Goal: Task Accomplishment & Management: Manage account settings

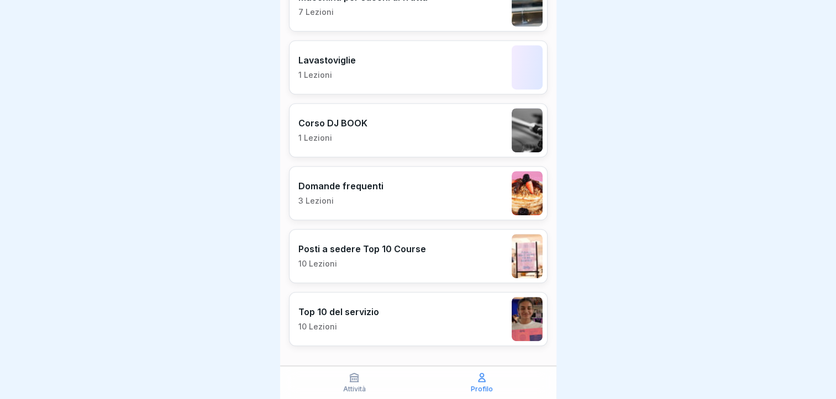
click at [336, 386] on div "Attività" at bounding box center [354, 382] width 122 height 21
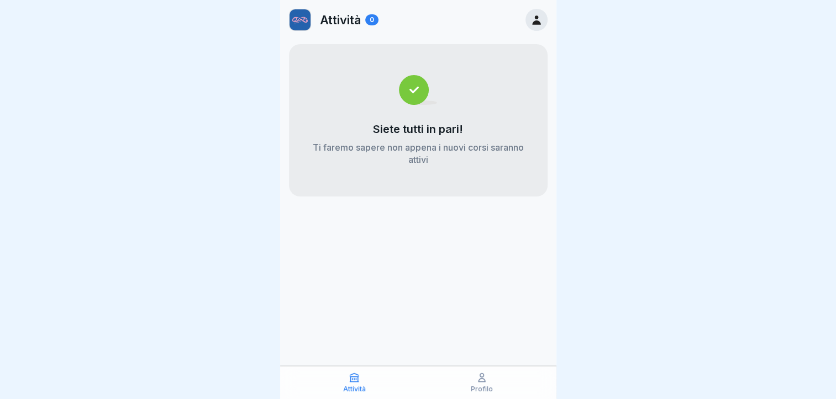
click at [477, 382] on icon at bounding box center [481, 377] width 11 height 11
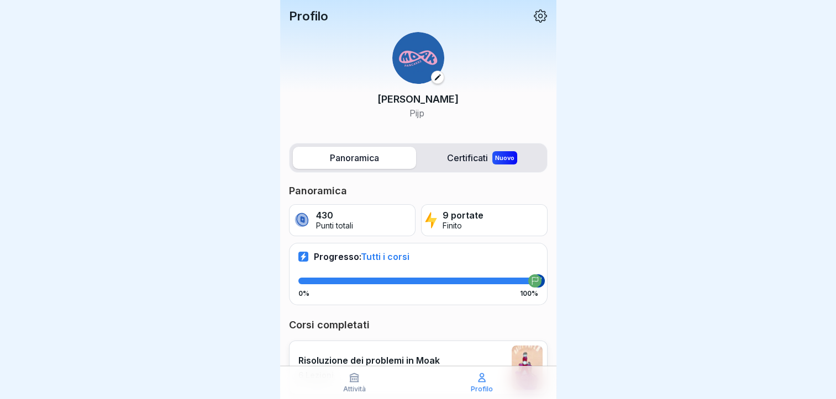
click at [357, 379] on icon at bounding box center [354, 378] width 8 height 8
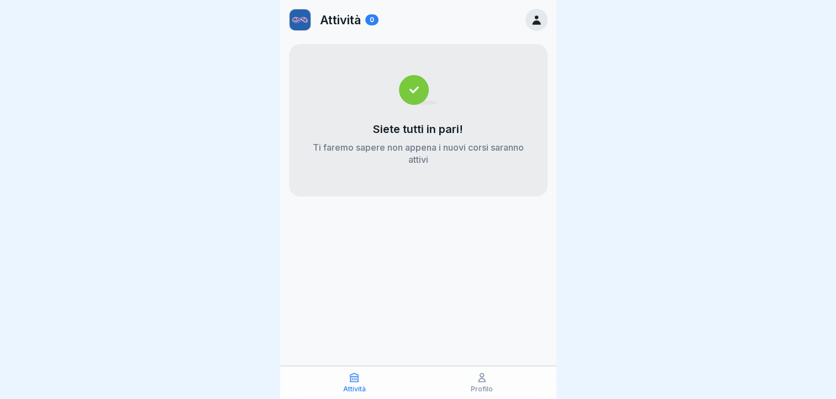
click at [480, 383] on icon at bounding box center [481, 377] width 11 height 11
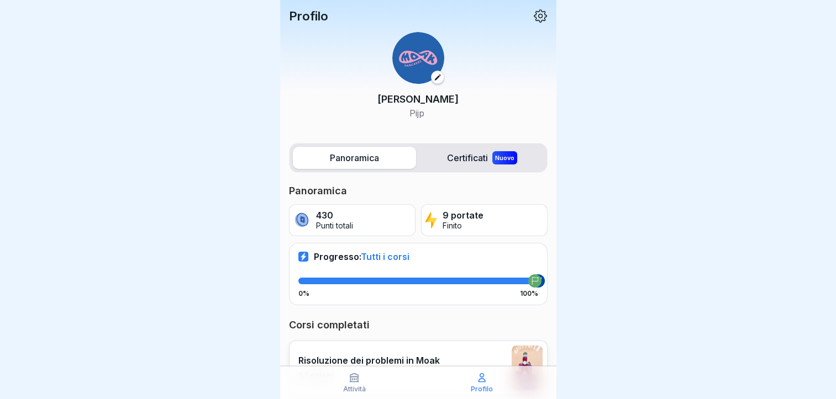
click at [533, 14] on icon at bounding box center [540, 16] width 14 height 14
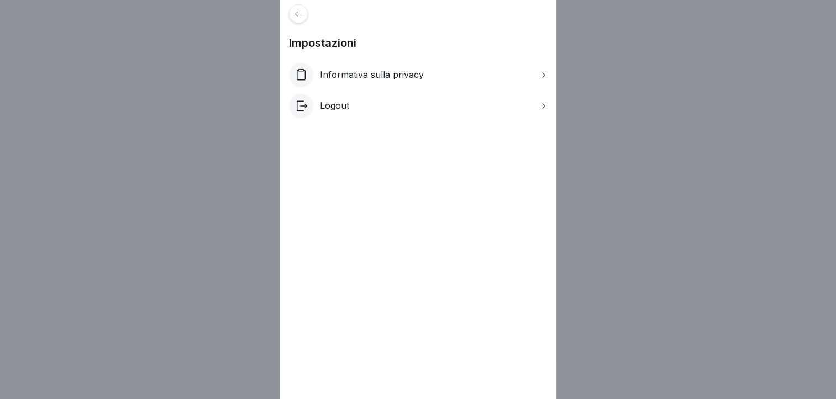
click at [302, 6] on div at bounding box center [298, 13] width 19 height 19
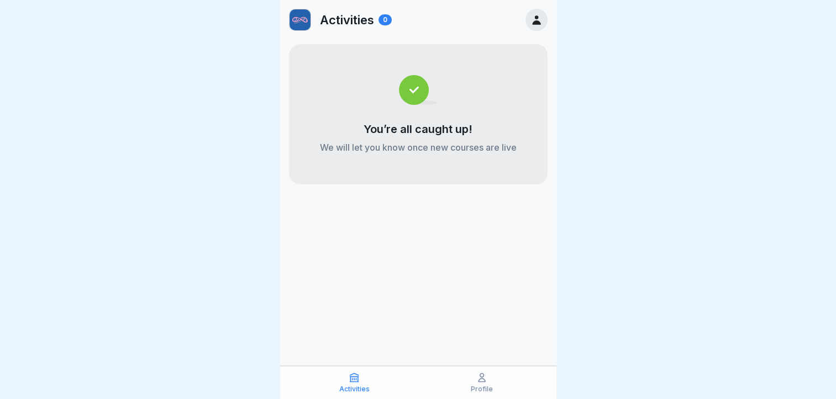
click at [477, 379] on icon at bounding box center [481, 377] width 11 height 11
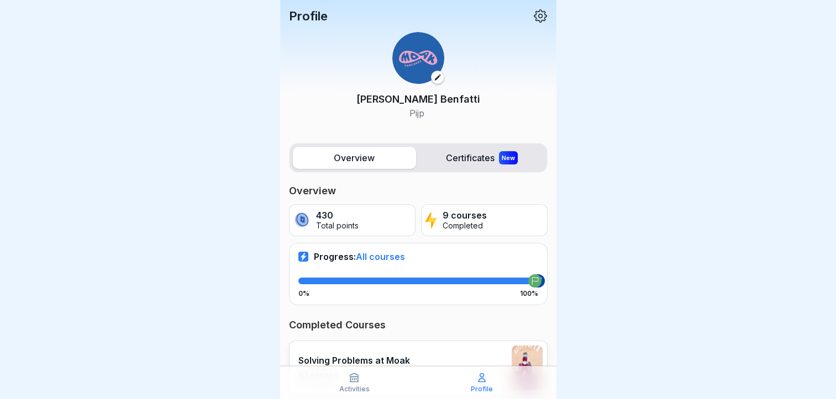
click at [533, 19] on icon at bounding box center [540, 16] width 14 height 14
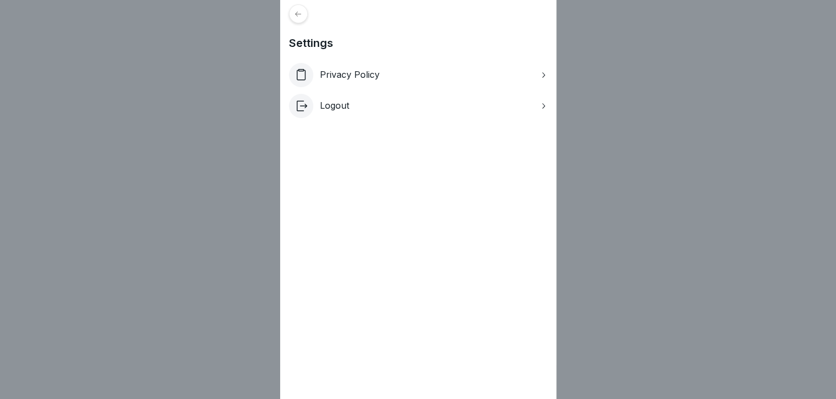
click at [233, 177] on div "Settings Privacy Policy Logout" at bounding box center [418, 199] width 836 height 399
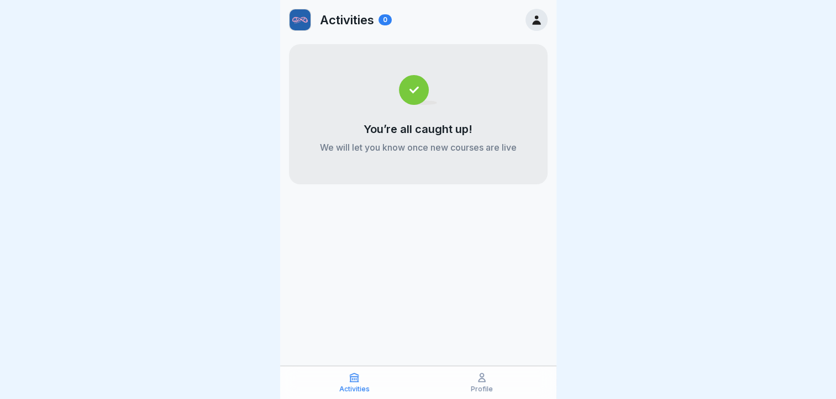
click at [535, 17] on icon at bounding box center [536, 19] width 8 height 9
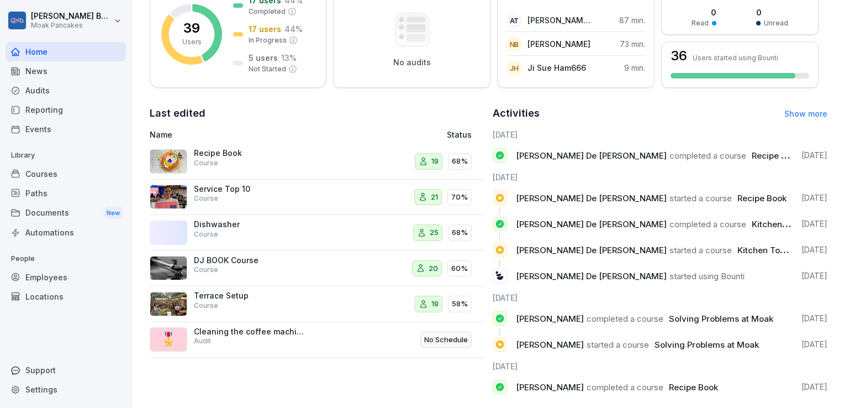
scroll to position [206, 0]
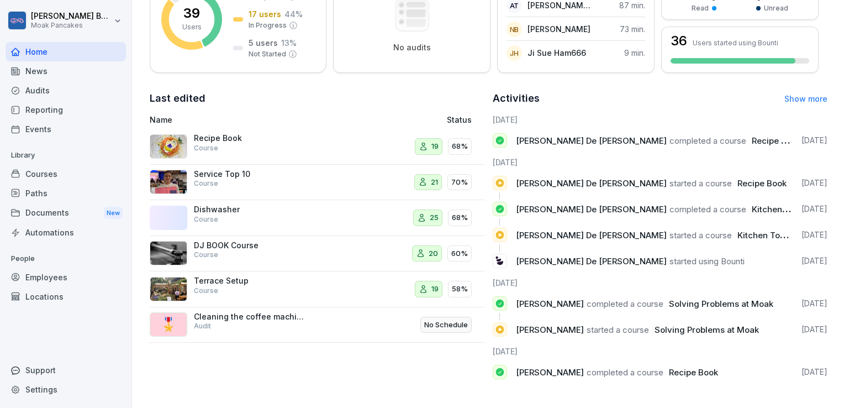
click at [76, 168] on div "Courses" at bounding box center [66, 173] width 120 height 19
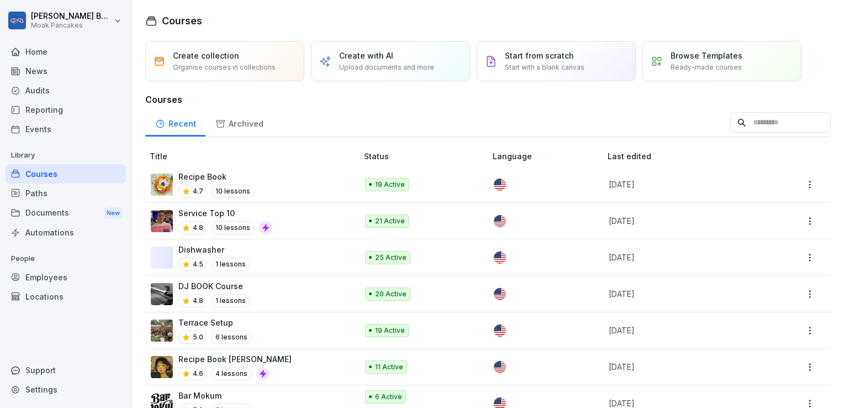
click at [266, 180] on div "Recipe Book 4.7 10 lessons" at bounding box center [249, 184] width 196 height 27
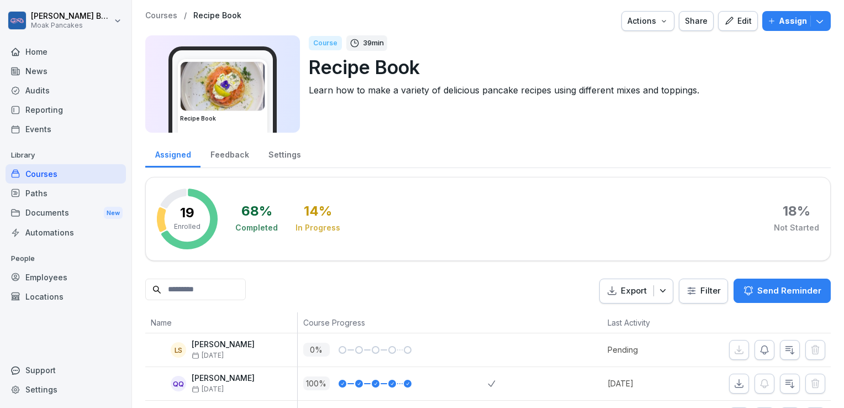
click at [64, 238] on div "Automations" at bounding box center [66, 232] width 120 height 19
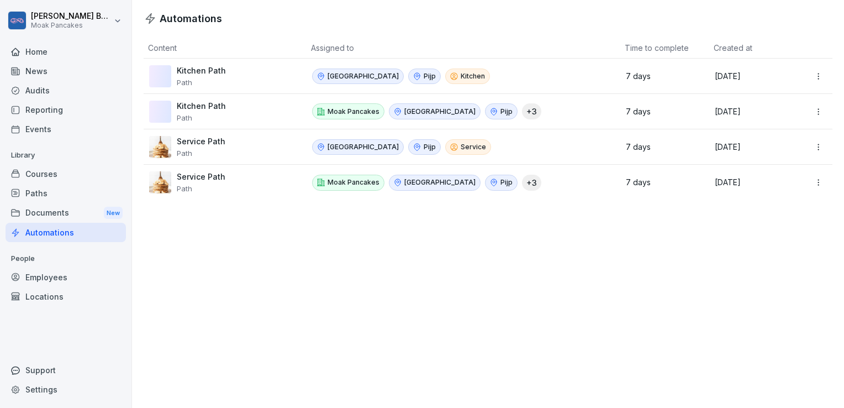
click at [88, 167] on div "Courses" at bounding box center [66, 173] width 120 height 19
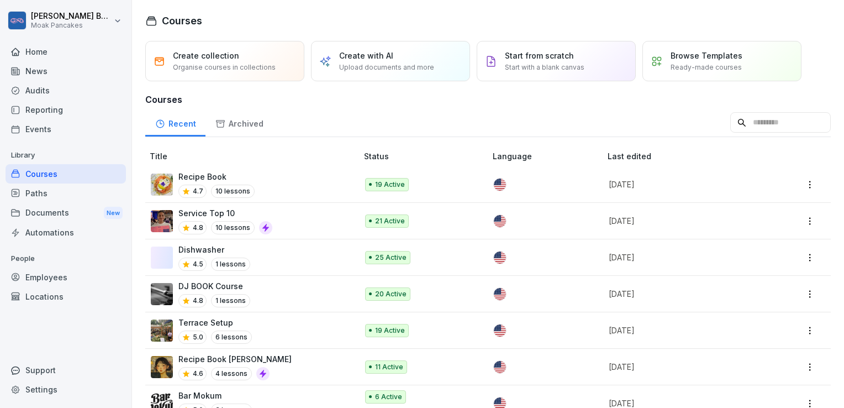
click at [218, 190] on p "10 lessons" at bounding box center [233, 190] width 44 height 13
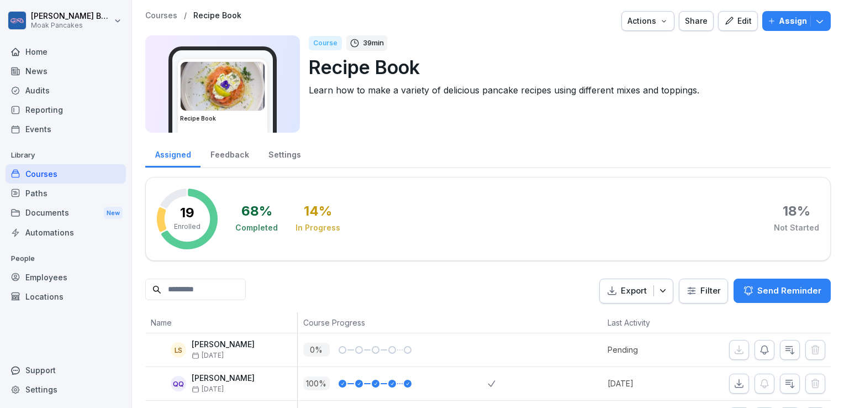
click at [220, 84] on img at bounding box center [223, 86] width 84 height 49
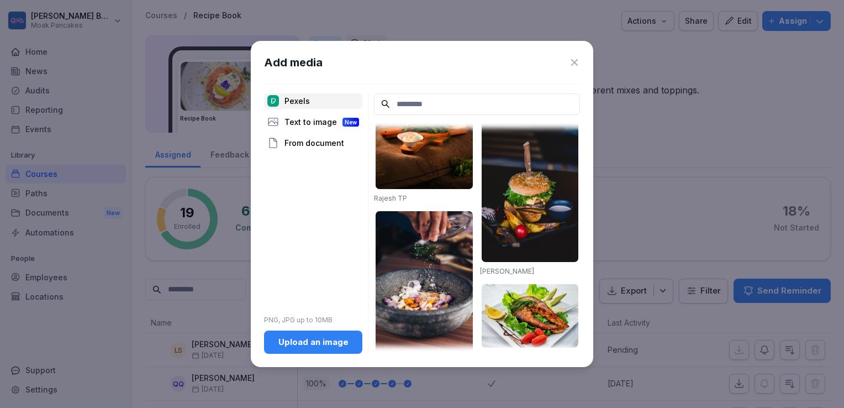
scroll to position [793, 0]
click at [577, 61] on icon at bounding box center [574, 62] width 11 height 11
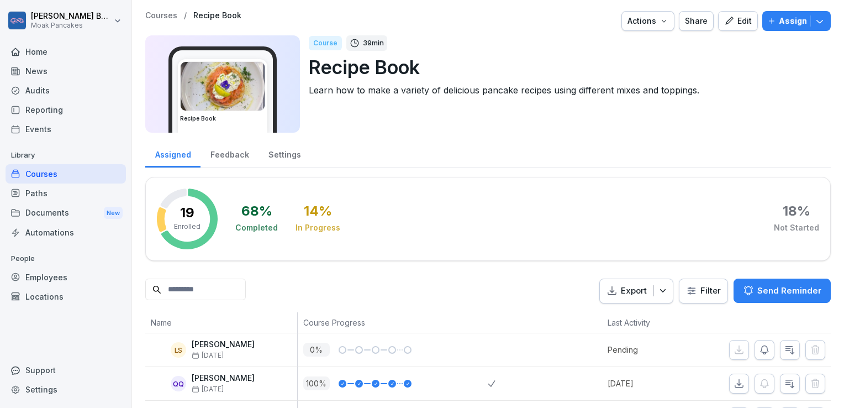
click at [65, 213] on div "Documents New" at bounding box center [66, 213] width 120 height 20
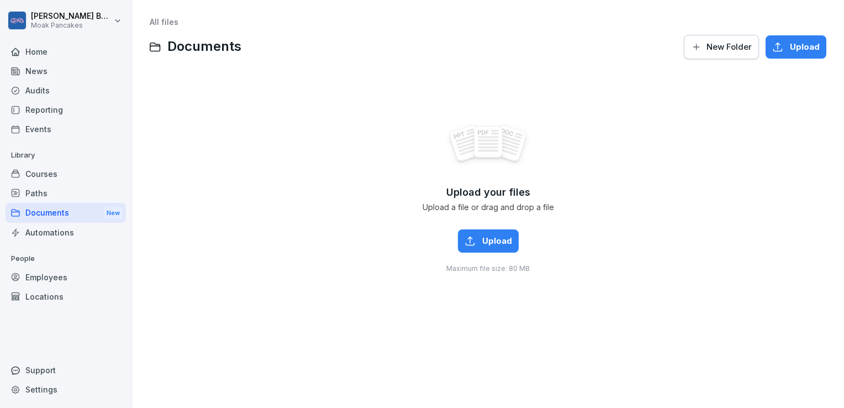
click at [64, 177] on div "Courses" at bounding box center [66, 173] width 120 height 19
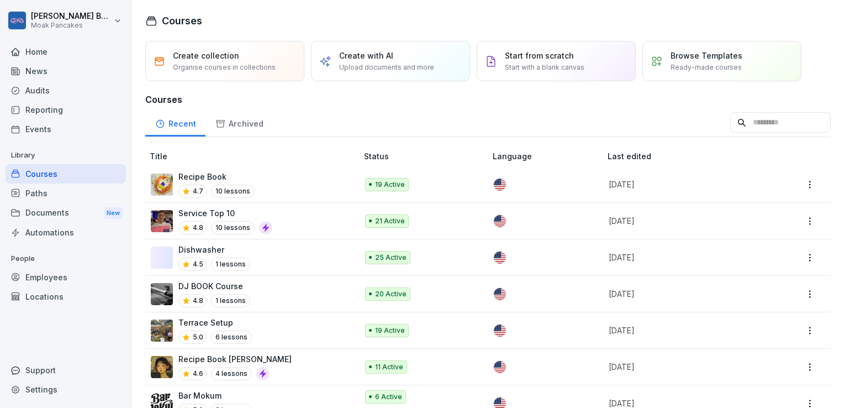
click at [395, 52] on div "Create with AI Upload documents and more" at bounding box center [386, 61] width 95 height 23
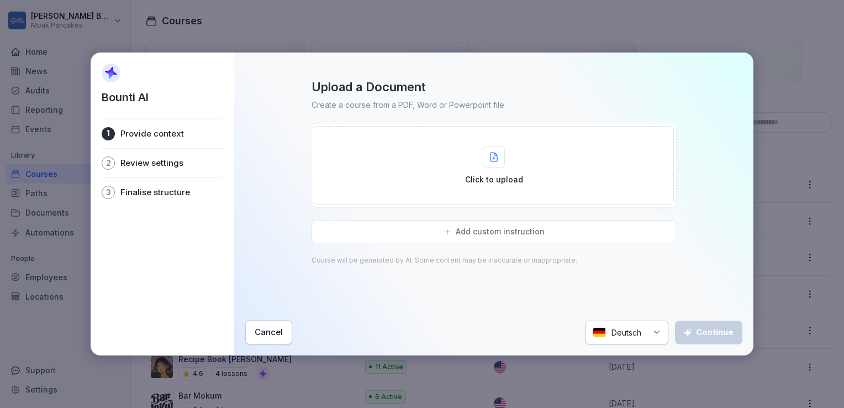
click at [652, 335] on icon at bounding box center [656, 332] width 9 height 9
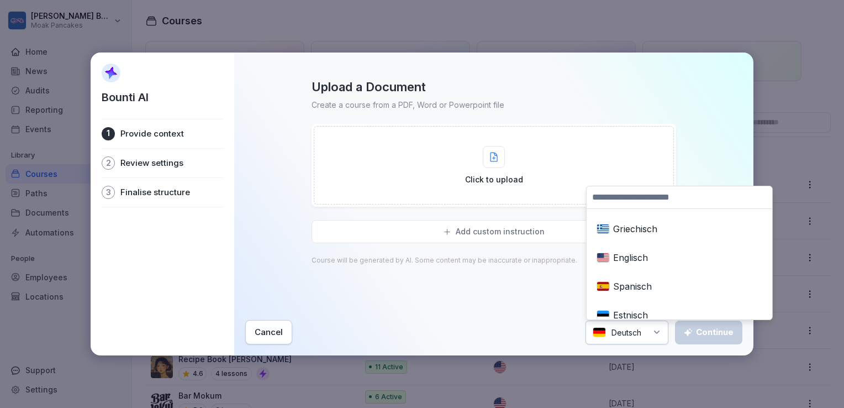
scroll to position [146, 0]
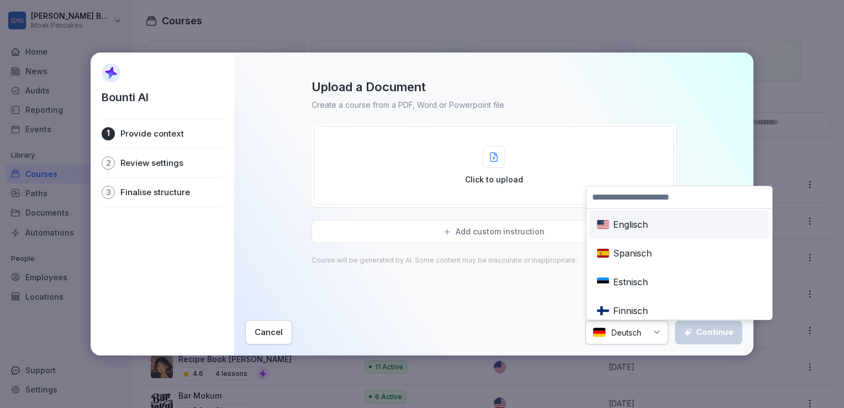
click at [655, 194] on input at bounding box center [680, 197] width 186 height 22
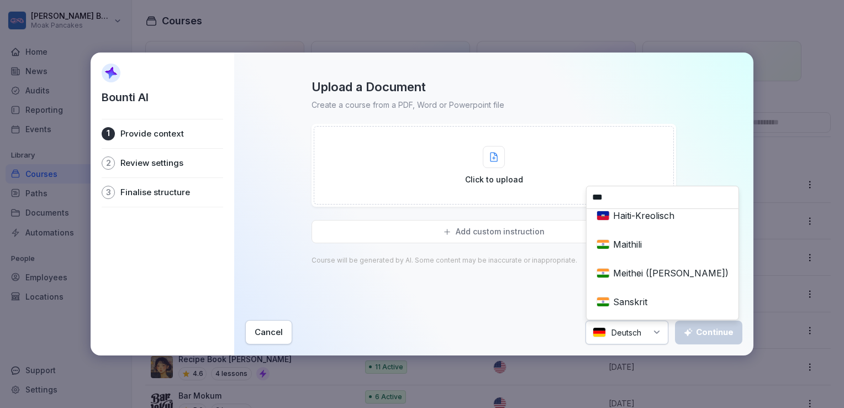
scroll to position [0, 0]
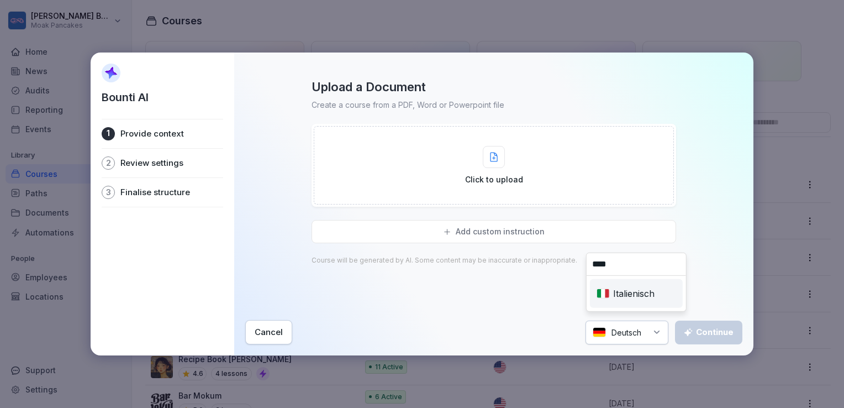
type input "****"
click at [633, 297] on div "Italienisch" at bounding box center [636, 293] width 88 height 24
click at [270, 330] on div "Cancel" at bounding box center [269, 332] width 28 height 12
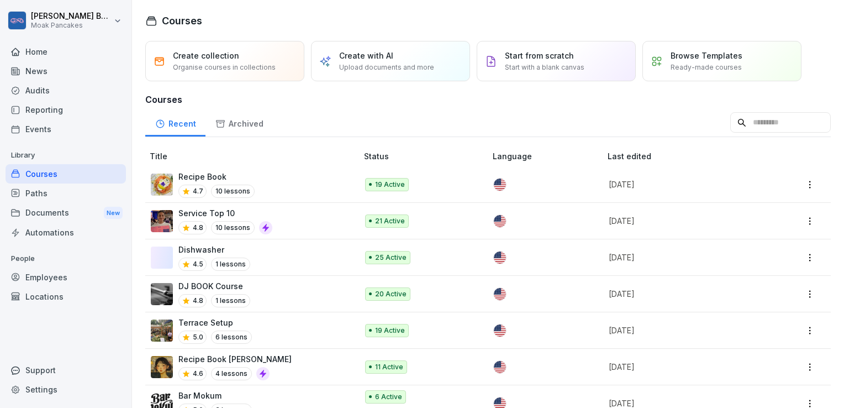
click at [259, 124] on div "Archived" at bounding box center [238, 122] width 67 height 28
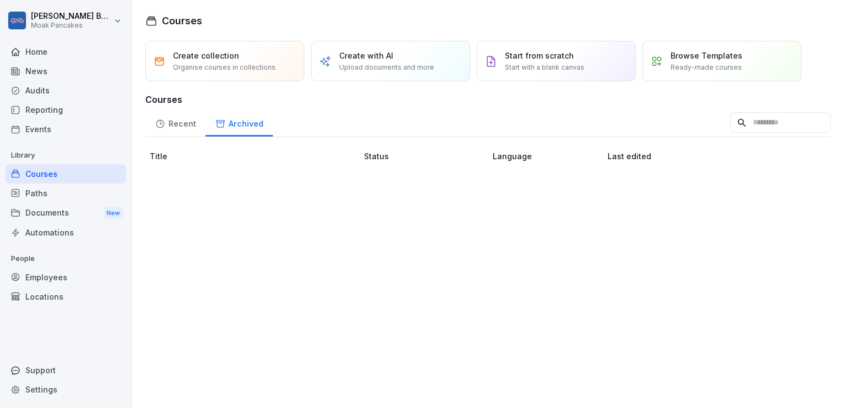
click at [170, 125] on div "Recent" at bounding box center [175, 122] width 60 height 28
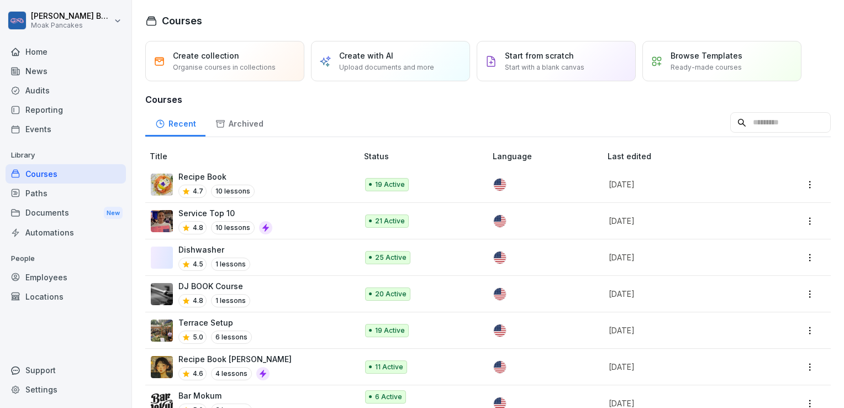
click at [61, 191] on div "Paths" at bounding box center [66, 192] width 120 height 19
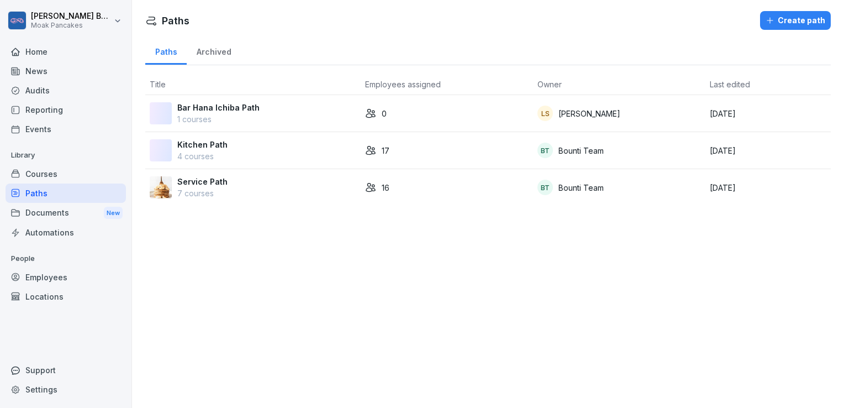
click at [265, 120] on div "Bar Hana Ichiba Path 1 courses" at bounding box center [253, 113] width 207 height 23
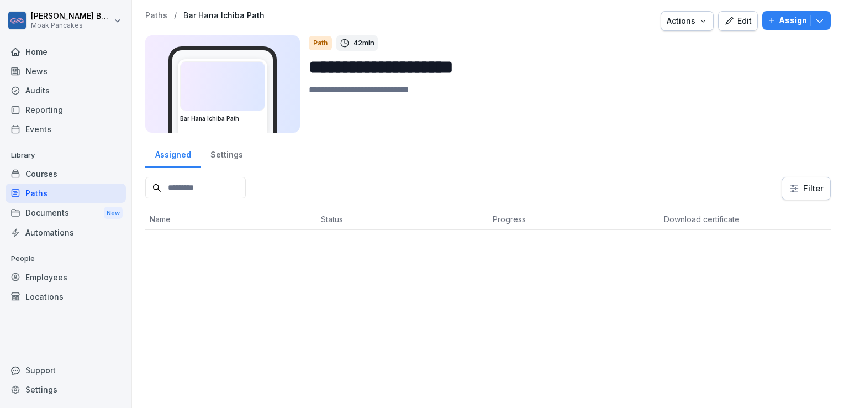
click at [236, 151] on div "Settings" at bounding box center [226, 153] width 52 height 28
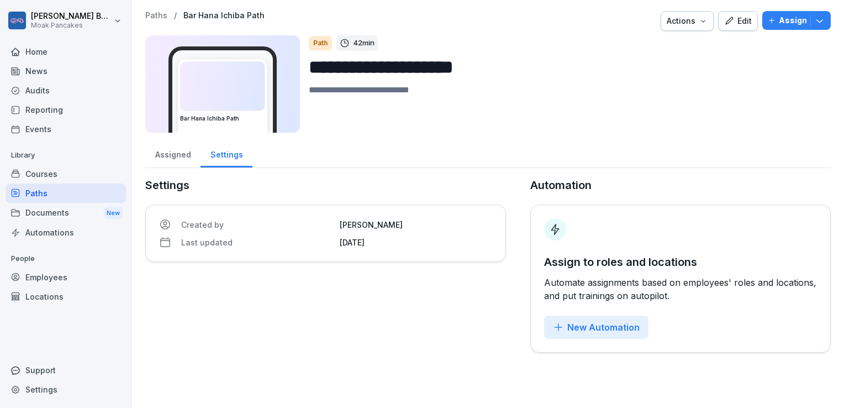
click at [163, 158] on div "Assigned" at bounding box center [172, 153] width 55 height 28
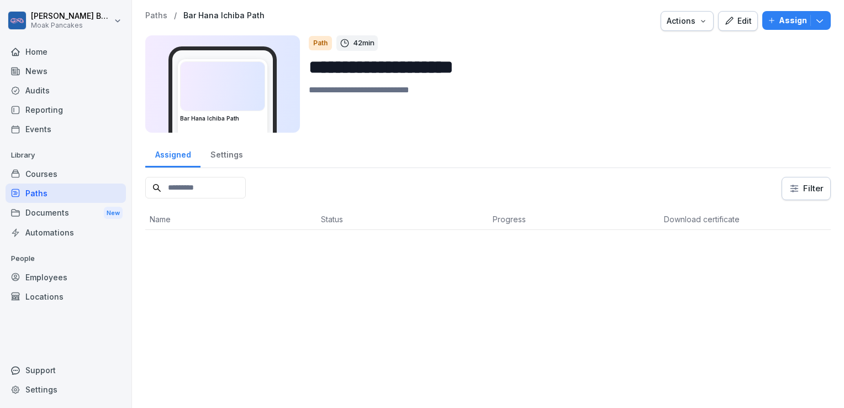
click at [67, 169] on div "Courses" at bounding box center [66, 173] width 120 height 19
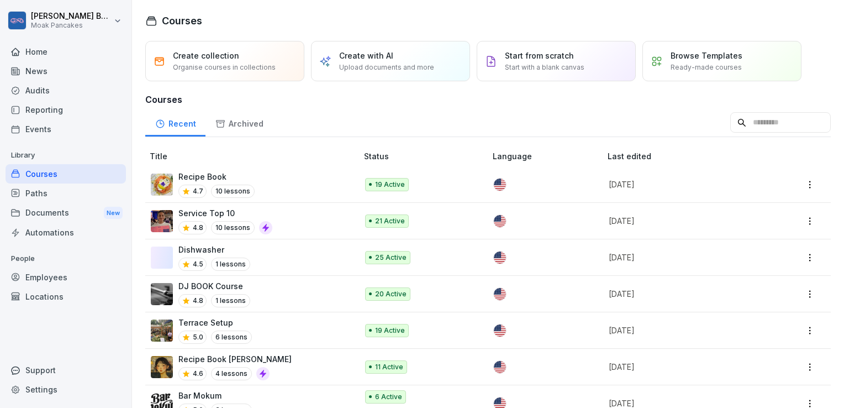
click at [205, 216] on p "Service Top 10" at bounding box center [225, 213] width 94 height 12
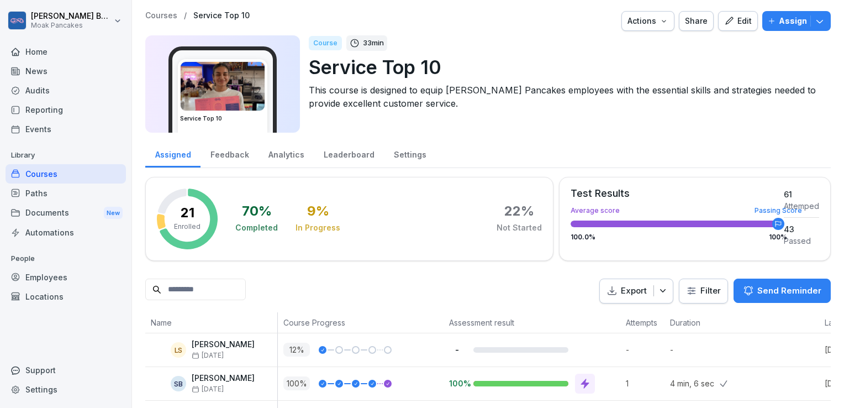
click at [221, 82] on img at bounding box center [223, 86] width 84 height 49
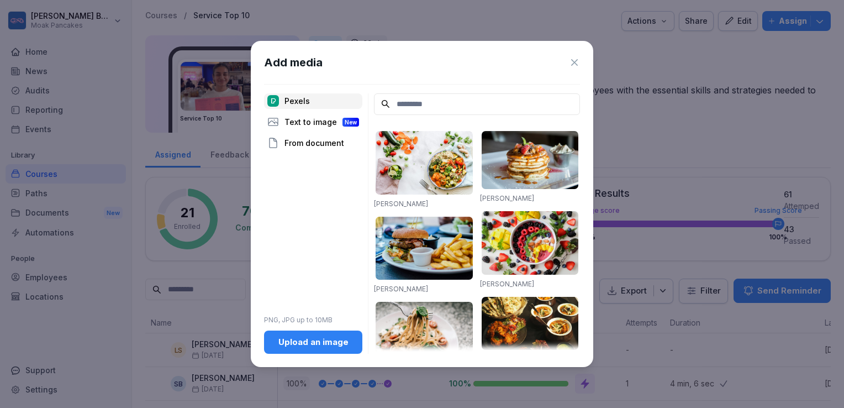
click at [580, 62] on div "Add media Pexels Text to image New From document PNG, JPG up to 10MB Upload an …" at bounding box center [422, 204] width 342 height 326
click at [572, 62] on icon at bounding box center [574, 62] width 11 height 11
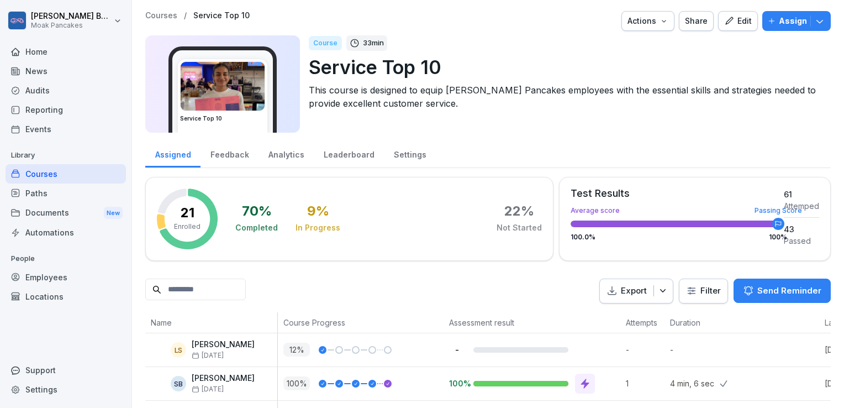
click at [361, 154] on div "Leaderboard" at bounding box center [349, 153] width 70 height 28
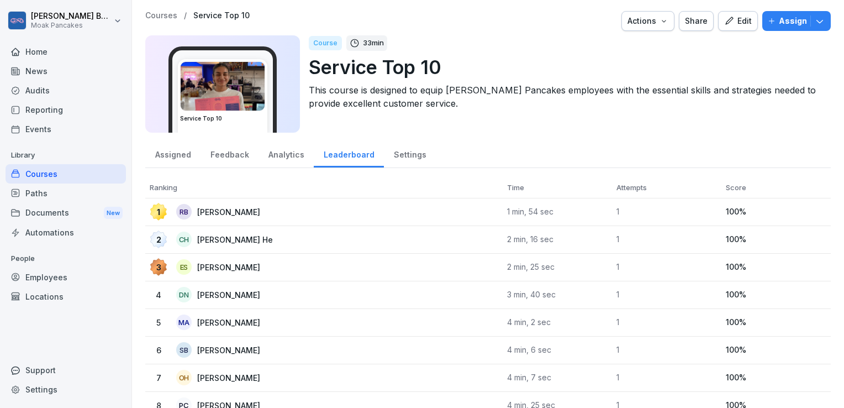
click at [297, 154] on div "Analytics" at bounding box center [285, 153] width 55 height 28
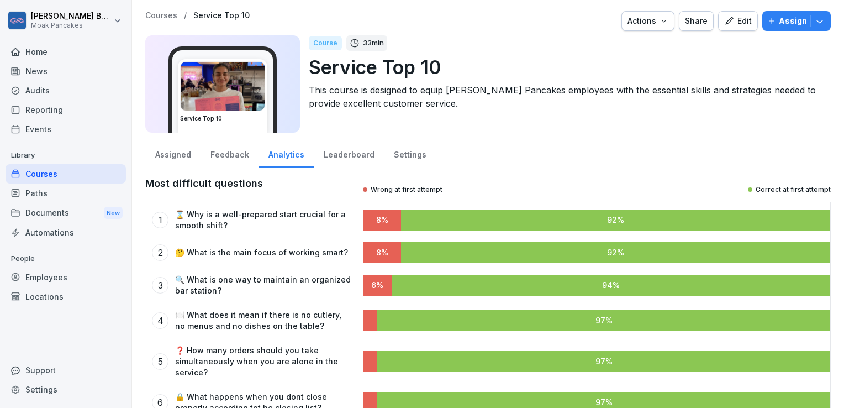
click at [388, 154] on div "Settings" at bounding box center [410, 153] width 52 height 28
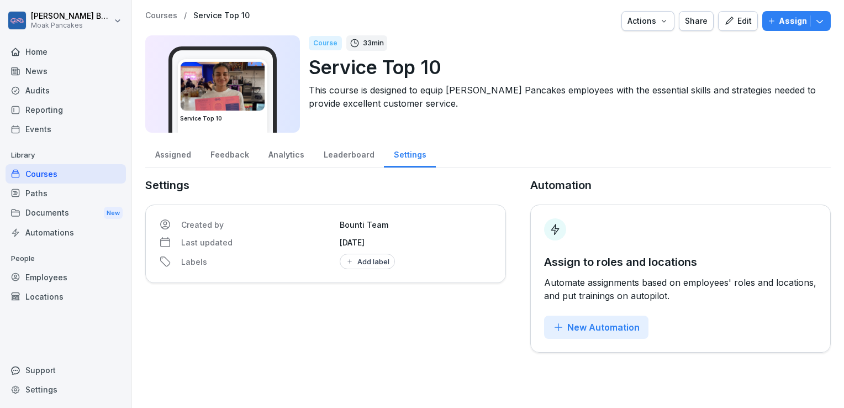
click at [49, 198] on div "Paths" at bounding box center [66, 192] width 120 height 19
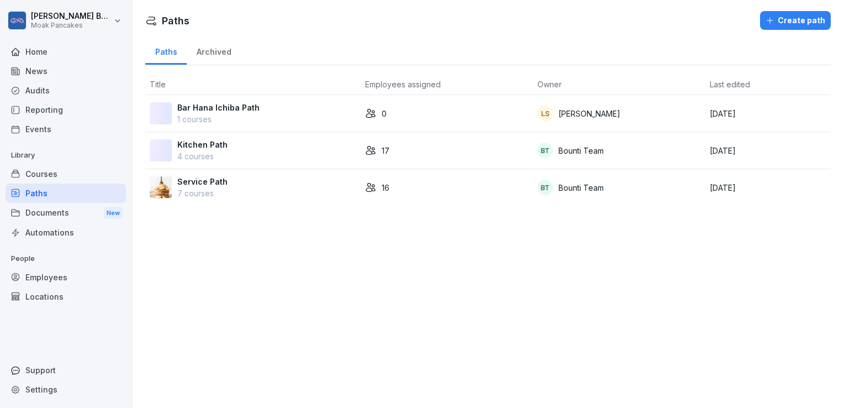
click at [56, 167] on div "Courses" at bounding box center [66, 173] width 120 height 19
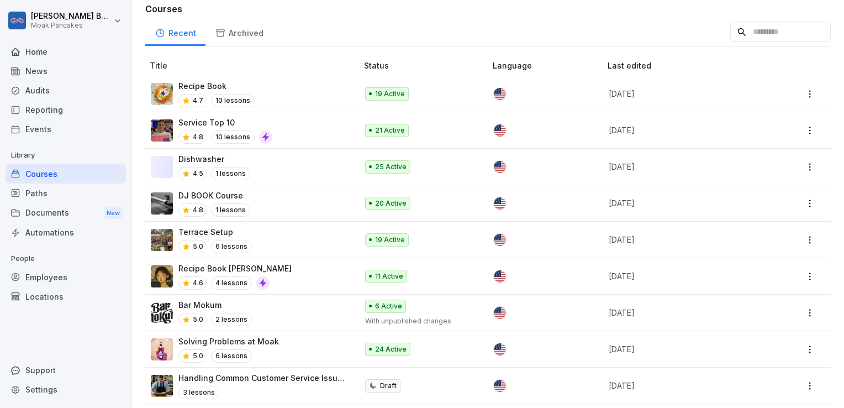
scroll to position [90, 0]
click at [197, 266] on p "Recipe Book [PERSON_NAME]" at bounding box center [234, 269] width 113 height 12
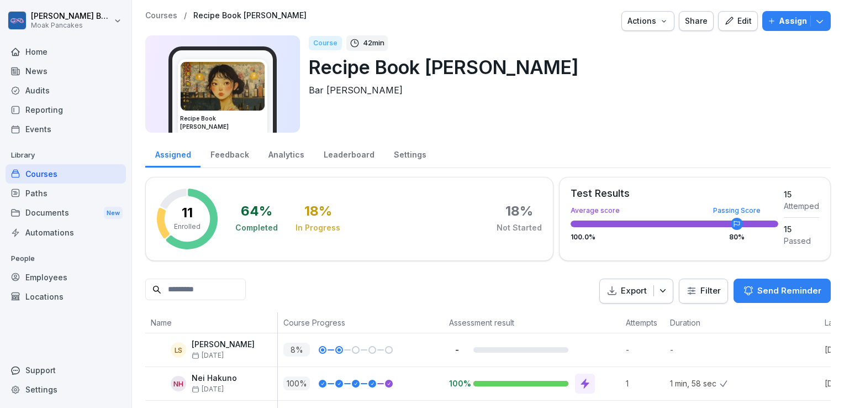
click at [320, 41] on div "Course" at bounding box center [325, 43] width 33 height 14
click at [518, 55] on p "Recipe Book [PERSON_NAME]" at bounding box center [565, 67] width 513 height 28
click at [657, 287] on icon "button" at bounding box center [662, 290] width 11 height 11
click at [284, 154] on div "Analytics" at bounding box center [285, 153] width 55 height 28
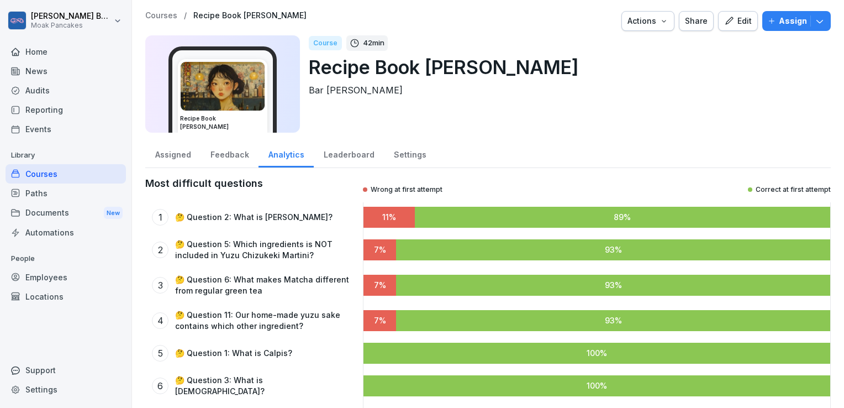
click at [398, 157] on div "Settings" at bounding box center [410, 153] width 52 height 28
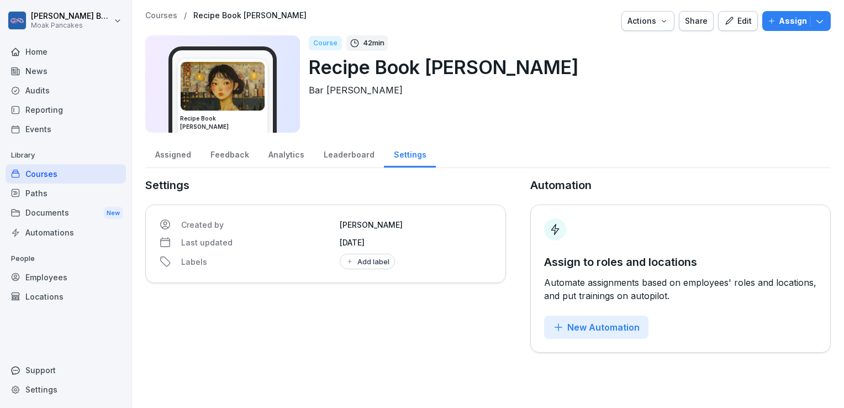
click at [353, 305] on div "Settings Created by Sammy Salimian Last updated April 29, 2025 Labels Add label" at bounding box center [325, 265] width 361 height 176
click at [58, 192] on div "Paths" at bounding box center [66, 192] width 120 height 19
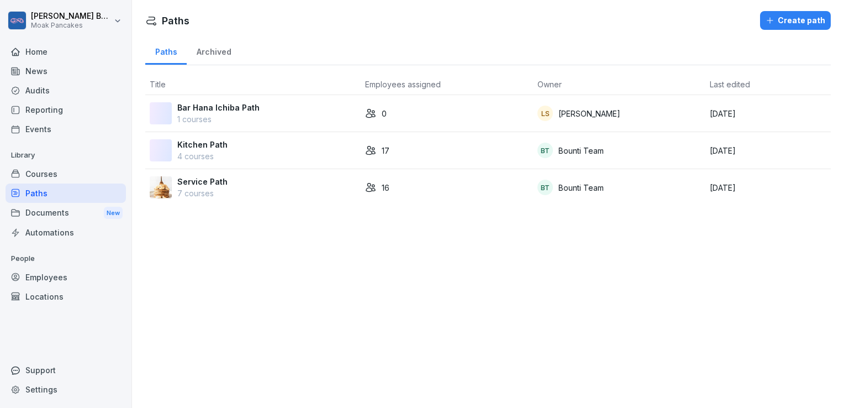
click at [210, 180] on p "Service Path" at bounding box center [202, 182] width 50 height 12
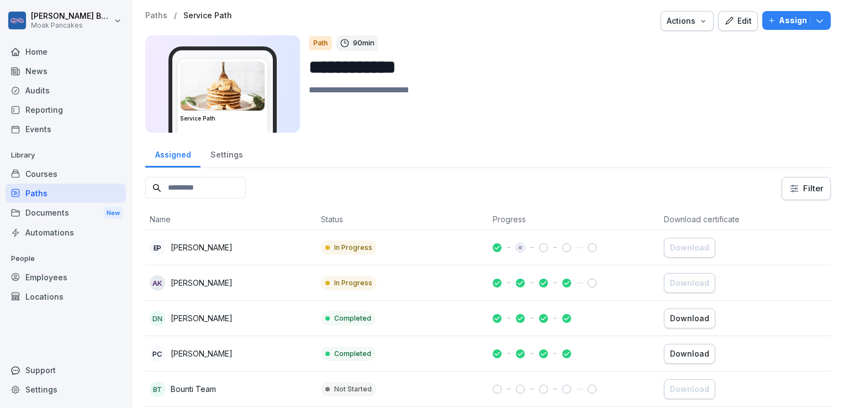
click at [252, 91] on img at bounding box center [223, 86] width 84 height 49
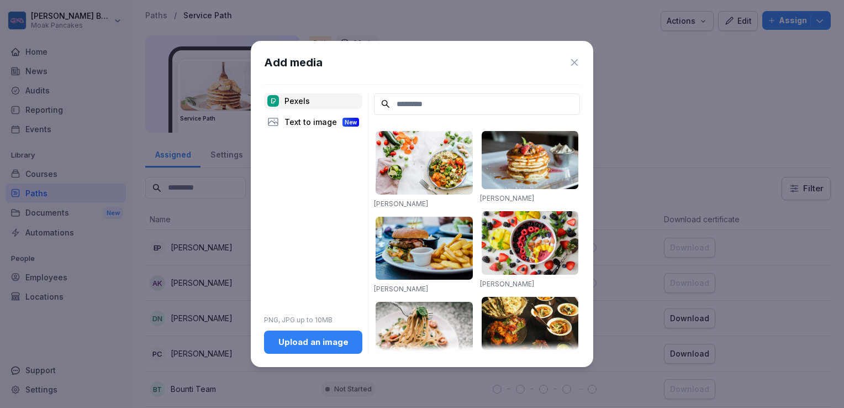
click at [573, 62] on icon at bounding box center [574, 62] width 11 height 11
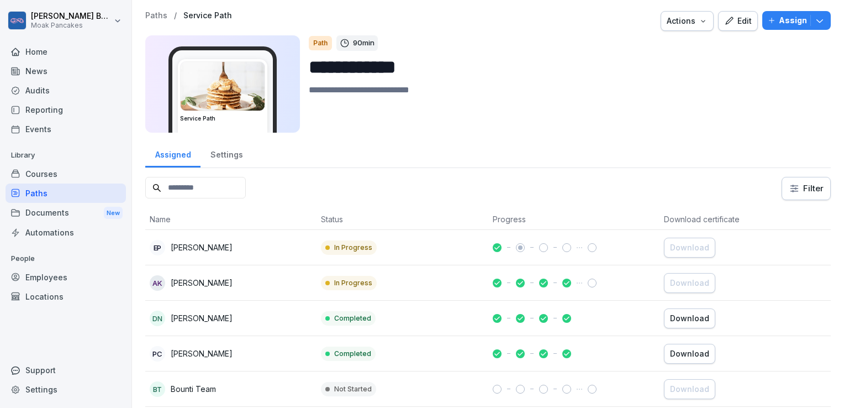
click at [73, 180] on div "Courses" at bounding box center [66, 173] width 120 height 19
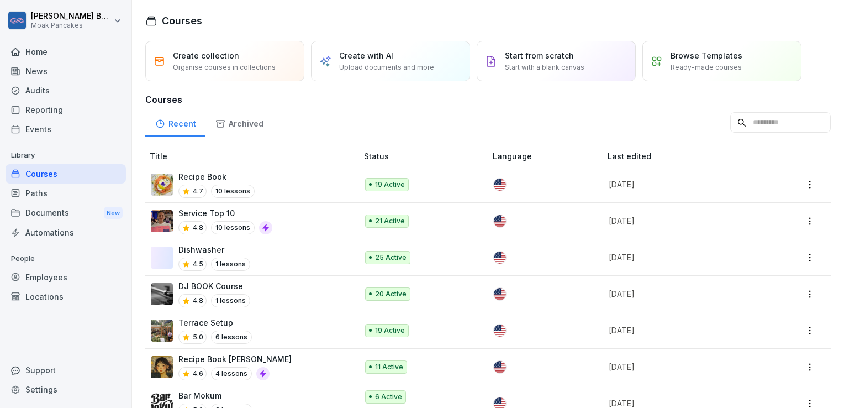
click at [250, 68] on p "Organise courses in collections" at bounding box center [224, 67] width 103 height 10
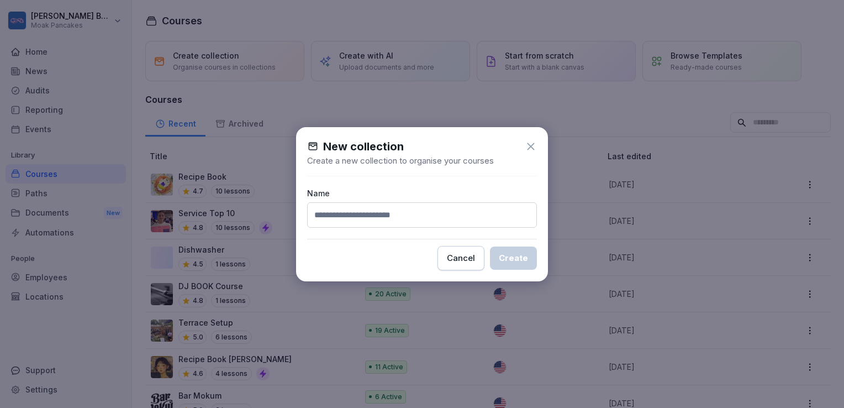
click at [529, 142] on icon at bounding box center [531, 146] width 12 height 12
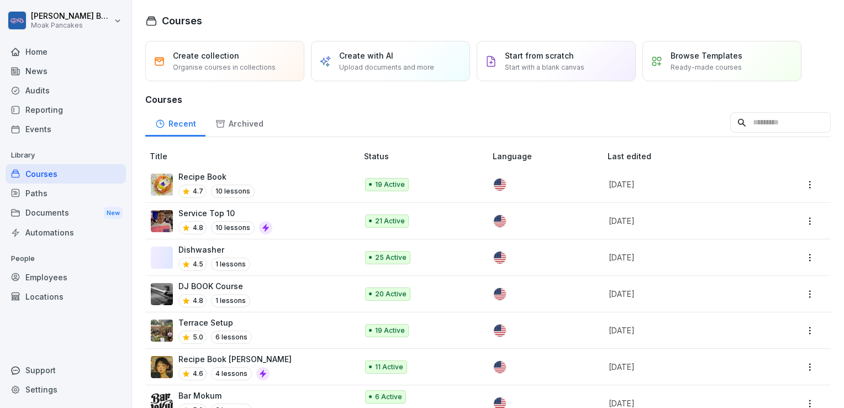
click at [71, 213] on div "Documents New" at bounding box center [66, 213] width 120 height 20
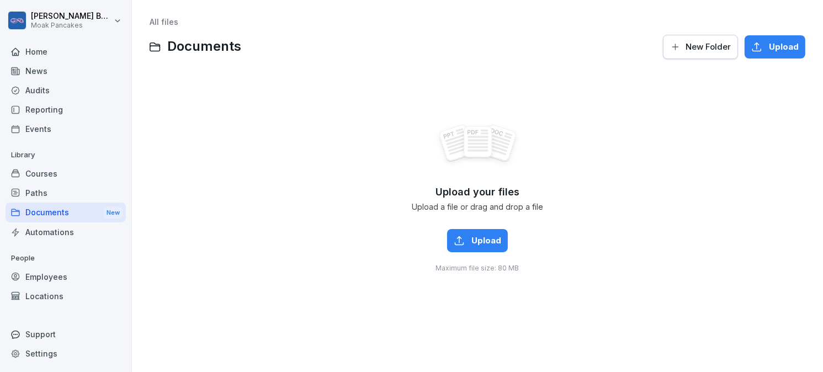
click at [84, 52] on div "Home" at bounding box center [66, 51] width 120 height 19
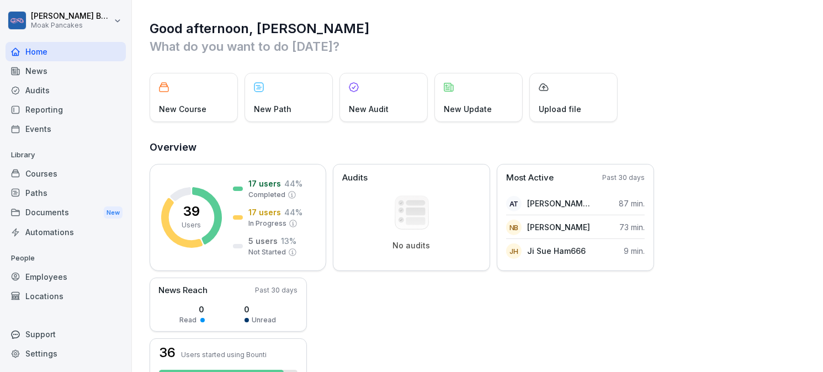
click at [213, 105] on div "New Course" at bounding box center [194, 97] width 88 height 49
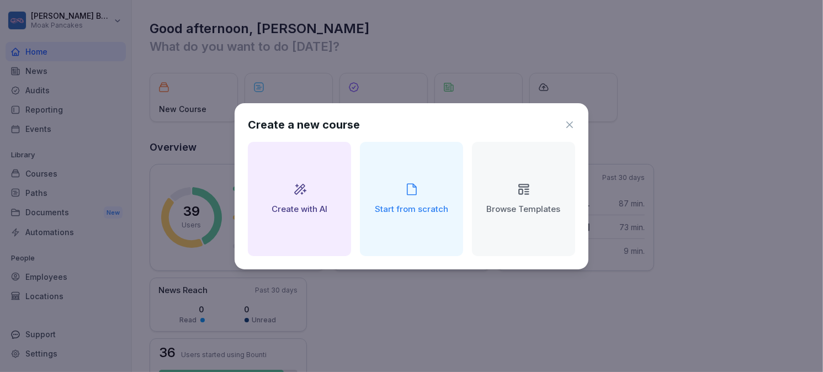
click at [570, 126] on icon at bounding box center [569, 124] width 11 height 11
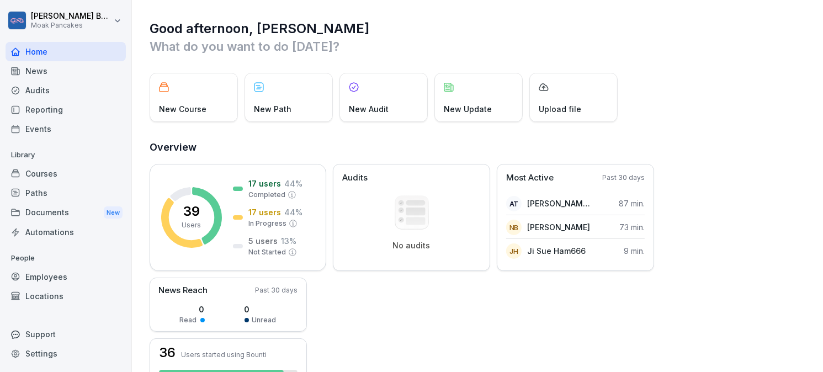
click at [44, 167] on div "Courses" at bounding box center [66, 173] width 120 height 19
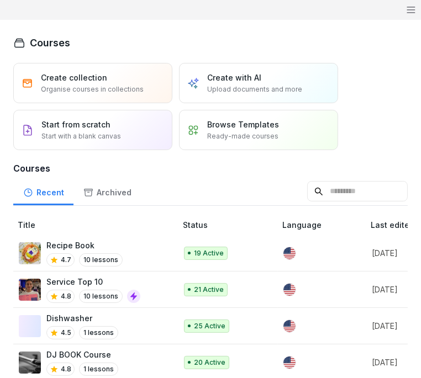
click at [133, 125] on div "Start from scratch Start with a blank canvas" at bounding box center [92, 130] width 159 height 40
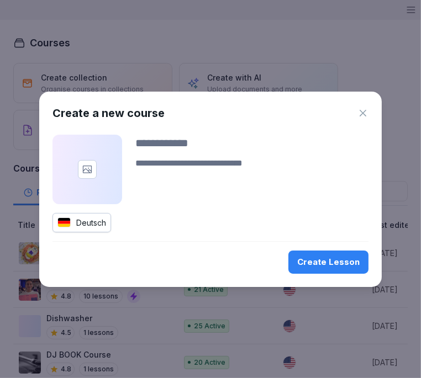
click at [74, 220] on div "Deutsch" at bounding box center [81, 222] width 59 height 19
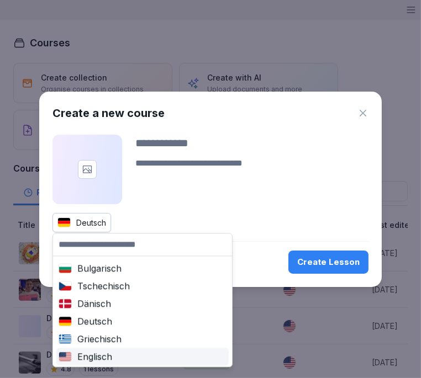
click at [96, 352] on div "Englisch" at bounding box center [143, 356] width 168 height 13
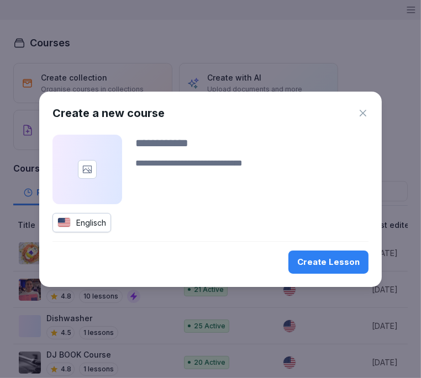
click at [155, 142] on input at bounding box center [251, 143] width 233 height 17
type input "**********"
click at [170, 167] on textarea at bounding box center [251, 170] width 233 height 27
click at [340, 260] on div "Create Lesson" at bounding box center [328, 262] width 62 height 12
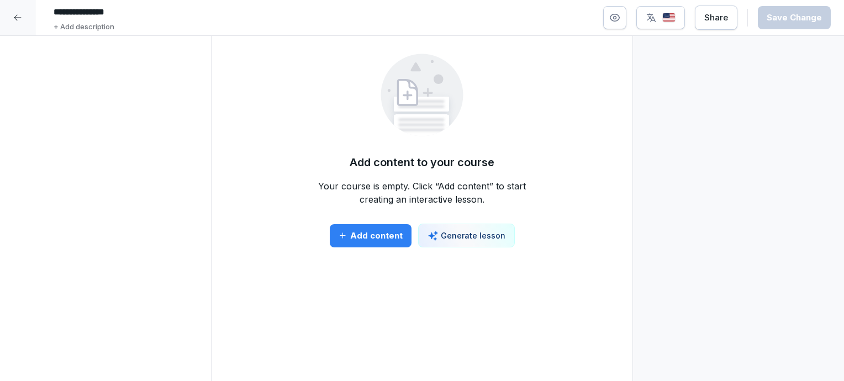
click at [352, 230] on div "Add content" at bounding box center [371, 236] width 64 height 12
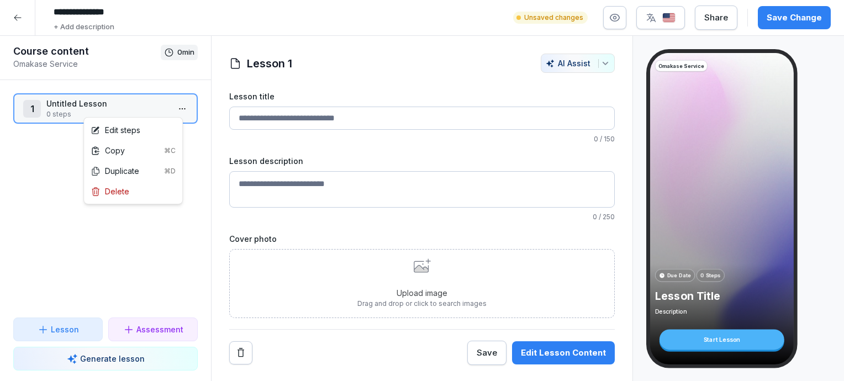
click at [170, 108] on html "**********" at bounding box center [422, 190] width 844 height 381
click at [144, 107] on html "**********" at bounding box center [422, 190] width 844 height 381
click at [78, 328] on div "Lesson" at bounding box center [58, 330] width 71 height 12
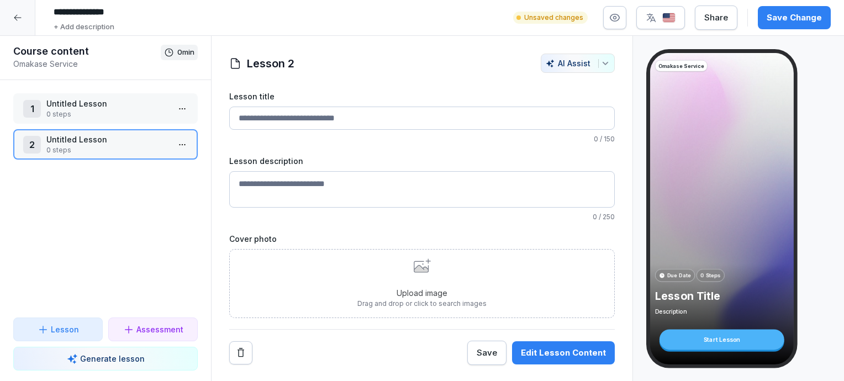
click at [88, 326] on div "Lesson" at bounding box center [58, 330] width 71 height 12
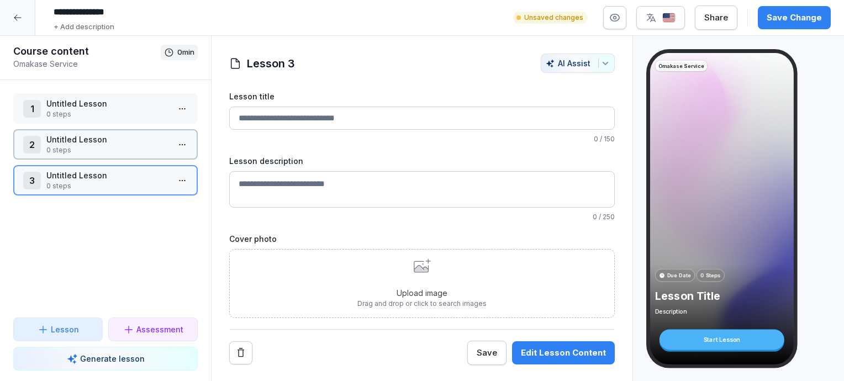
click at [88, 326] on div "Lesson" at bounding box center [58, 330] width 71 height 12
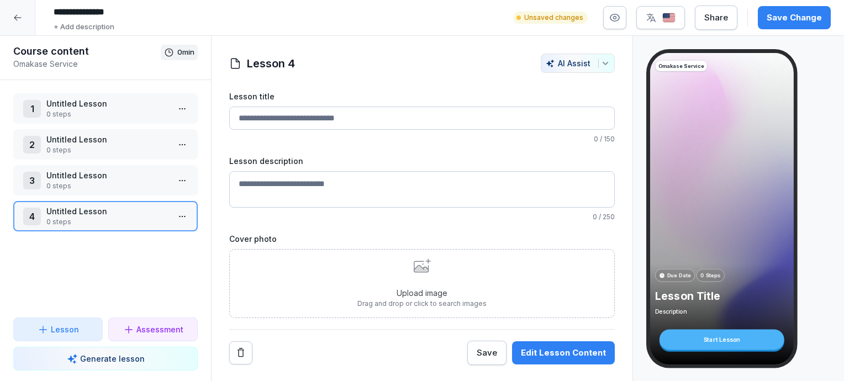
click at [99, 100] on p "Untitled Lesson" at bounding box center [107, 104] width 123 height 12
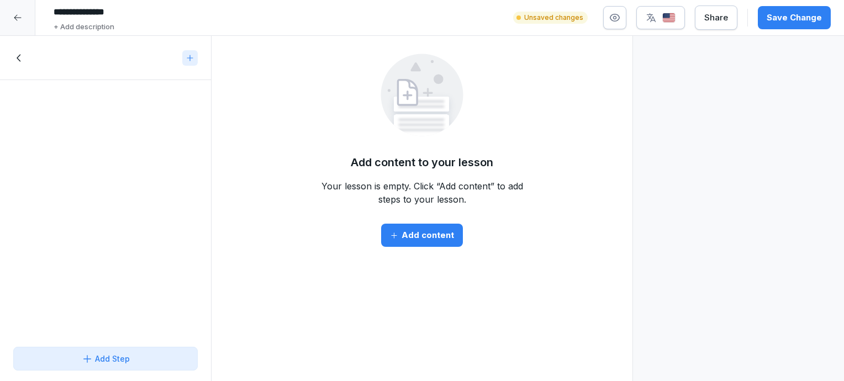
click at [429, 240] on div "Add content" at bounding box center [422, 235] width 64 height 12
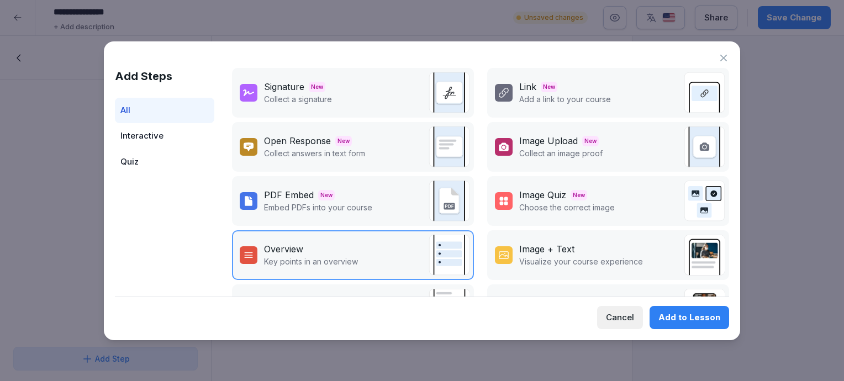
click at [397, 247] on div "Overview Key points in an overview" at bounding box center [353, 255] width 242 height 50
click at [670, 312] on div "Add to Lesson" at bounding box center [689, 317] width 62 height 12
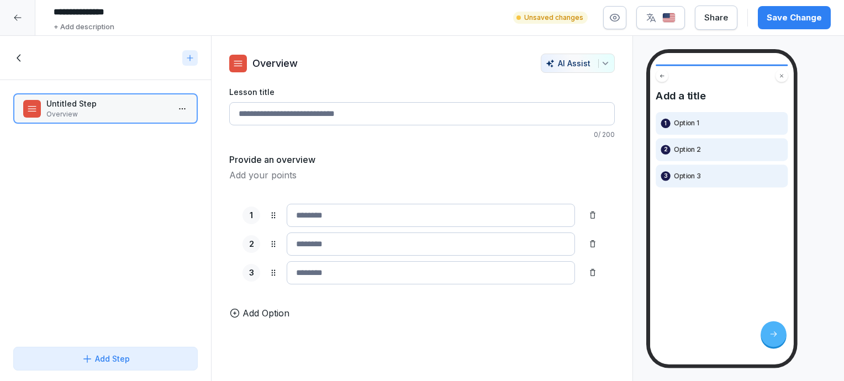
click at [360, 210] on input at bounding box center [431, 215] width 288 height 23
type input "*"
click at [263, 115] on input "Lesson title" at bounding box center [421, 113] width 385 height 23
click at [265, 320] on p "Add Option" at bounding box center [265, 313] width 47 height 13
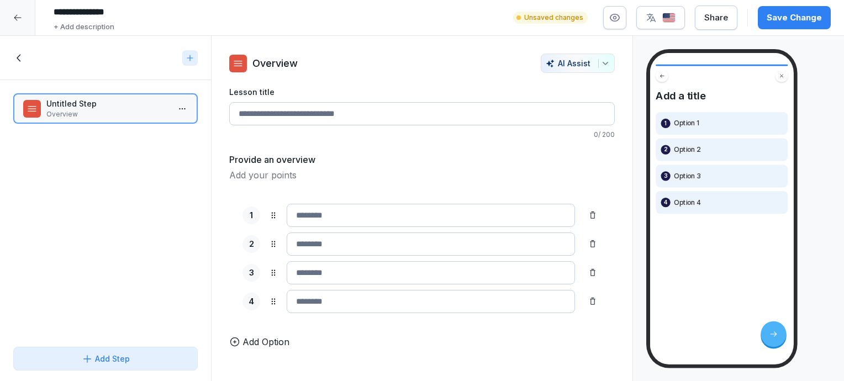
click at [103, 360] on div "Add Step" at bounding box center [106, 359] width 48 height 12
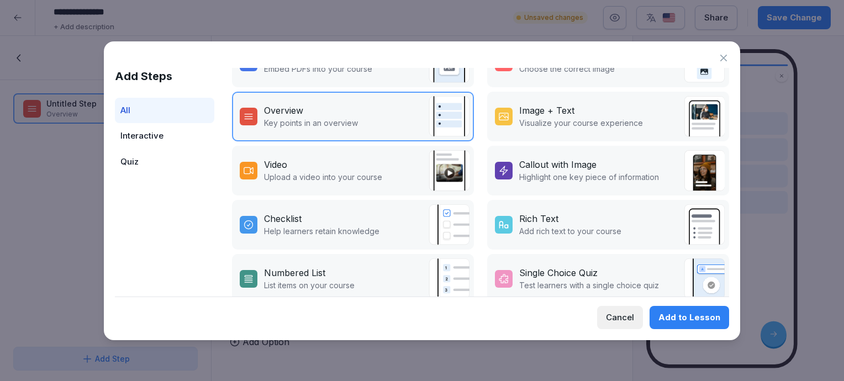
scroll to position [138, 0]
click at [582, 101] on div "Image + Text Visualize your course experience" at bounding box center [608, 117] width 242 height 50
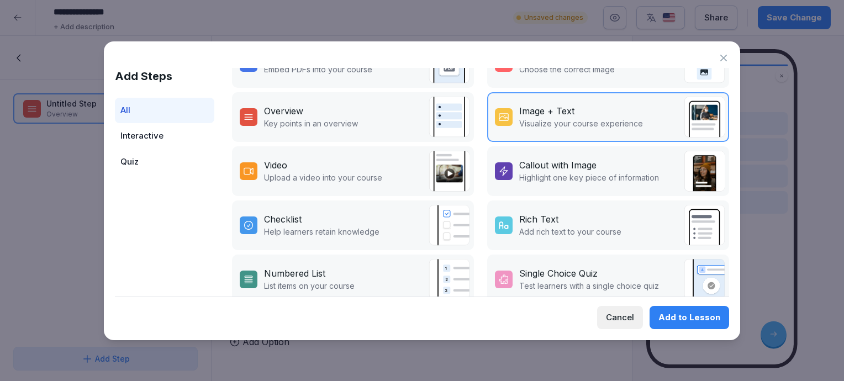
click at [670, 318] on div "Add to Lesson" at bounding box center [689, 317] width 62 height 12
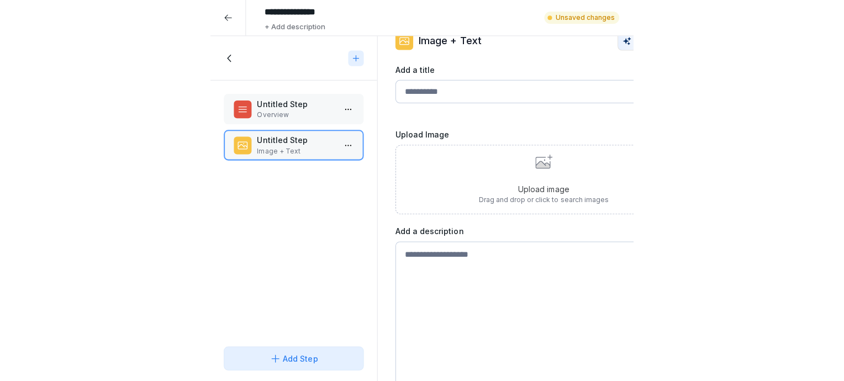
scroll to position [23, 0]
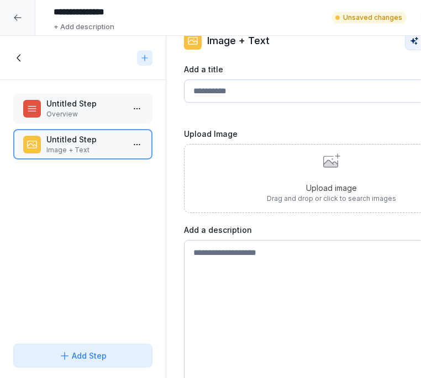
click at [334, 179] on div "Upload image Drag and drop or click to search images" at bounding box center [331, 179] width 129 height 50
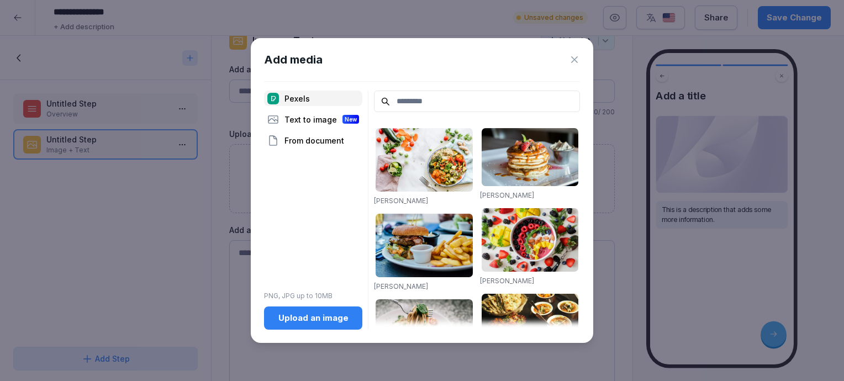
click at [416, 100] on input at bounding box center [477, 102] width 206 height 22
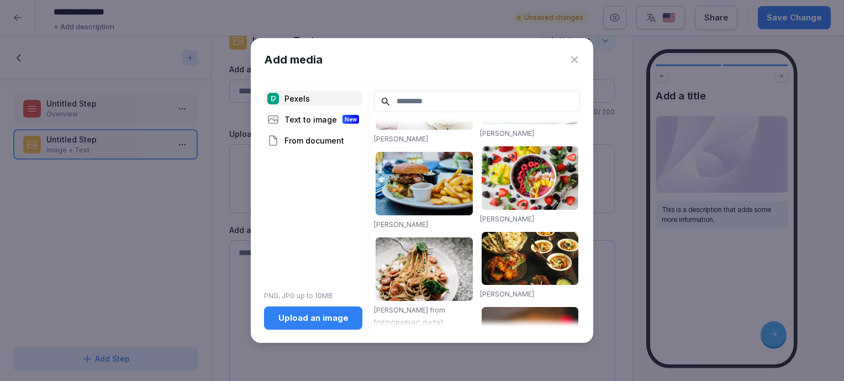
scroll to position [15, 0]
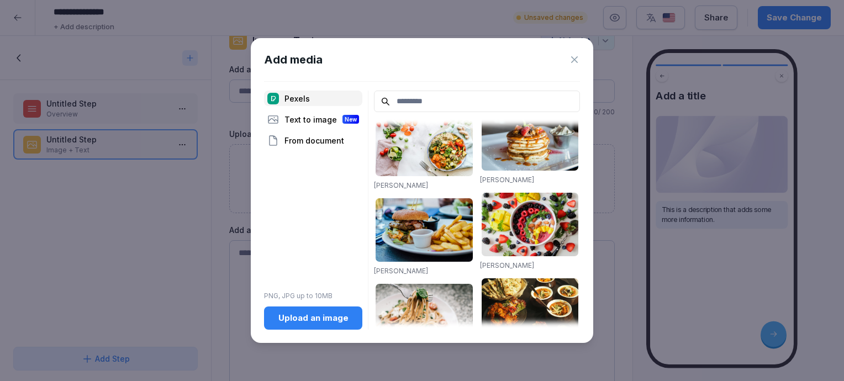
click at [572, 61] on icon at bounding box center [574, 59] width 7 height 7
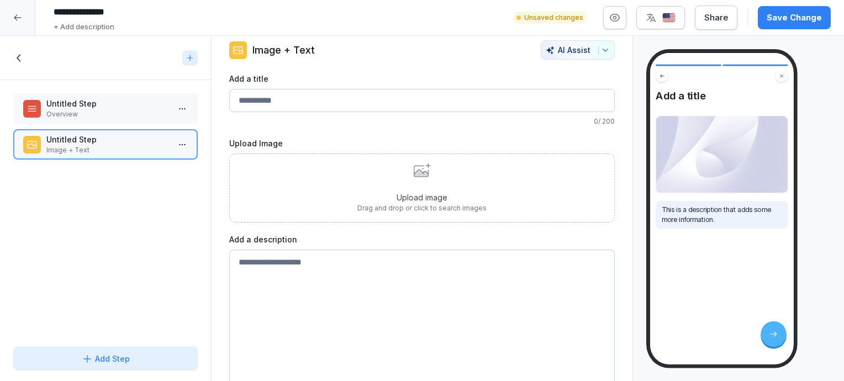
scroll to position [0, 0]
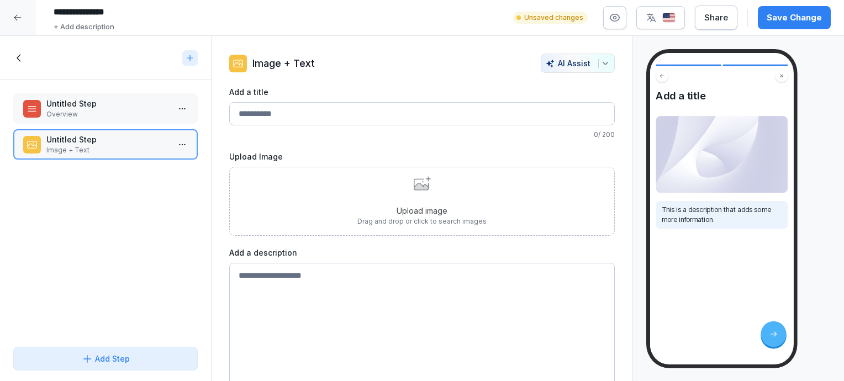
click at [139, 361] on div "Add Step" at bounding box center [106, 359] width 166 height 12
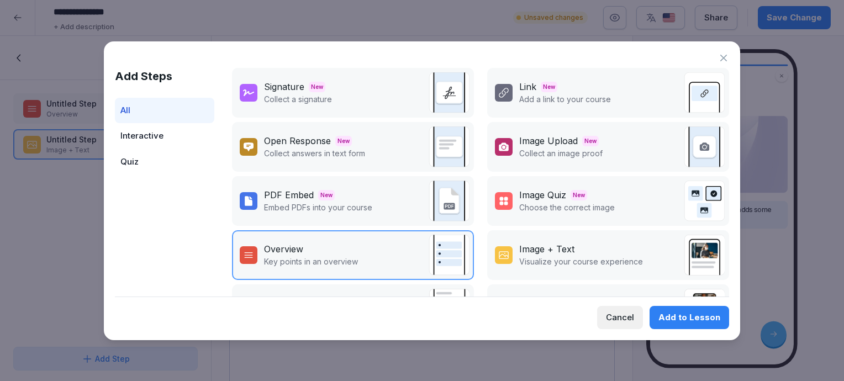
click at [632, 313] on div "Cancel" at bounding box center [620, 317] width 28 height 12
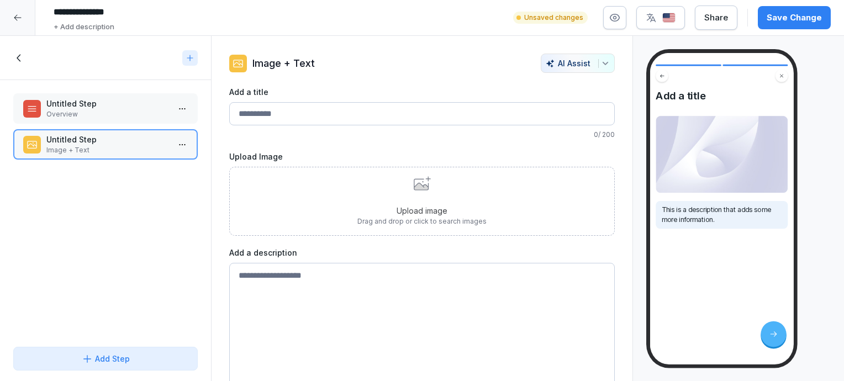
click at [318, 114] on input "Add a title" at bounding box center [421, 113] width 385 height 23
type input "*"
click at [19, 54] on icon at bounding box center [19, 58] width 12 height 12
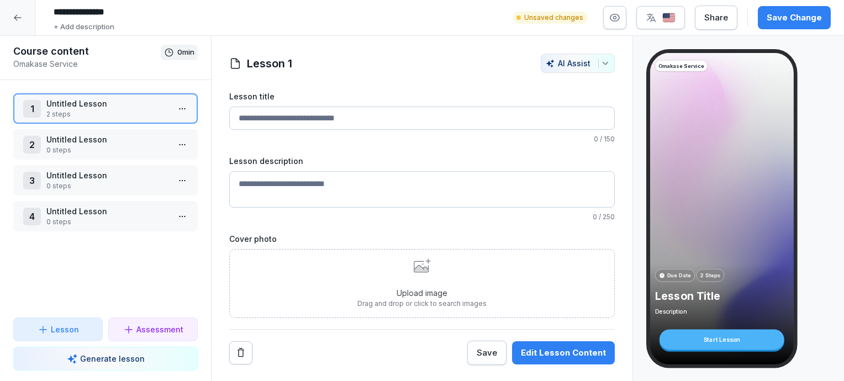
click at [148, 323] on button "Assessment" at bounding box center [152, 330] width 89 height 24
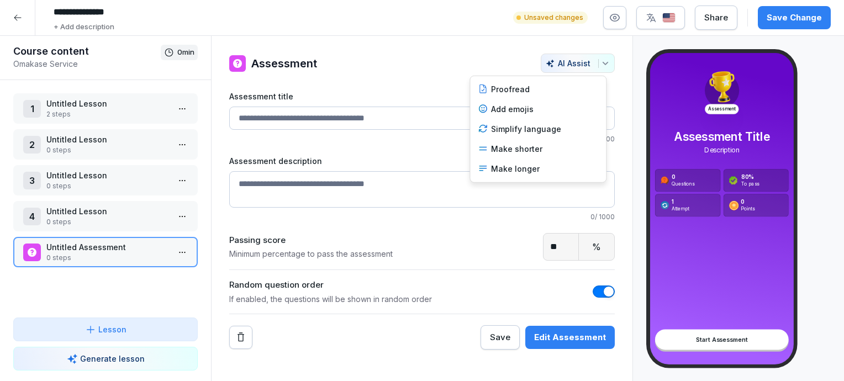
click at [601, 65] on icon "button" at bounding box center [605, 63] width 9 height 9
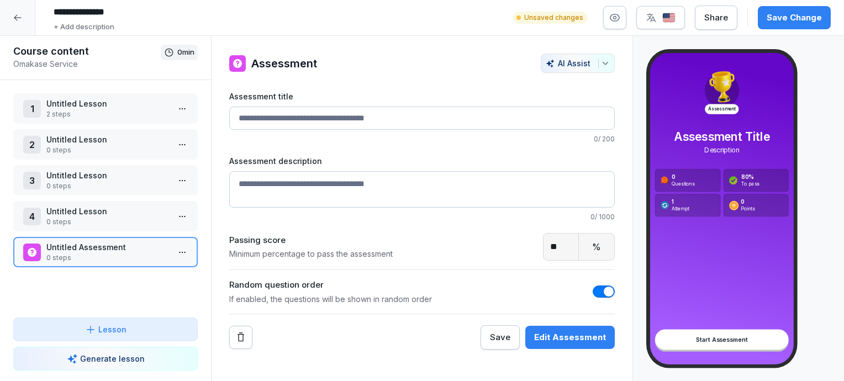
click at [654, 20] on icon "button" at bounding box center [651, 17] width 9 height 9
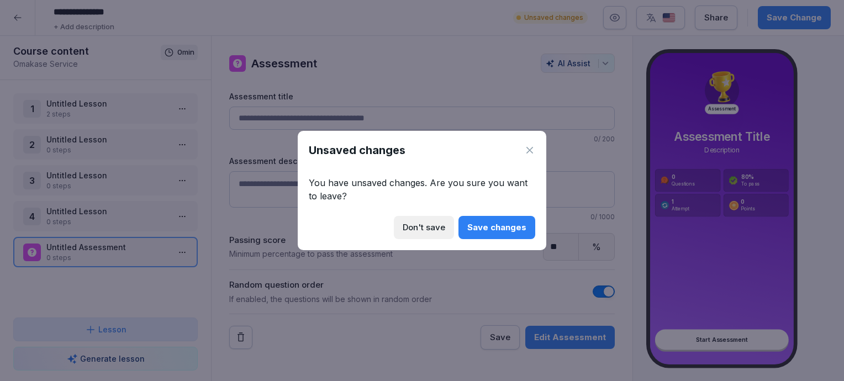
click at [490, 227] on div "Save changes" at bounding box center [496, 227] width 59 height 12
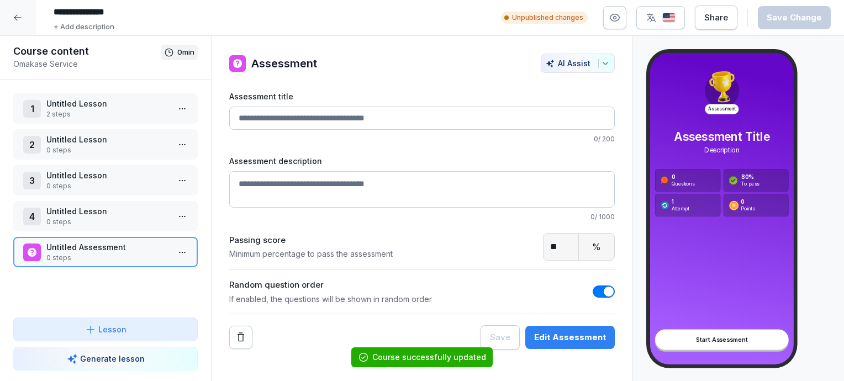
click at [658, 27] on button "button" at bounding box center [660, 17] width 49 height 23
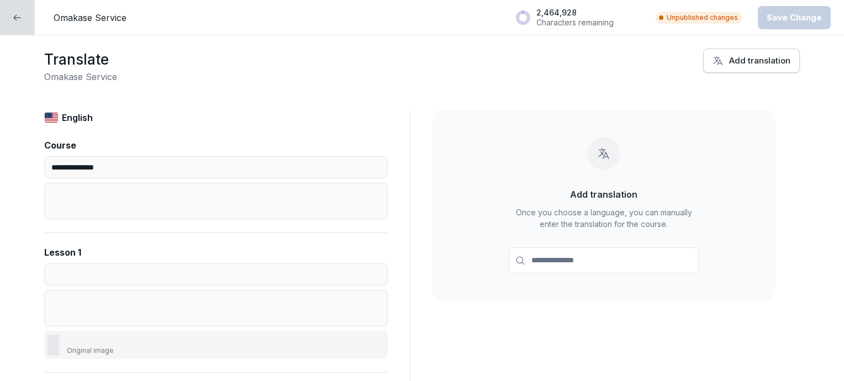
click at [14, 17] on icon at bounding box center [17, 17] width 7 height 6
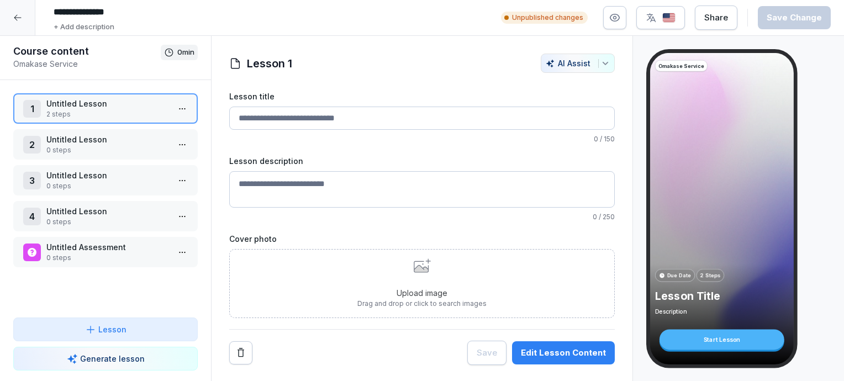
click at [648, 18] on icon "button" at bounding box center [651, 17] width 11 height 11
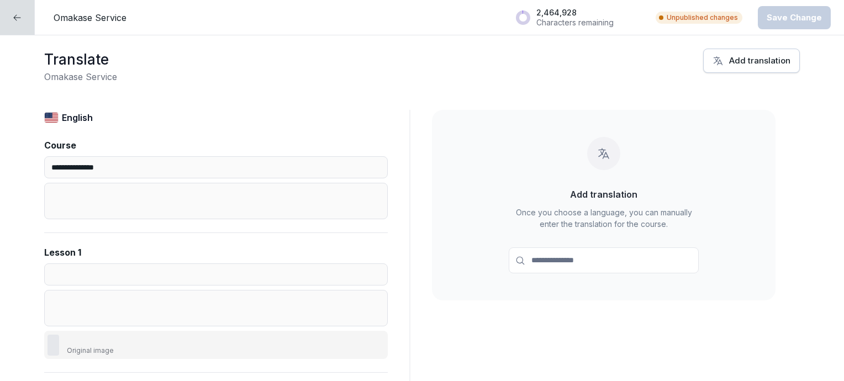
click at [16, 19] on icon at bounding box center [17, 17] width 9 height 9
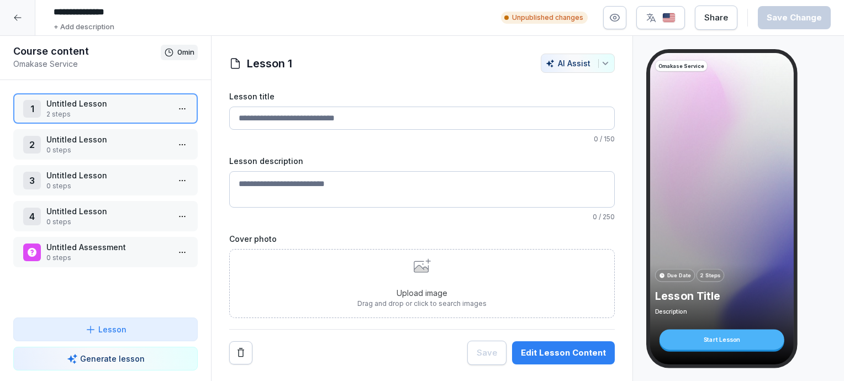
click at [672, 15] on img "button" at bounding box center [668, 18] width 13 height 10
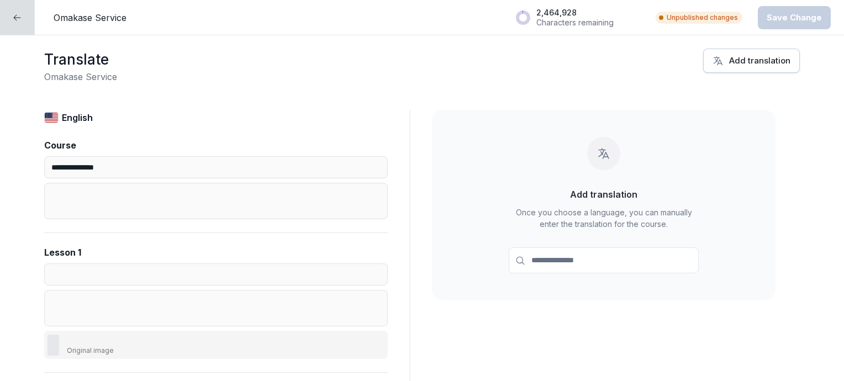
click at [14, 12] on div at bounding box center [17, 17] width 35 height 35
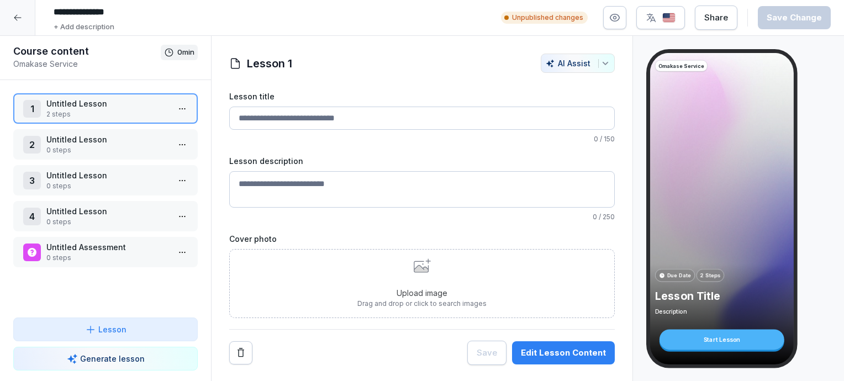
click at [341, 113] on input "Lesson title" at bounding box center [421, 118] width 385 height 23
click at [665, 15] on img "button" at bounding box center [668, 18] width 13 height 10
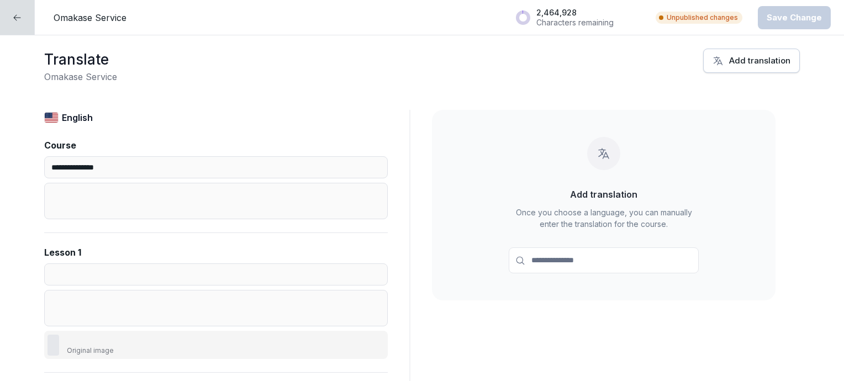
click at [18, 20] on icon at bounding box center [17, 17] width 9 height 9
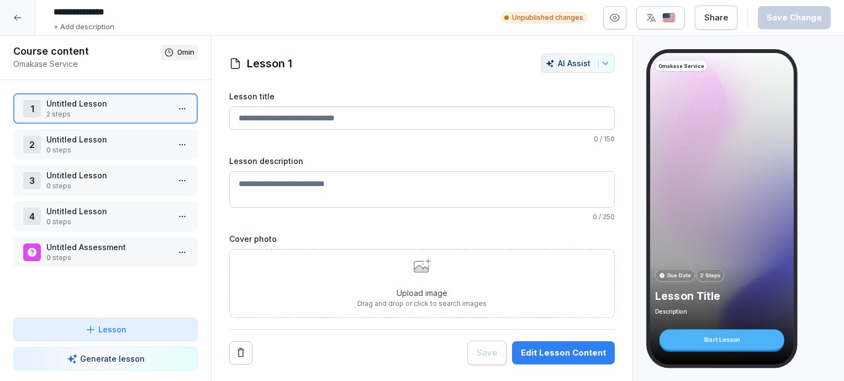
click at [13, 17] on icon at bounding box center [17, 17] width 9 height 9
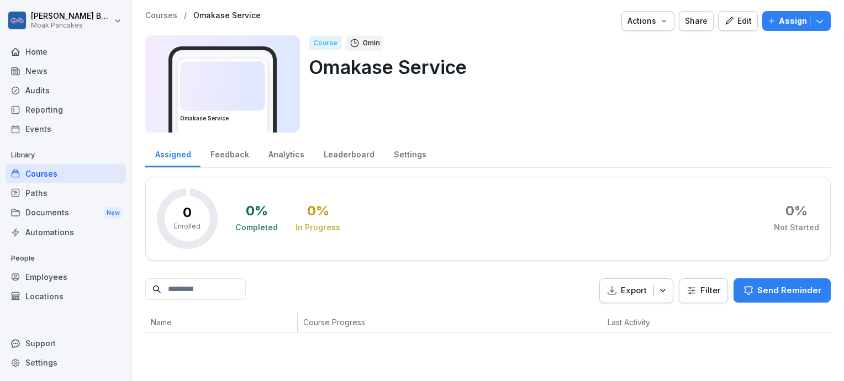
click at [87, 176] on div "Courses" at bounding box center [66, 173] width 120 height 19
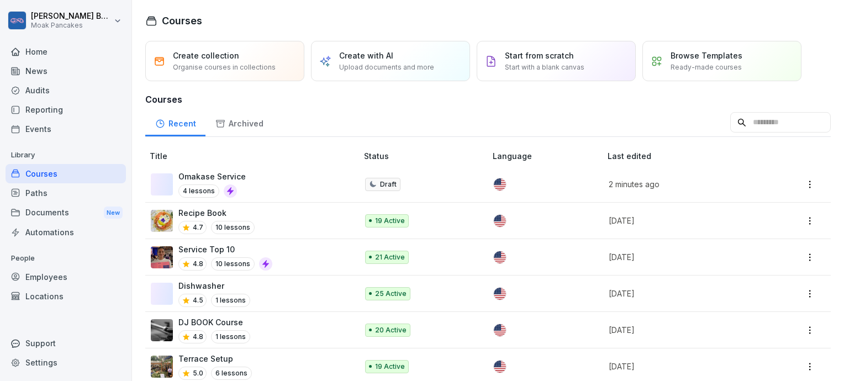
click at [309, 187] on div "Omakase Service 4 lessons" at bounding box center [249, 184] width 196 height 27
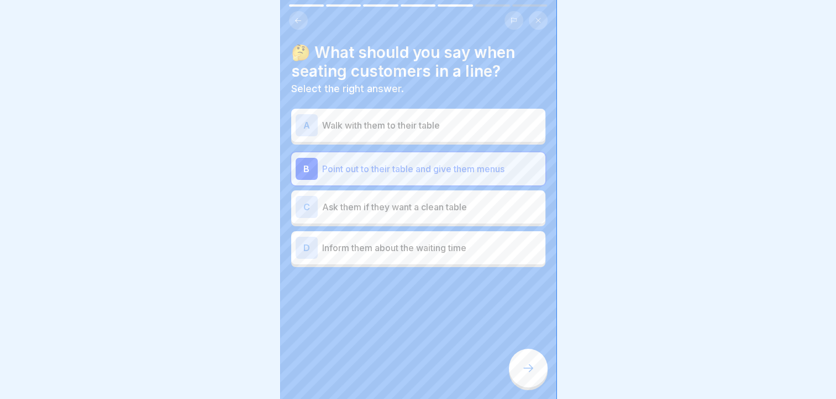
scroll to position [157, 0]
click at [538, 11] on button at bounding box center [538, 20] width 19 height 19
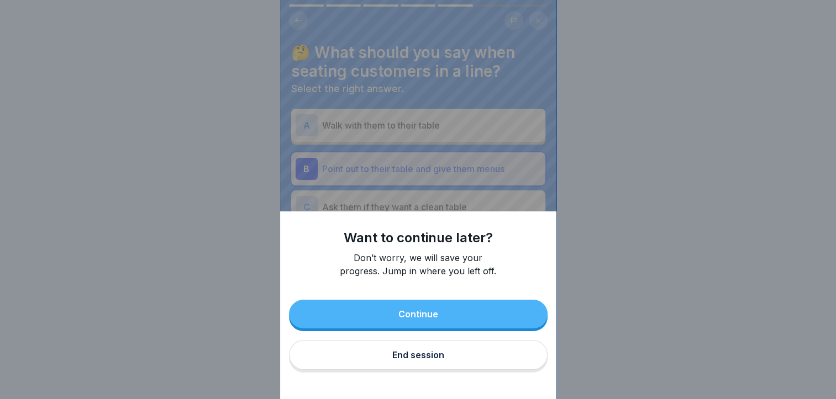
click at [450, 358] on button "End session" at bounding box center [418, 355] width 258 height 30
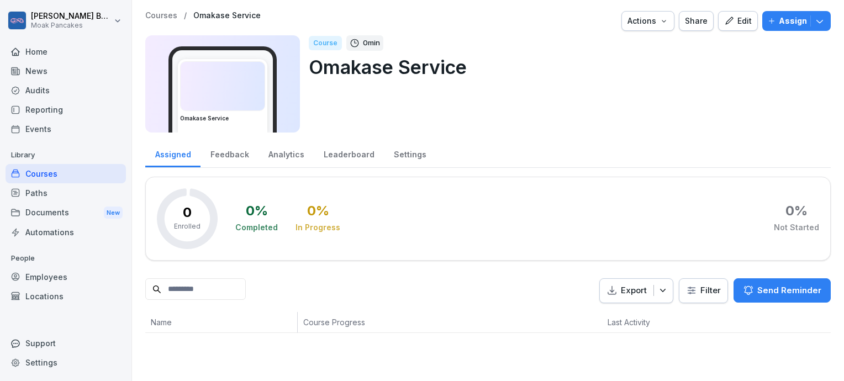
click at [51, 179] on div "Courses" at bounding box center [66, 173] width 120 height 19
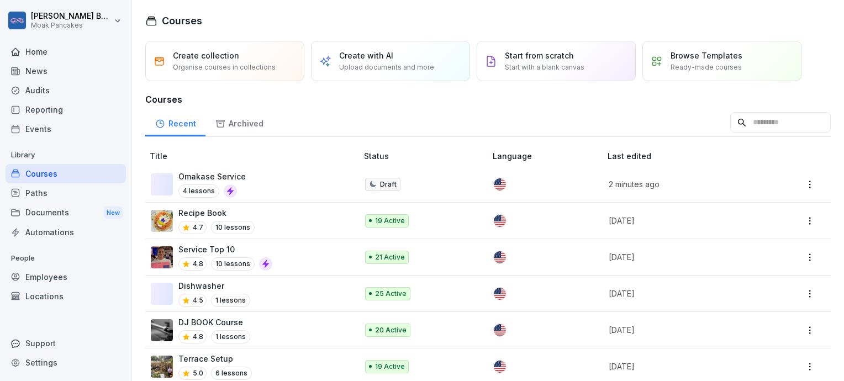
click at [247, 210] on p "Recipe Book" at bounding box center [216, 213] width 76 height 12
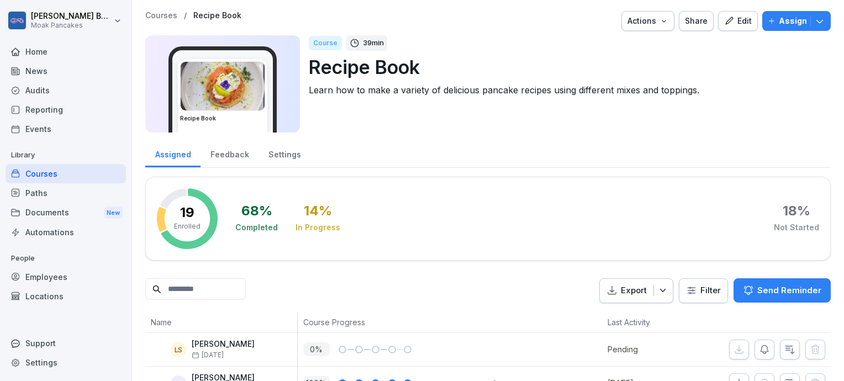
click at [739, 22] on div "Edit" at bounding box center [738, 21] width 28 height 12
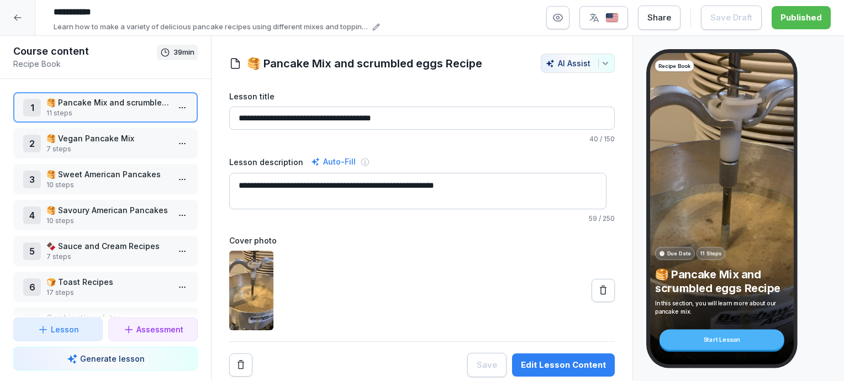
click at [117, 142] on p "🥞 Vegan Pancake Mix" at bounding box center [107, 139] width 123 height 12
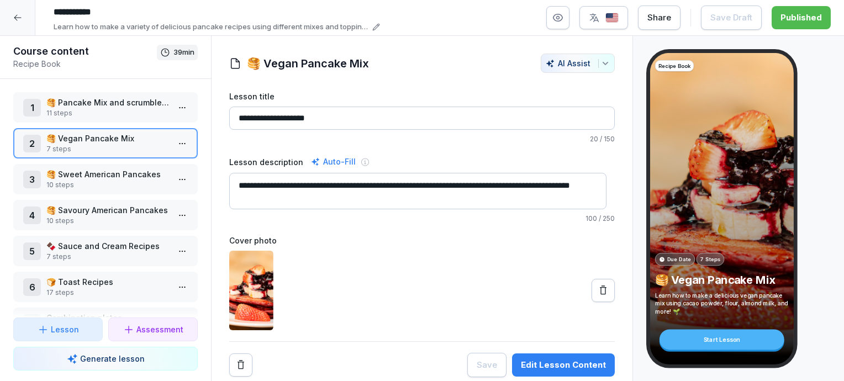
click at [138, 146] on p "7 steps" at bounding box center [107, 149] width 123 height 10
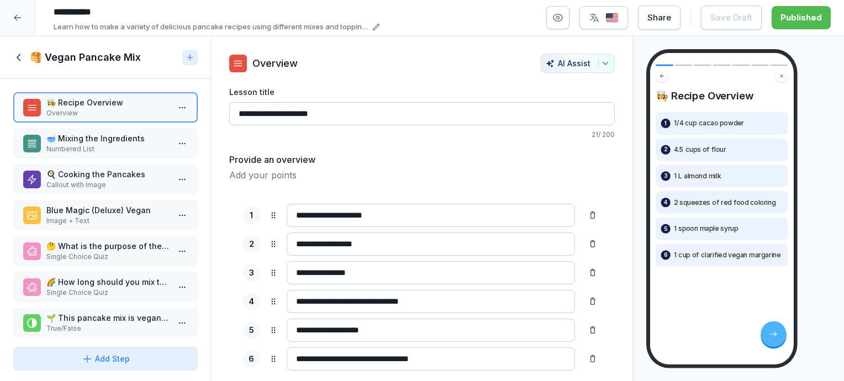
scroll to position [2, 0]
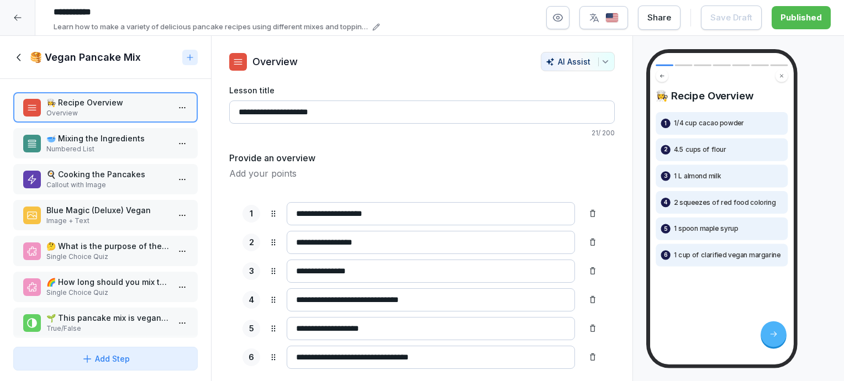
click at [23, 60] on icon at bounding box center [19, 57] width 12 height 12
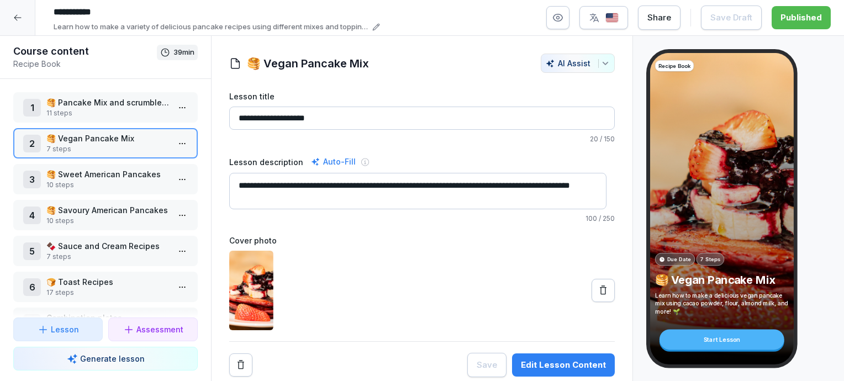
click at [114, 147] on p "7 steps" at bounding box center [107, 149] width 123 height 10
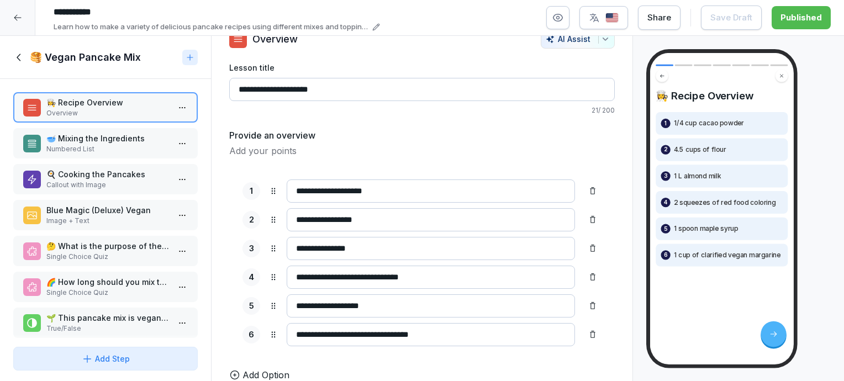
scroll to position [39, 0]
click at [18, 61] on icon at bounding box center [19, 57] width 12 height 12
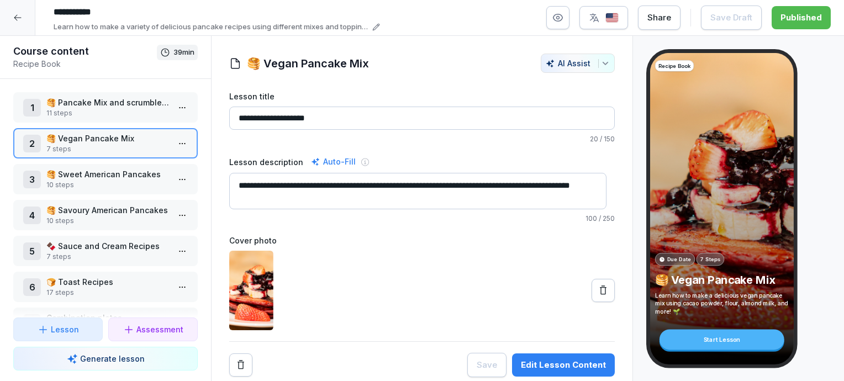
scroll to position [2, 0]
click at [144, 144] on p "7 steps" at bounding box center [107, 149] width 123 height 10
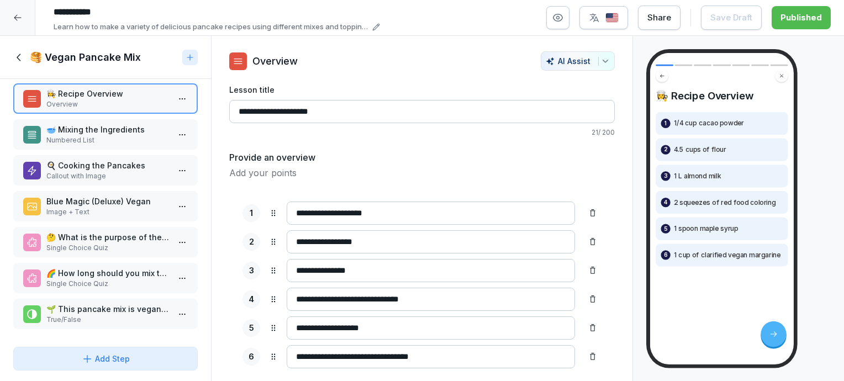
scroll to position [13, 0]
click at [18, 51] on icon at bounding box center [19, 57] width 12 height 12
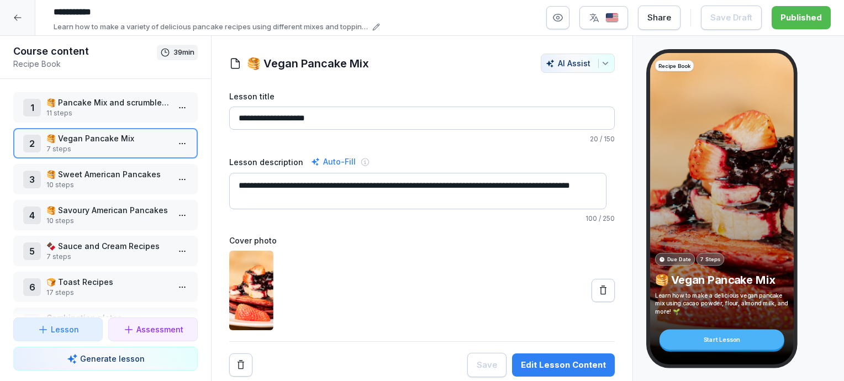
click at [14, 14] on icon at bounding box center [17, 17] width 9 height 9
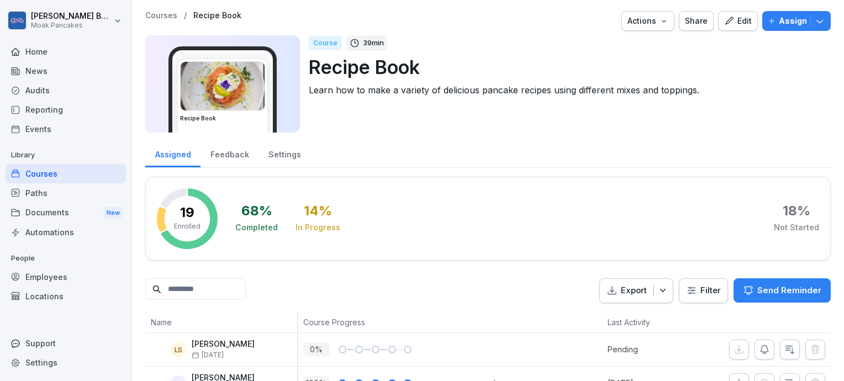
click at [97, 178] on div "Courses" at bounding box center [66, 173] width 120 height 19
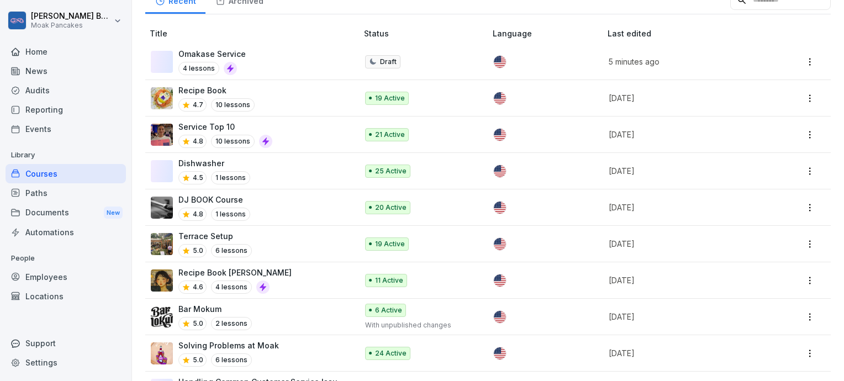
scroll to position [123, 0]
click at [303, 138] on div "Service Top 10 4.8 10 lessons" at bounding box center [249, 133] width 196 height 27
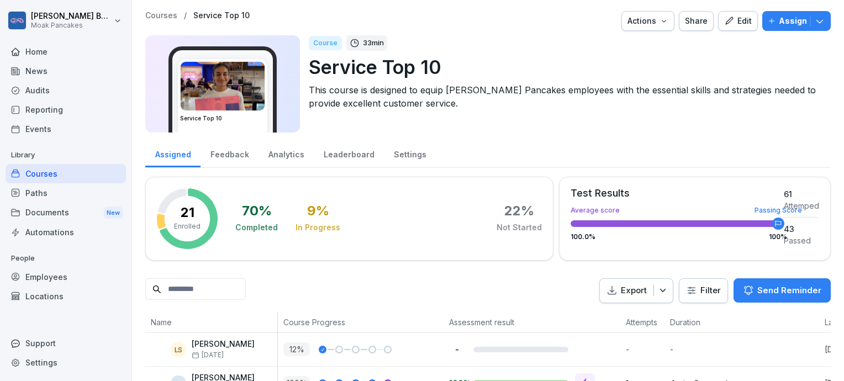
click at [102, 171] on div "Courses" at bounding box center [66, 173] width 120 height 19
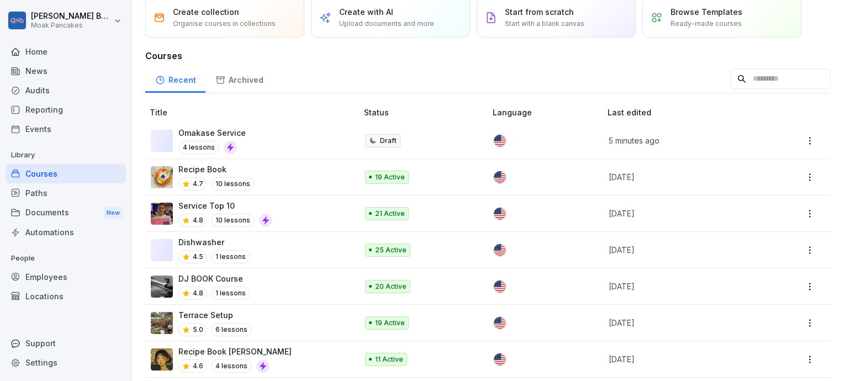
scroll to position [43, 0]
click at [292, 218] on div "Service Top 10 4.8 10 lessons" at bounding box center [249, 213] width 196 height 27
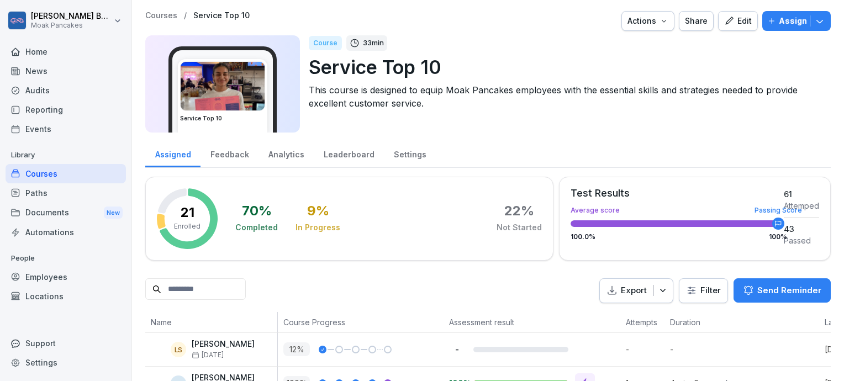
click at [724, 27] on button "Edit" at bounding box center [738, 21] width 40 height 20
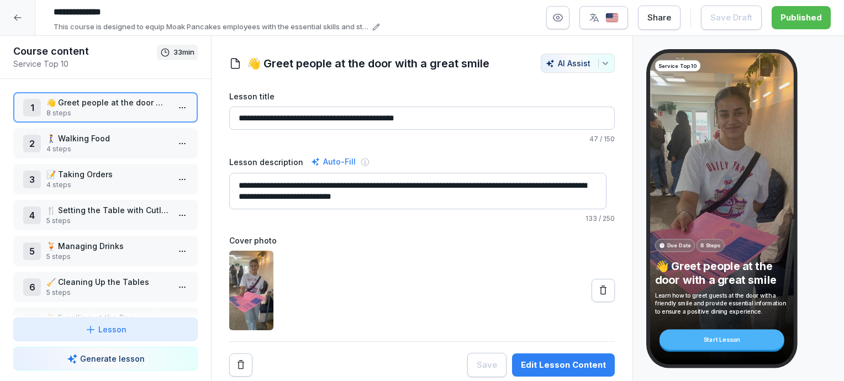
scroll to position [180, 0]
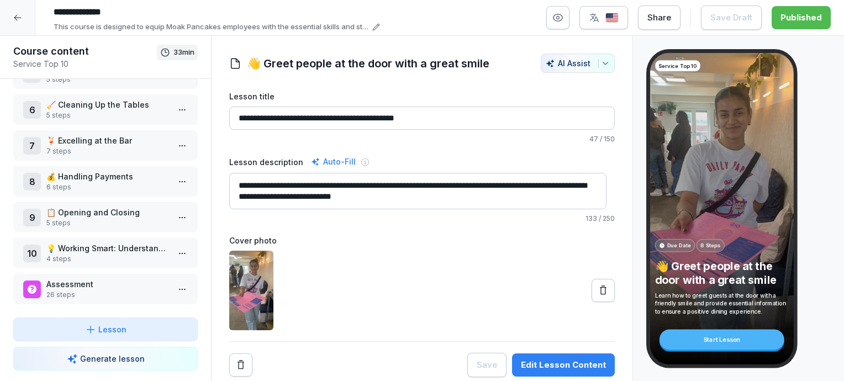
click at [81, 279] on p "Assessment" at bounding box center [107, 284] width 123 height 12
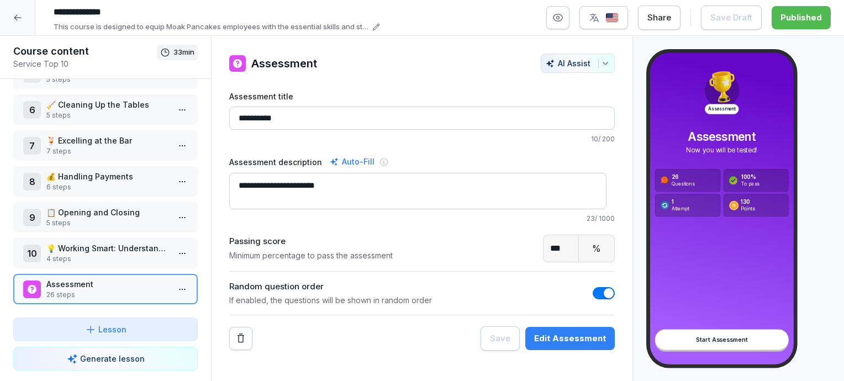
click at [138, 290] on p "26 steps" at bounding box center [107, 295] width 123 height 10
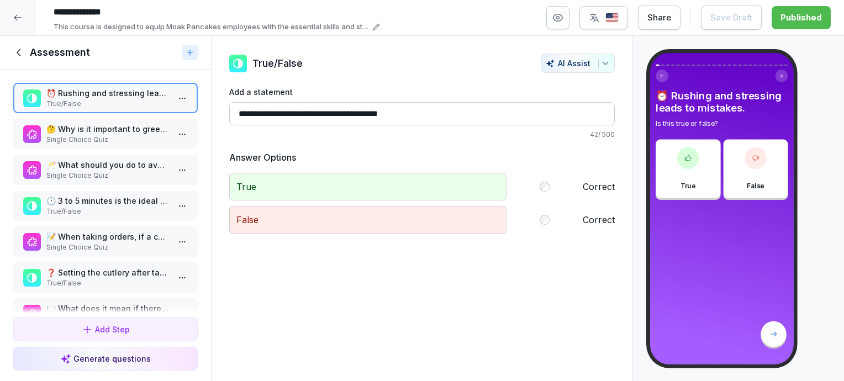
click at [18, 50] on icon at bounding box center [19, 52] width 12 height 12
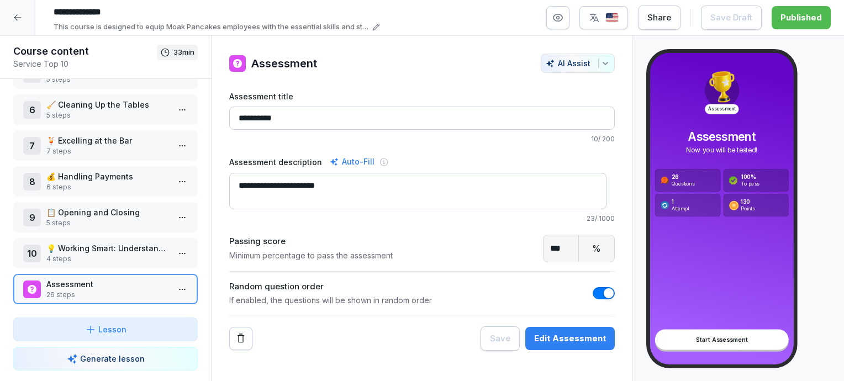
click at [22, 20] on icon at bounding box center [17, 17] width 9 height 9
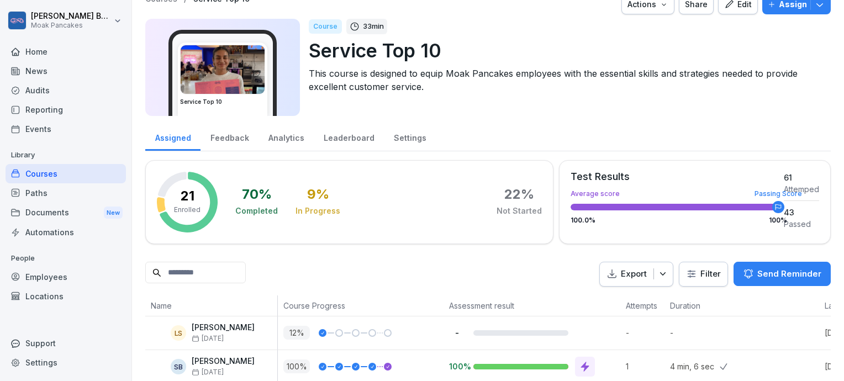
scroll to position [4, 0]
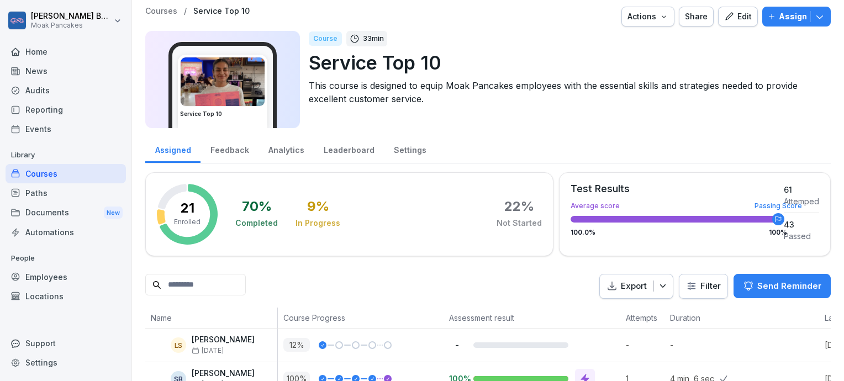
click at [739, 19] on div "Edit" at bounding box center [738, 16] width 28 height 12
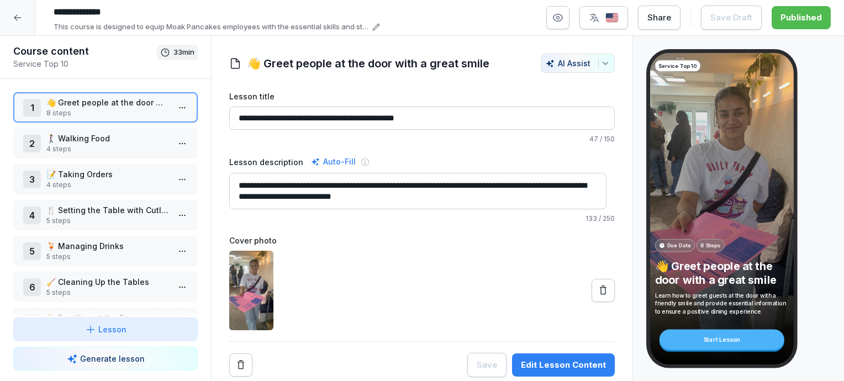
click at [619, 15] on img "button" at bounding box center [611, 18] width 13 height 10
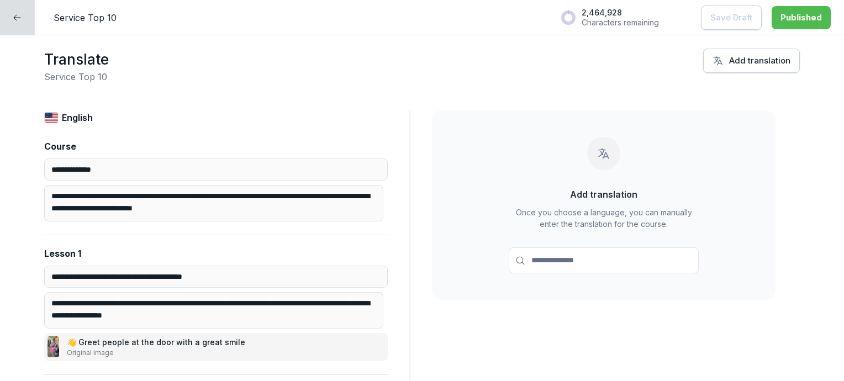
click at [715, 63] on icon "button" at bounding box center [717, 60] width 11 height 11
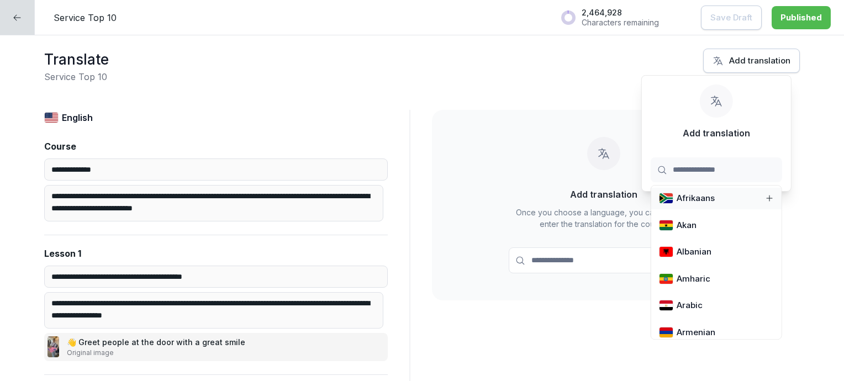
click at [676, 173] on input at bounding box center [716, 169] width 131 height 25
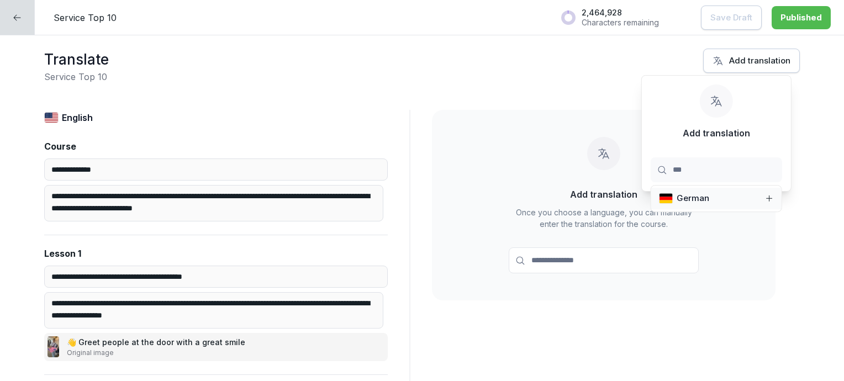
type input "****"
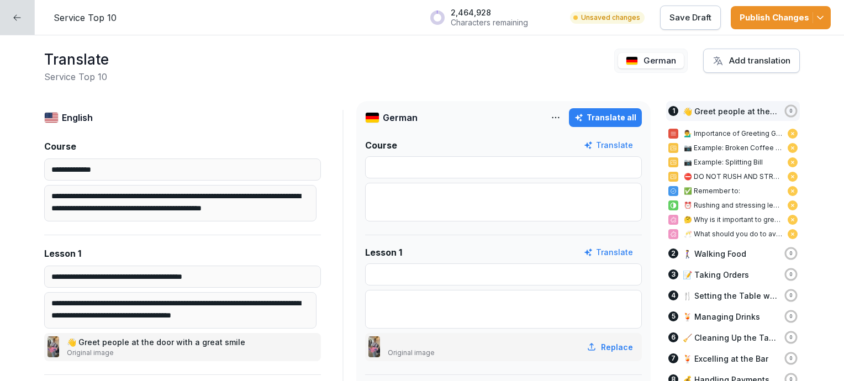
click at [615, 120] on div "Translate all" at bounding box center [605, 118] width 62 height 12
type input "**********"
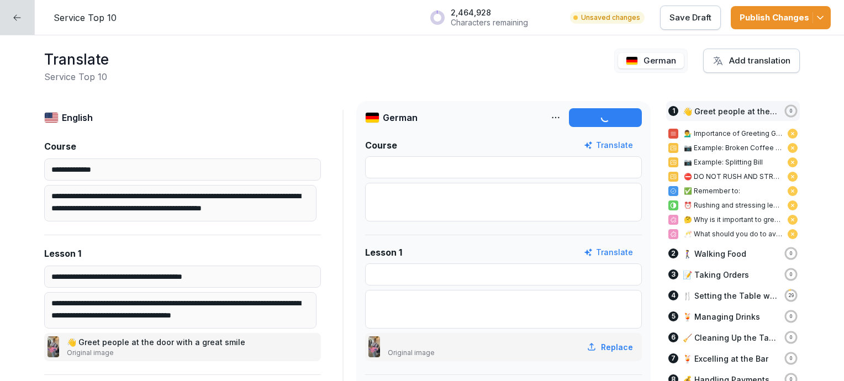
type input "**********"
type textarea "**********"
type input "**********"
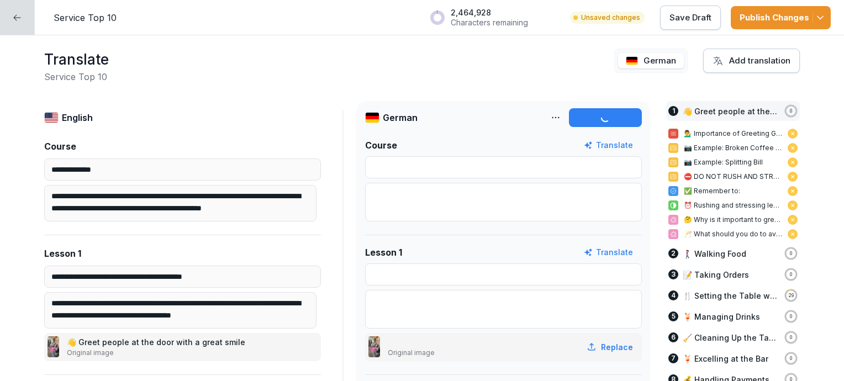
type input "**********"
type textarea "**********"
type input "**********"
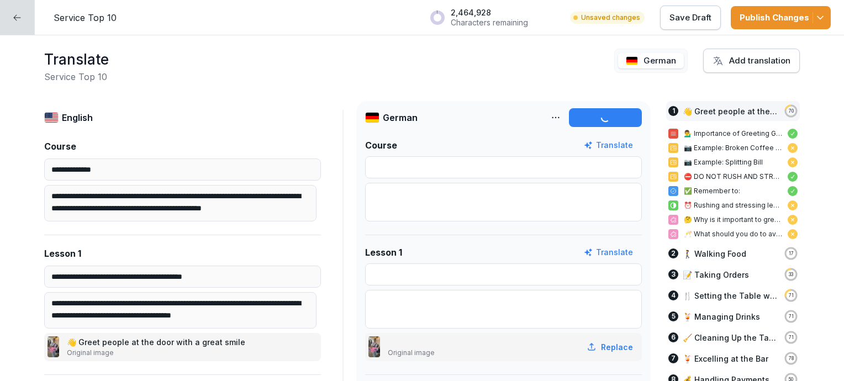
type input "**********"
type textarea "**********"
type input "**********"
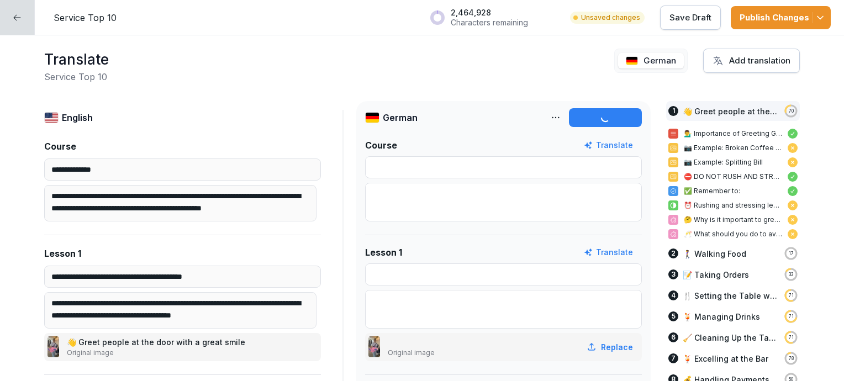
type textarea "**********"
type input "**********"
type textarea "**********"
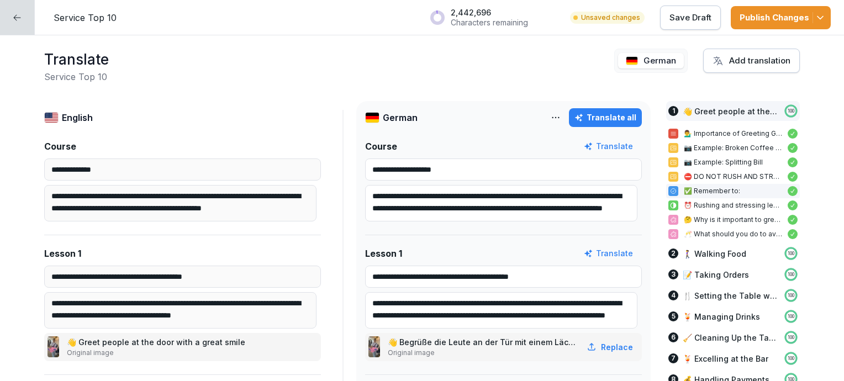
click at [760, 20] on div "Publish Changes" at bounding box center [780, 18] width 82 height 12
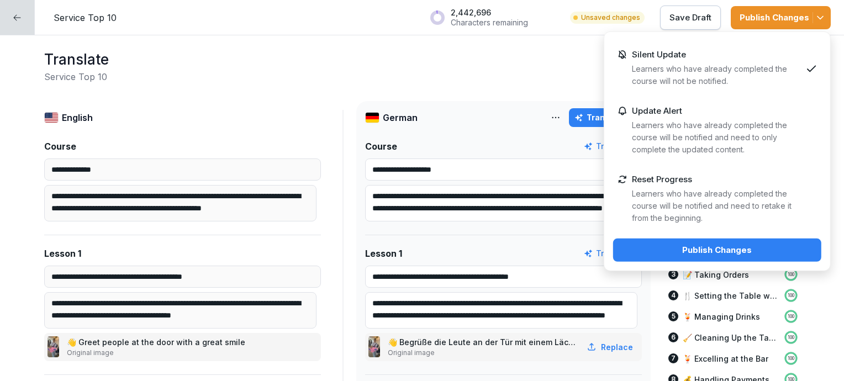
click at [715, 253] on div "Publish Changes" at bounding box center [717, 250] width 191 height 12
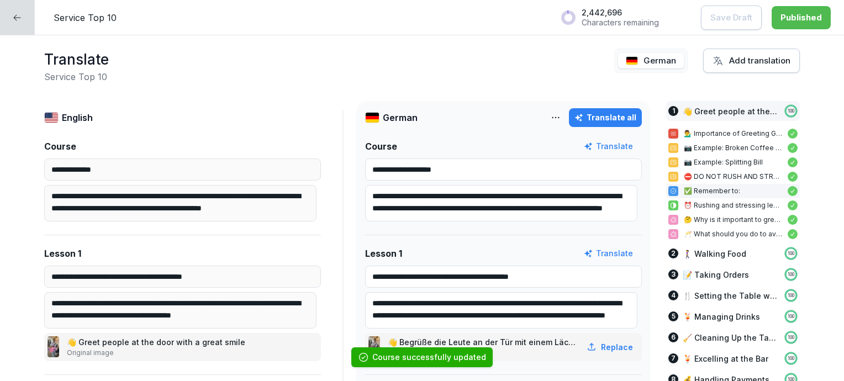
click at [21, 25] on div at bounding box center [17, 17] width 35 height 35
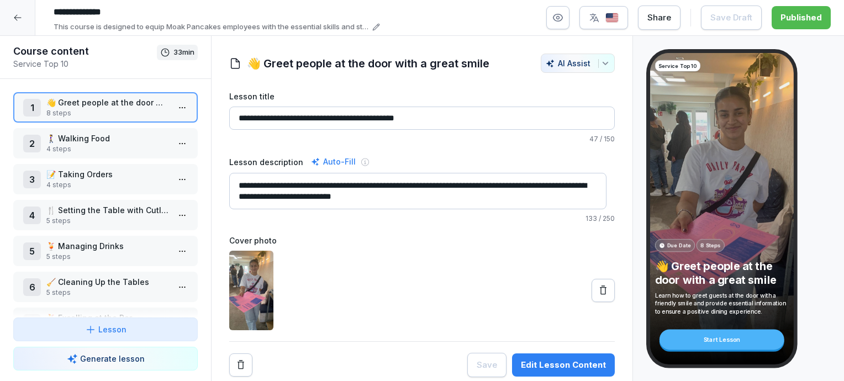
click at [24, 22] on div at bounding box center [17, 17] width 35 height 35
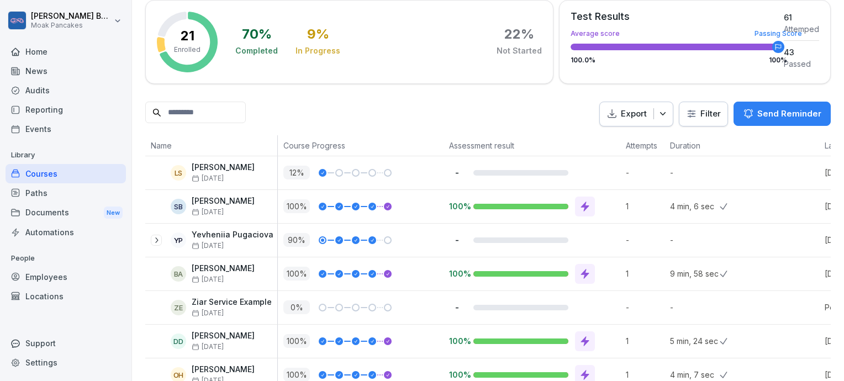
scroll to position [177, 0]
click at [768, 111] on p "Send Reminder" at bounding box center [789, 113] width 64 height 12
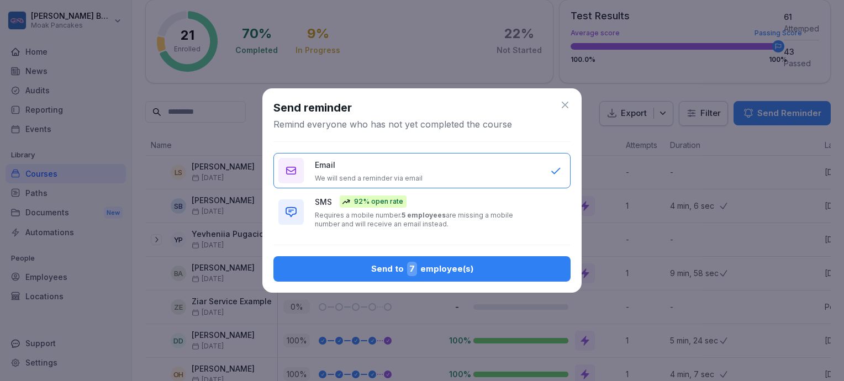
click at [564, 107] on icon at bounding box center [564, 104] width 11 height 11
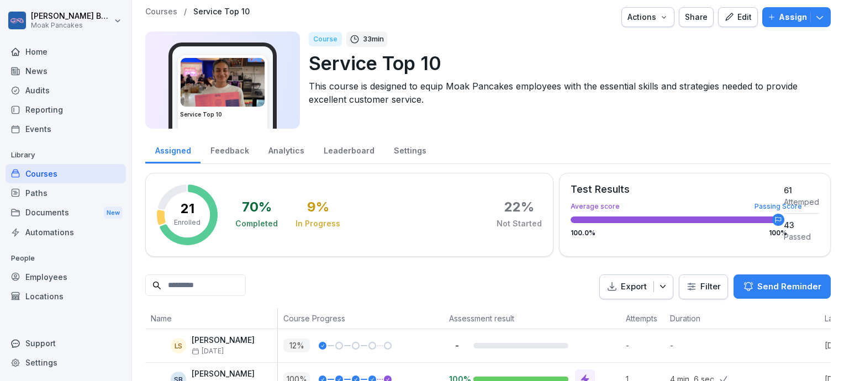
scroll to position [4, 0]
click at [814, 17] on icon "button" at bounding box center [819, 17] width 11 height 11
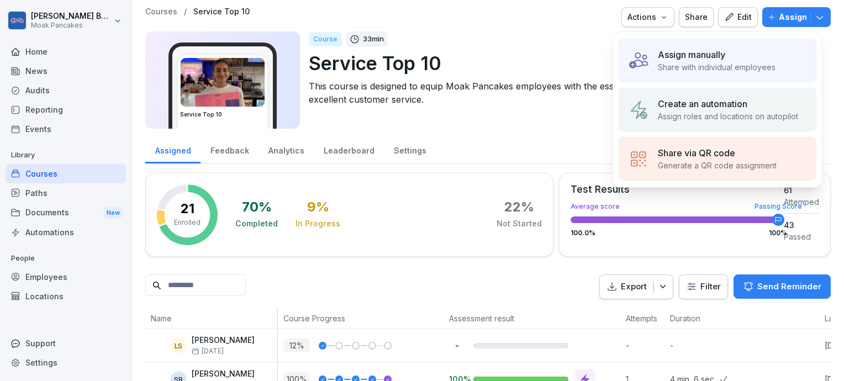
click at [769, 102] on div "Create an automation" at bounding box center [728, 103] width 140 height 13
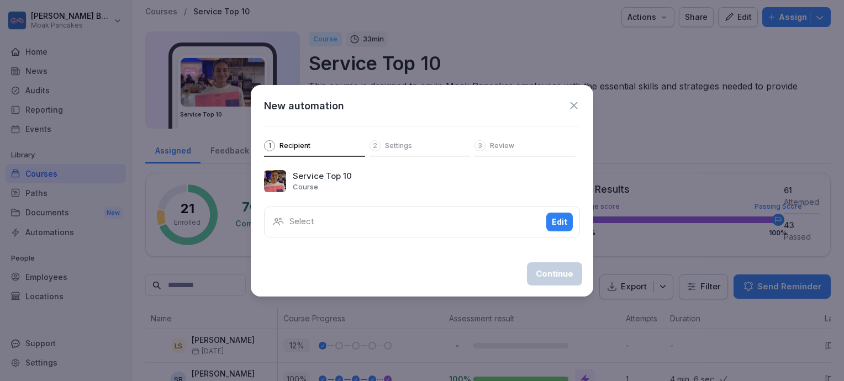
click at [372, 215] on div "Select Edit" at bounding box center [422, 222] width 316 height 31
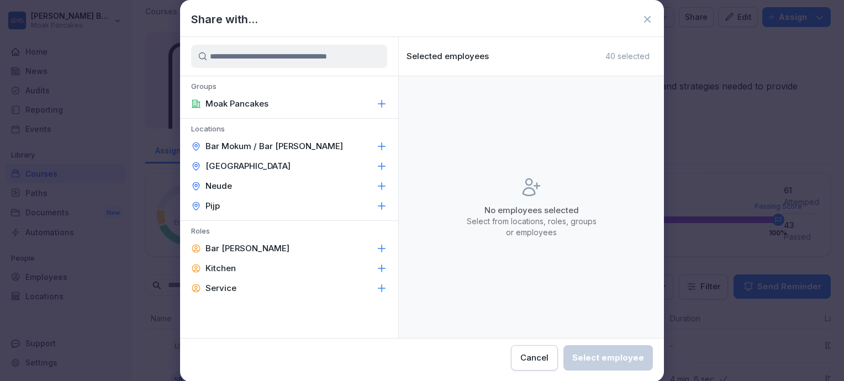
click at [270, 105] on div "Moak Pancakes" at bounding box center [289, 104] width 218 height 20
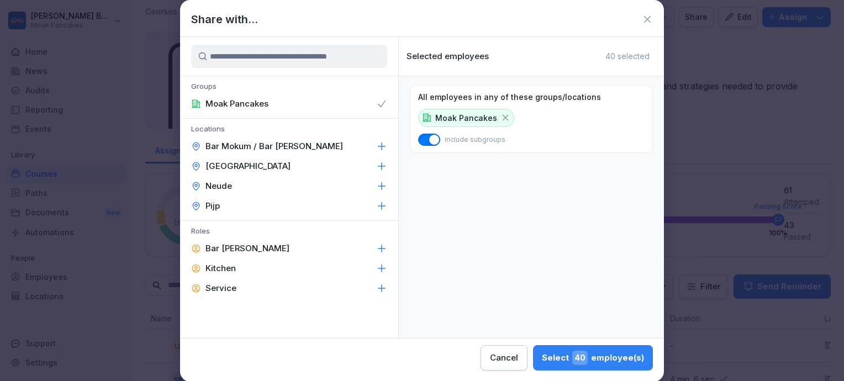
click at [503, 115] on icon at bounding box center [506, 118] width 6 height 6
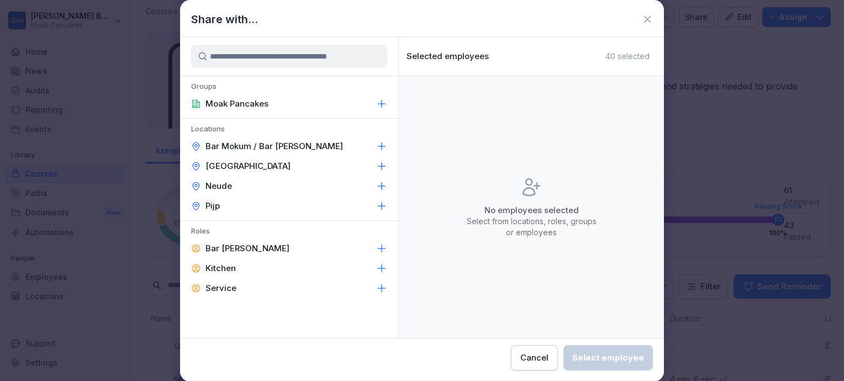
click at [313, 202] on div "Pijp" at bounding box center [289, 206] width 218 height 20
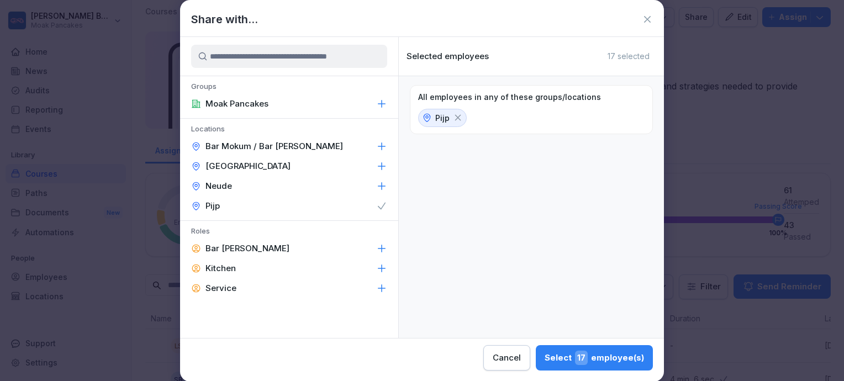
click at [455, 118] on icon at bounding box center [458, 118] width 10 height 10
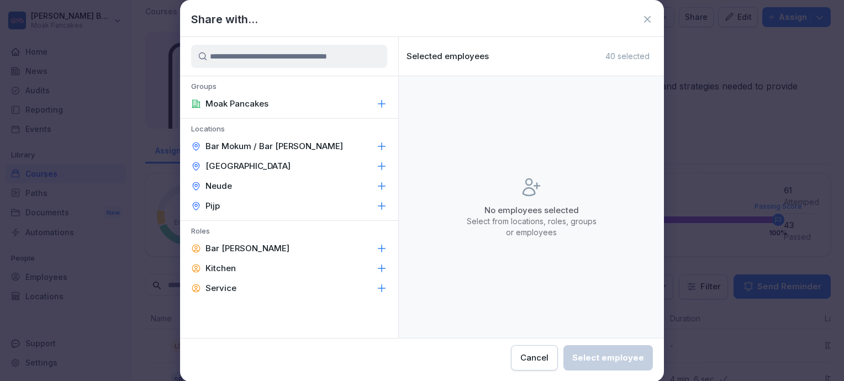
click at [362, 173] on div "[GEOGRAPHIC_DATA]" at bounding box center [289, 166] width 218 height 20
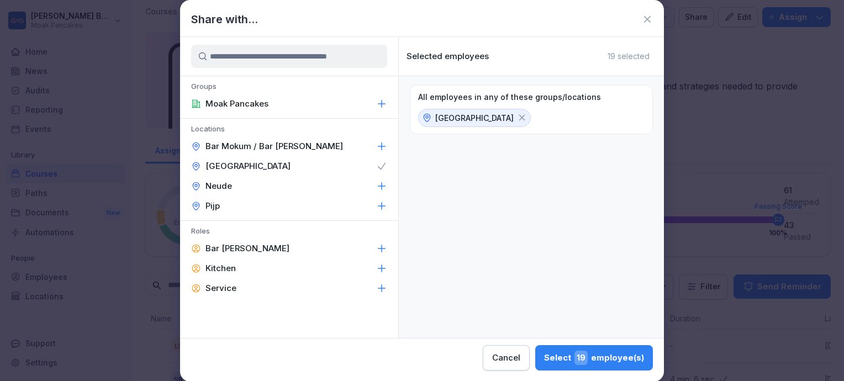
click at [358, 264] on div "Kitchen" at bounding box center [289, 268] width 218 height 20
click at [491, 172] on icon at bounding box center [492, 170] width 10 height 10
click at [517, 114] on icon at bounding box center [522, 118] width 10 height 10
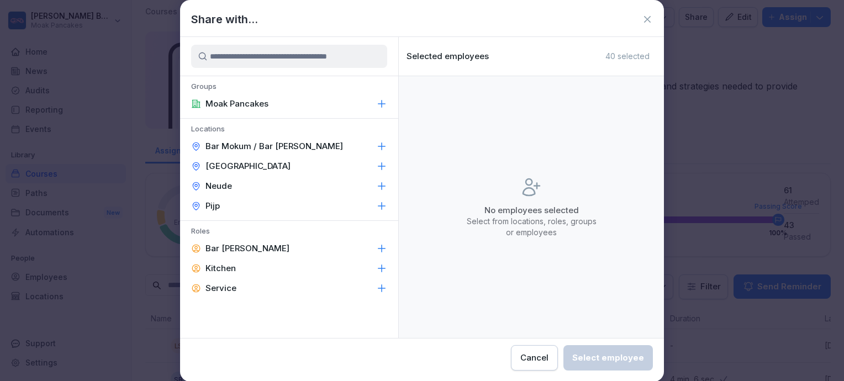
click at [643, 19] on icon at bounding box center [647, 19] width 11 height 11
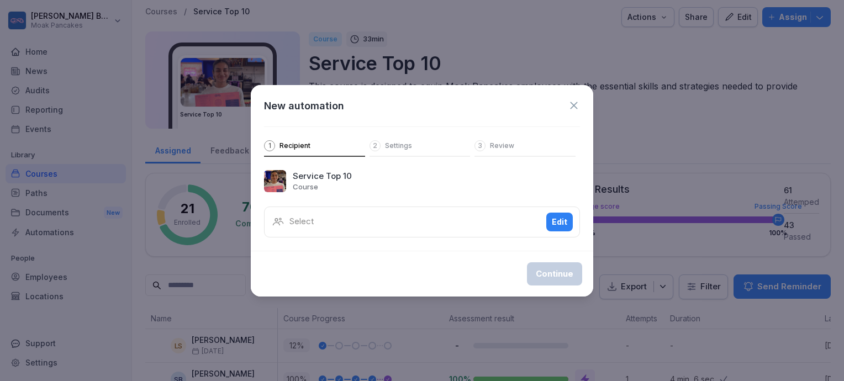
click at [572, 102] on icon at bounding box center [574, 105] width 12 height 12
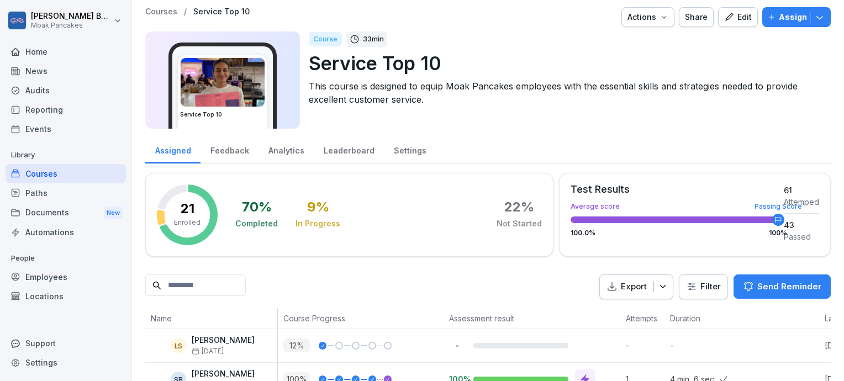
click at [49, 276] on div "Employees" at bounding box center [66, 276] width 120 height 19
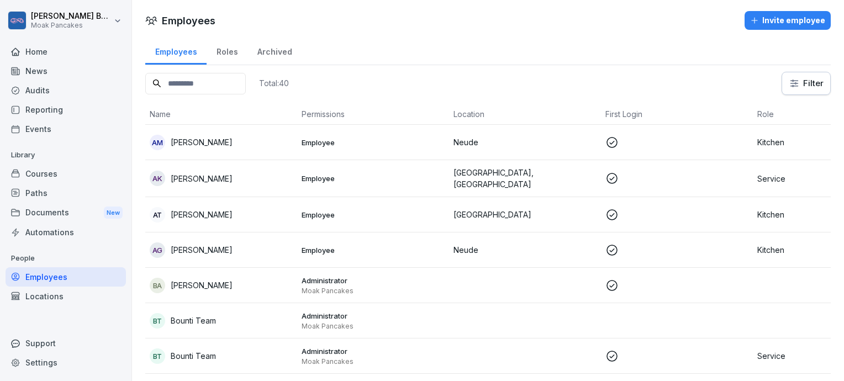
click at [769, 22] on div "Invite employee" at bounding box center [787, 20] width 75 height 12
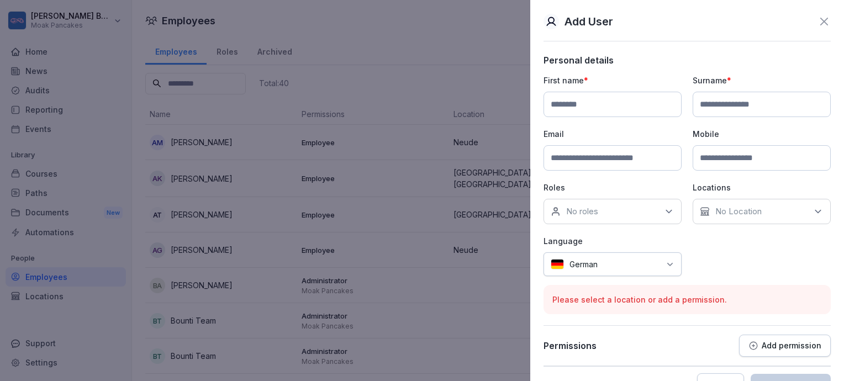
scroll to position [28, 0]
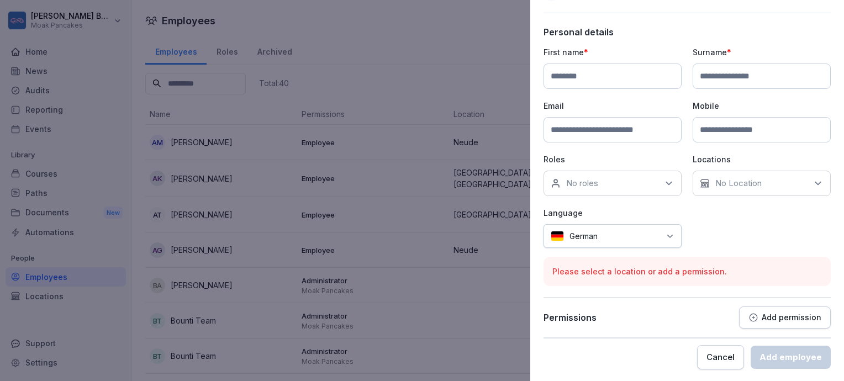
click at [780, 183] on div "No Location" at bounding box center [762, 183] width 138 height 25
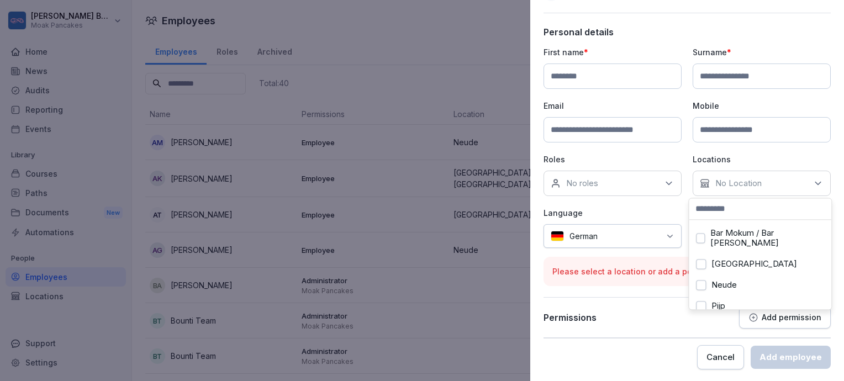
scroll to position [18, 0]
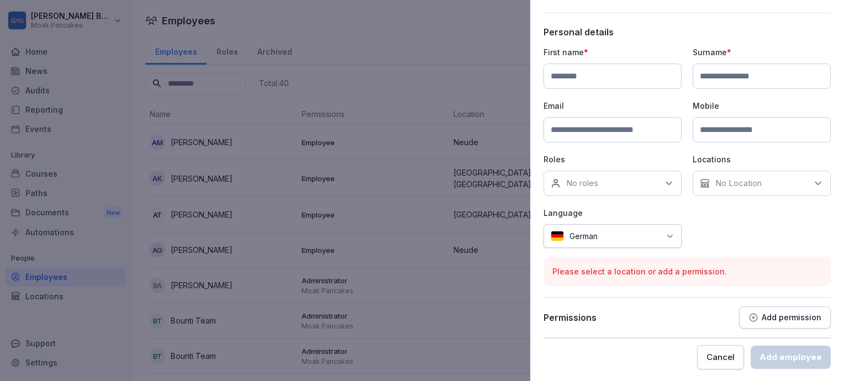
click at [778, 184] on div "No Location" at bounding box center [762, 183] width 138 height 25
click at [633, 156] on p "Roles" at bounding box center [612, 160] width 138 height 12
click at [701, 352] on button "Cancel" at bounding box center [720, 357] width 47 height 24
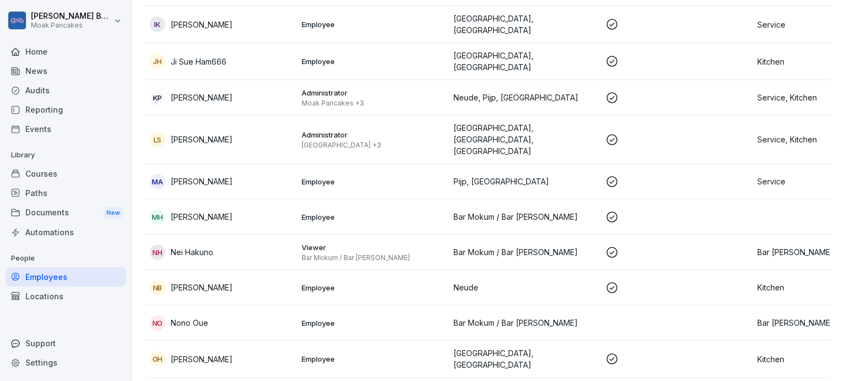
scroll to position [655, 0]
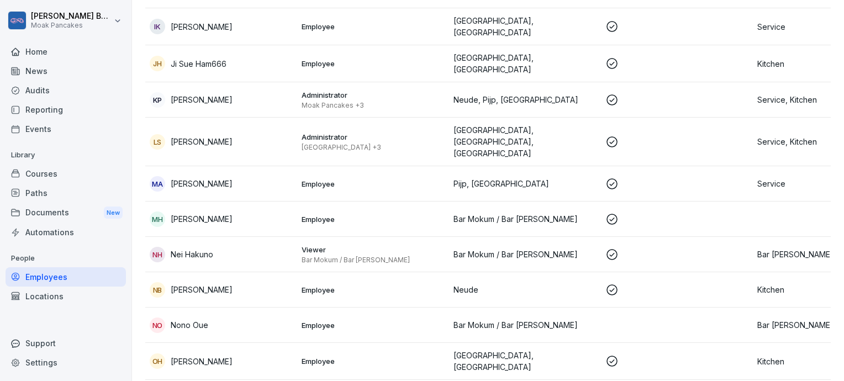
click at [526, 249] on p "Bar Mokum / Bar [PERSON_NAME]" at bounding box center [524, 255] width 143 height 12
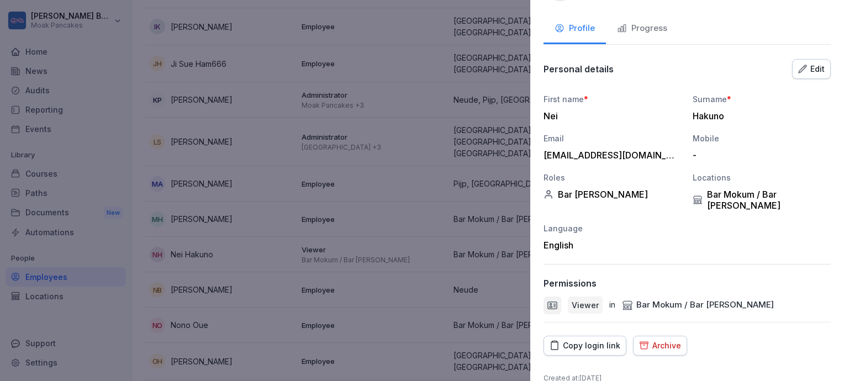
scroll to position [48, 0]
click at [801, 67] on div "Edit" at bounding box center [811, 68] width 27 height 12
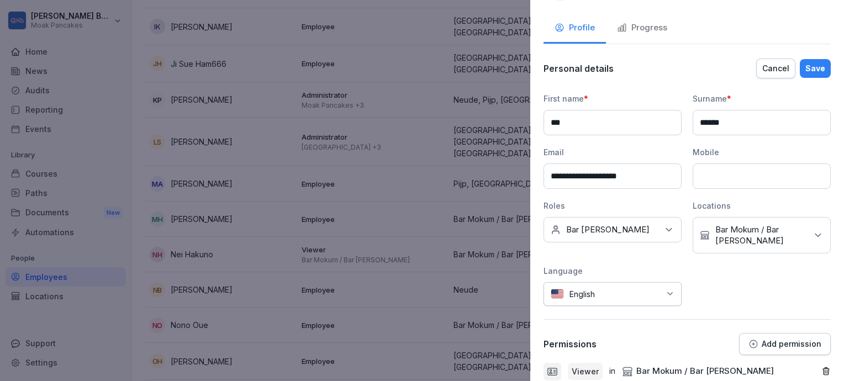
click at [805, 62] on div "Save" at bounding box center [815, 68] width 20 height 12
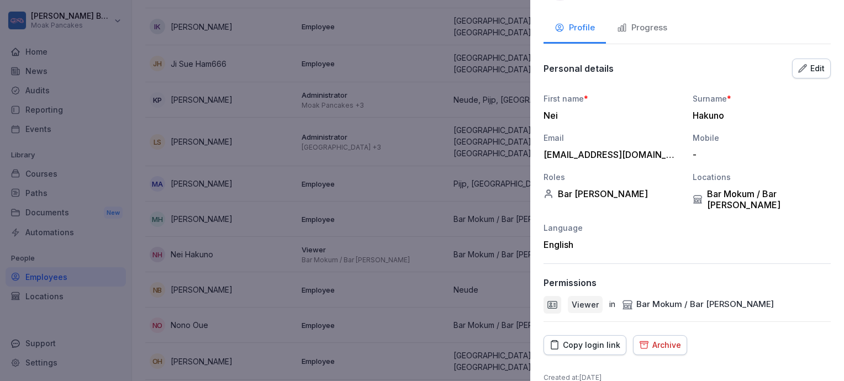
click at [302, 94] on div at bounding box center [422, 190] width 844 height 381
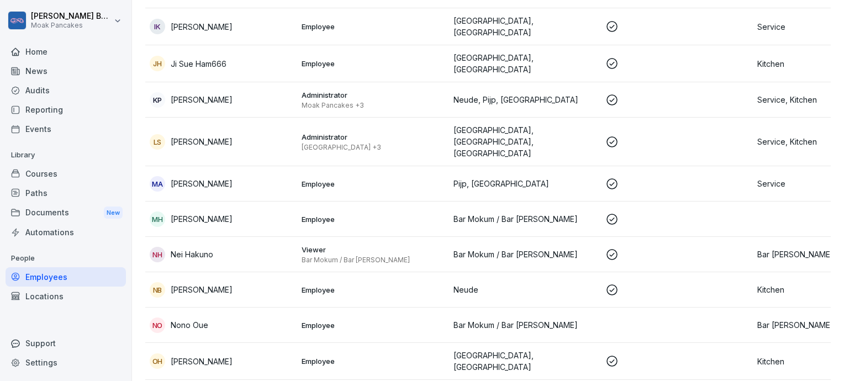
click at [88, 294] on div "Locations" at bounding box center [66, 296] width 120 height 19
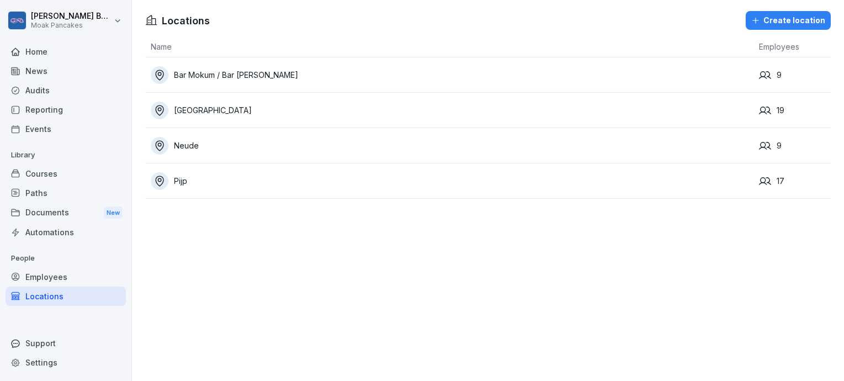
click at [93, 279] on div "Employees" at bounding box center [66, 276] width 120 height 19
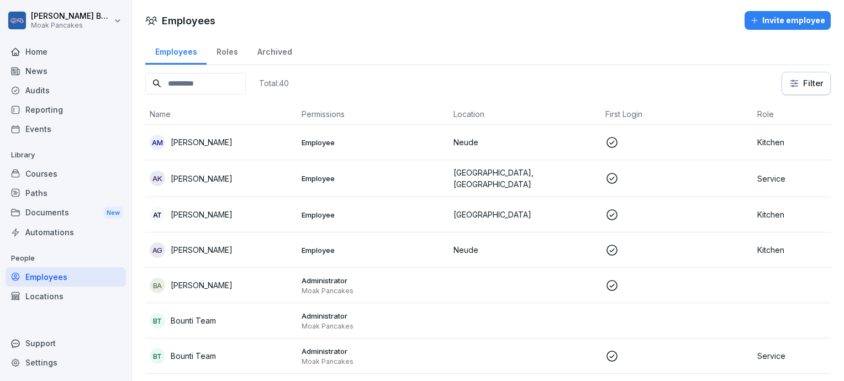
click at [54, 216] on div "Documents New" at bounding box center [66, 213] width 120 height 20
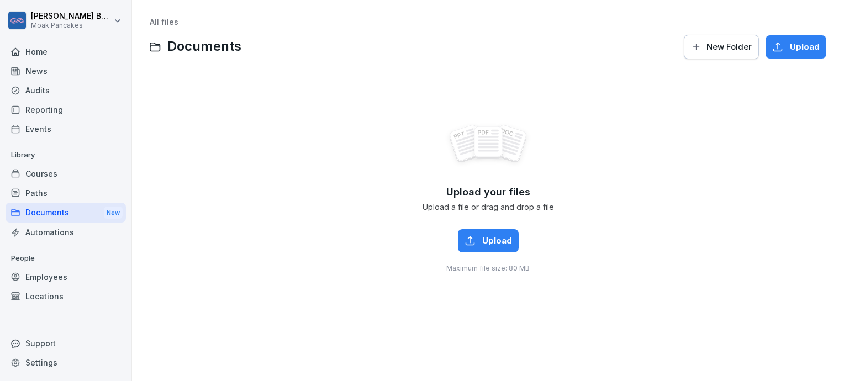
click at [52, 286] on div "Employees" at bounding box center [66, 276] width 120 height 19
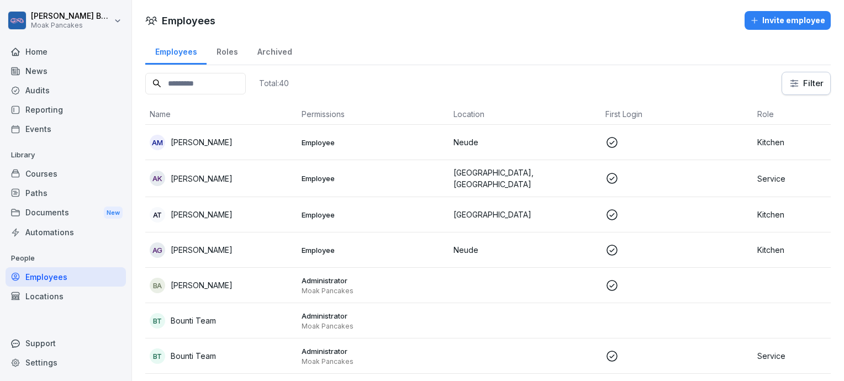
click at [225, 81] on input at bounding box center [195, 84] width 101 height 22
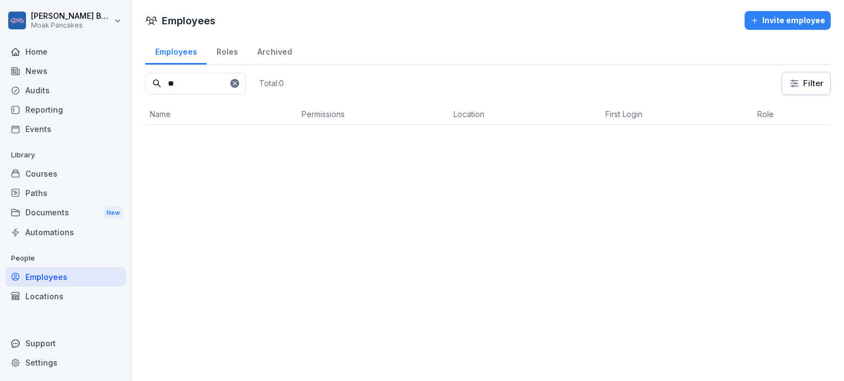
type input "*"
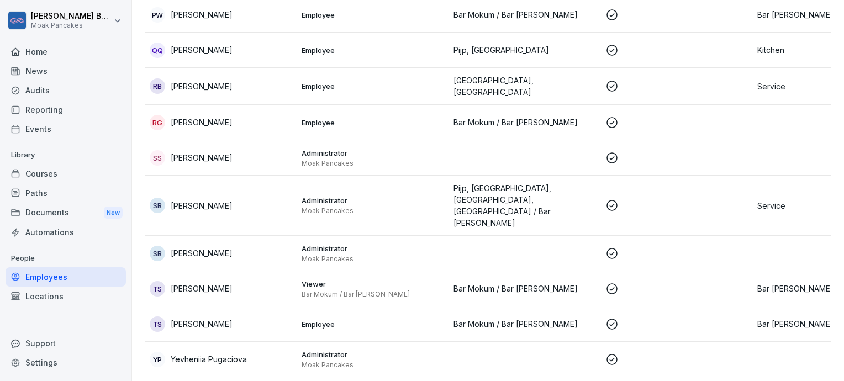
scroll to position [1184, 0]
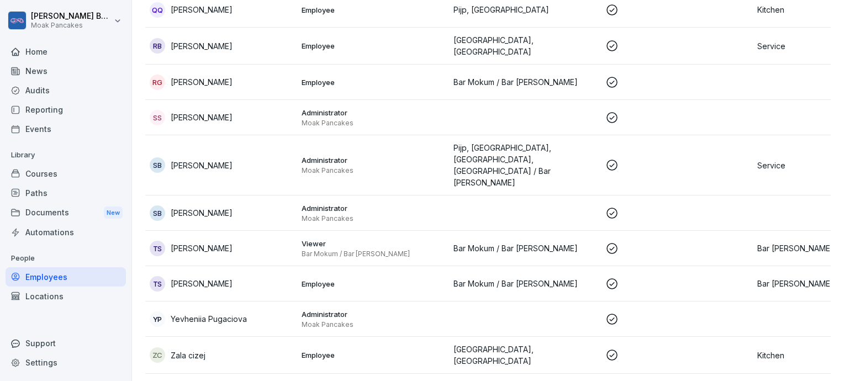
click at [287, 157] on div "SB Sara Benfatti" at bounding box center [221, 164] width 143 height 15
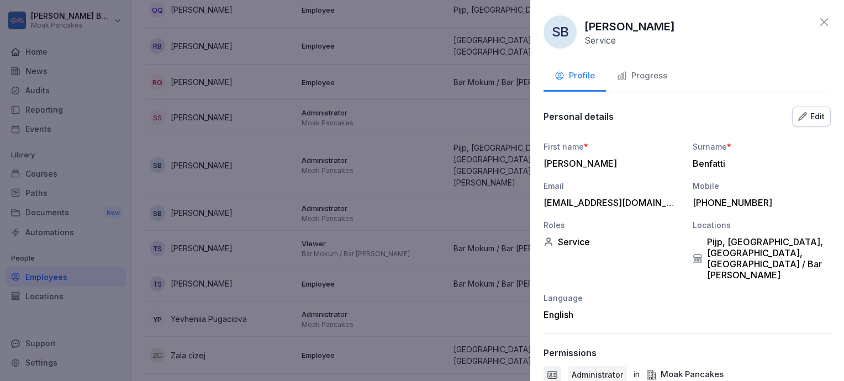
click at [817, 20] on icon at bounding box center [823, 21] width 13 height 13
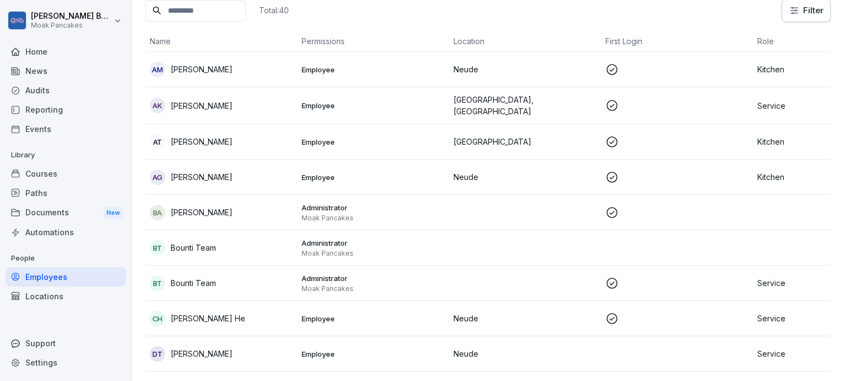
scroll to position [0, 0]
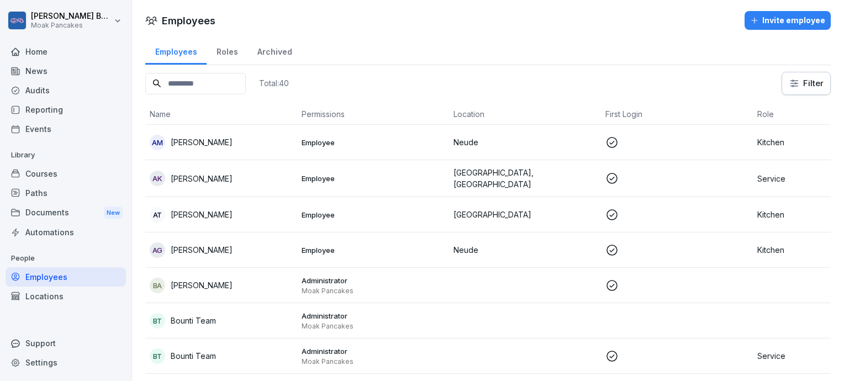
click at [61, 171] on div "Courses" at bounding box center [66, 173] width 120 height 19
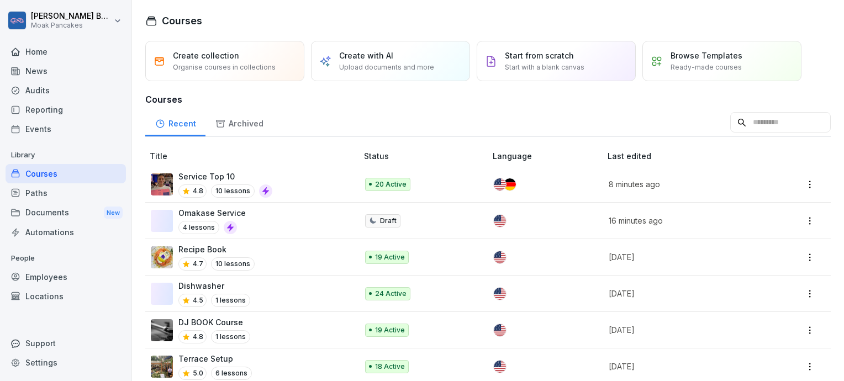
drag, startPoint x: 76, startPoint y: 297, endPoint x: 253, endPoint y: 59, distance: 297.1
click at [253, 59] on div "Sara Benfatti Moak Pancakes Home News Audits Reporting Events Library Courses P…" at bounding box center [422, 190] width 844 height 381
click at [378, 57] on p "Create with AI" at bounding box center [366, 56] width 54 height 12
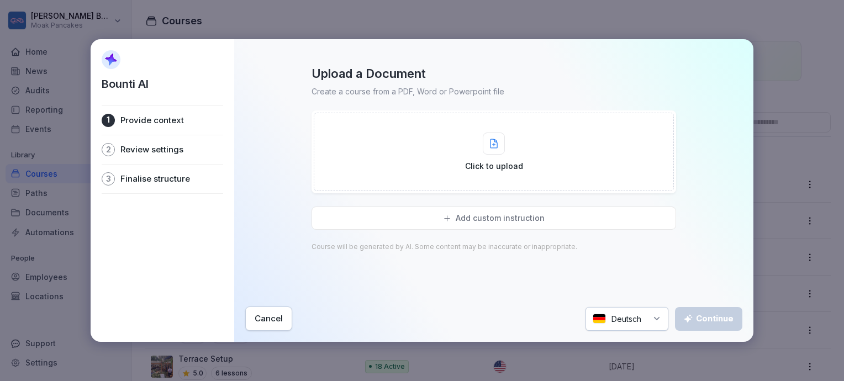
click at [272, 320] on div "Cancel" at bounding box center [269, 319] width 28 height 12
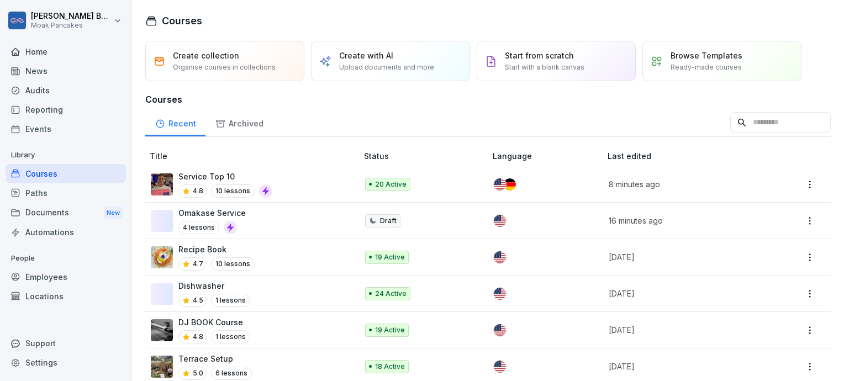
click at [218, 57] on p "Create collection" at bounding box center [206, 56] width 66 height 12
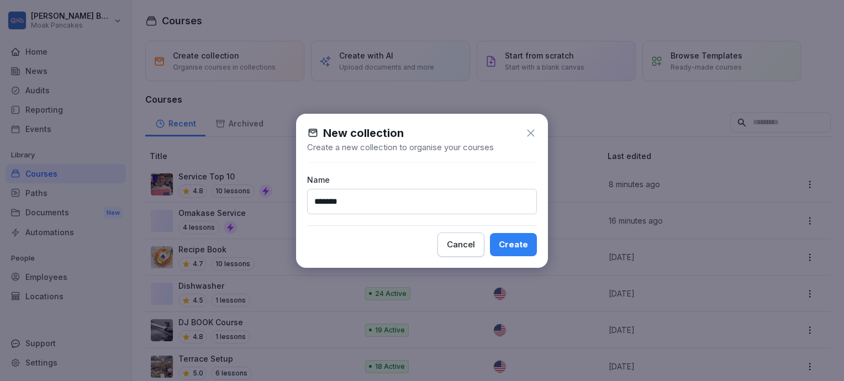
click at [420, 206] on input "*******" at bounding box center [422, 201] width 230 height 25
type input "****"
click at [512, 247] on div "Create" at bounding box center [513, 245] width 29 height 12
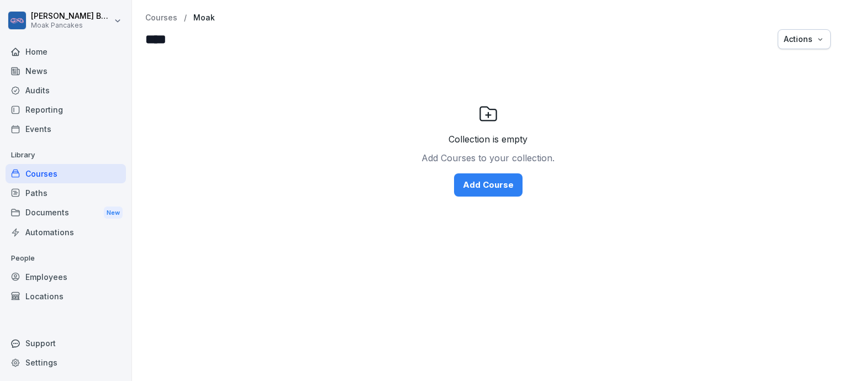
click at [512, 247] on div "Collection is empty Add Courses to your collection. Add Course" at bounding box center [488, 218] width 712 height 325
click at [488, 189] on div "Add Course" at bounding box center [488, 185] width 51 height 12
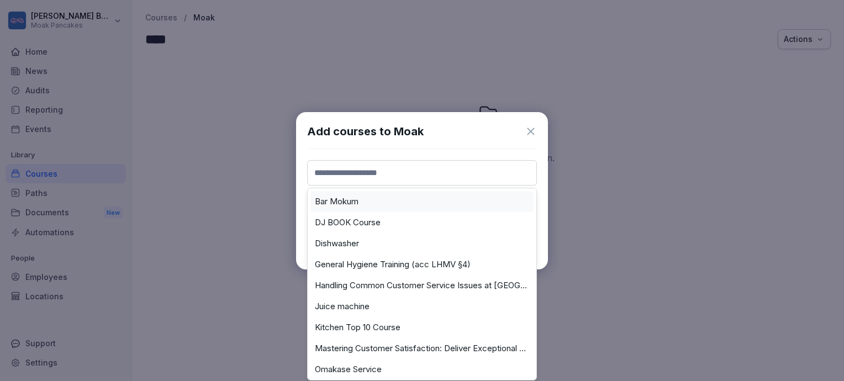
click at [323, 174] on input at bounding box center [422, 172] width 230 height 25
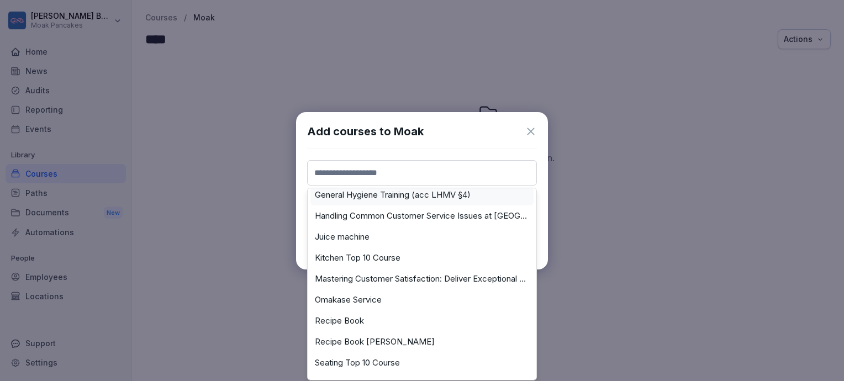
scroll to position [68, 0]
click at [358, 252] on div "Kitchen Top 10 Course" at bounding box center [421, 259] width 223 height 21
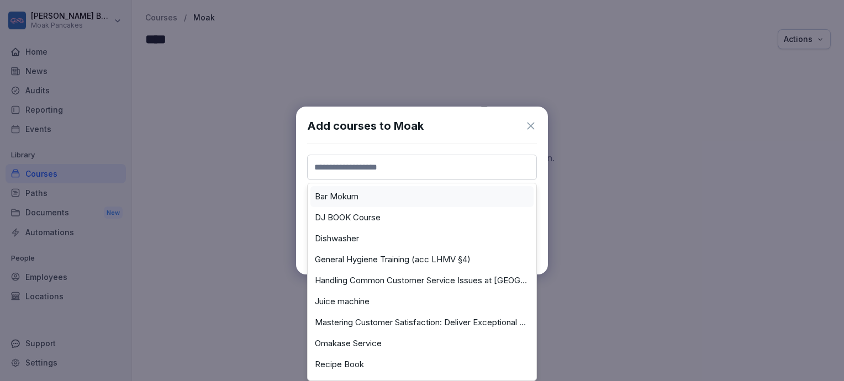
click at [393, 165] on input at bounding box center [422, 167] width 230 height 25
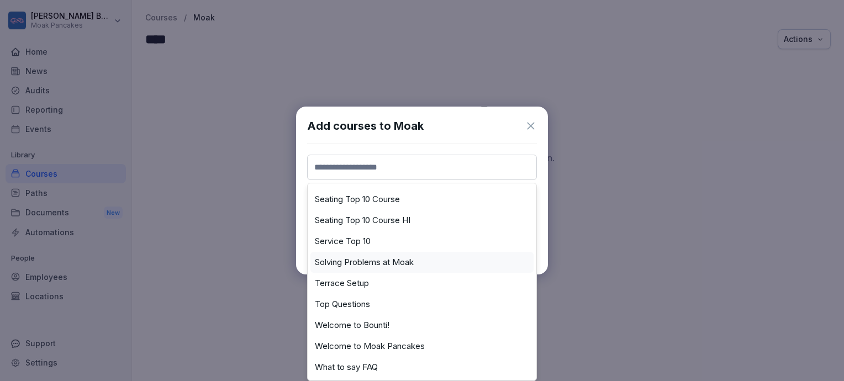
scroll to position [212, 0]
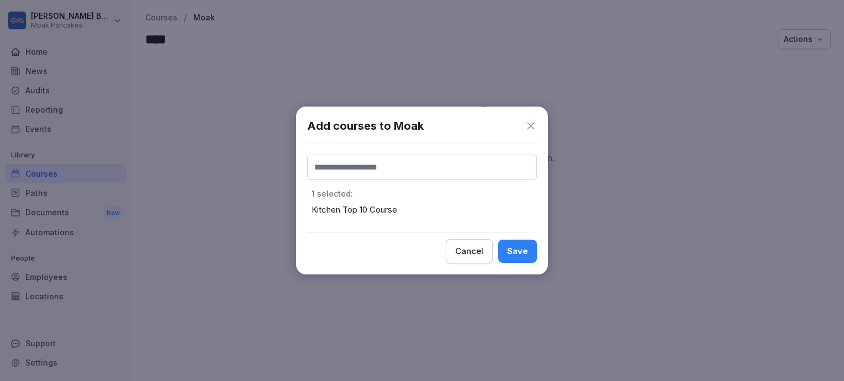
click at [535, 125] on icon at bounding box center [531, 126] width 12 height 12
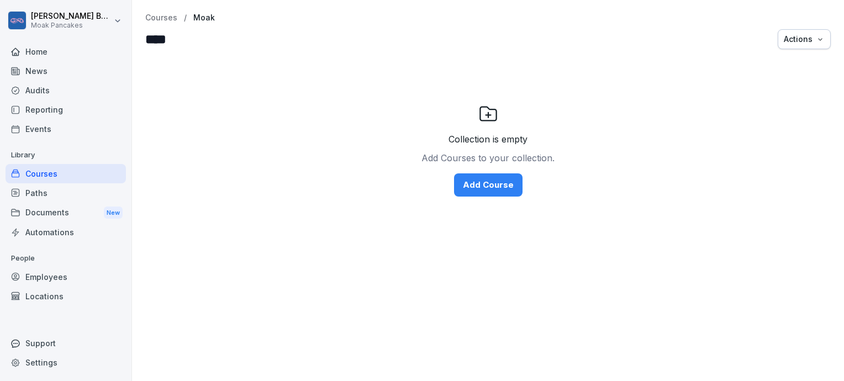
click at [84, 167] on div "Courses" at bounding box center [66, 173] width 120 height 19
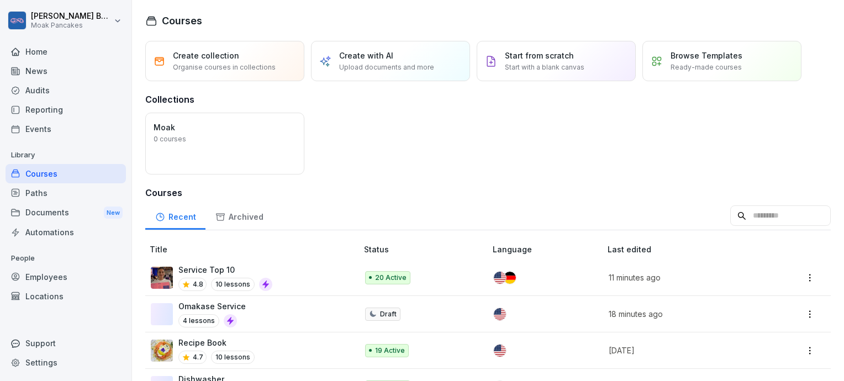
drag, startPoint x: 258, startPoint y: 146, endPoint x: 263, endPoint y: 133, distance: 13.9
click at [0, 0] on div "Open" at bounding box center [0, 0] width 0 height 0
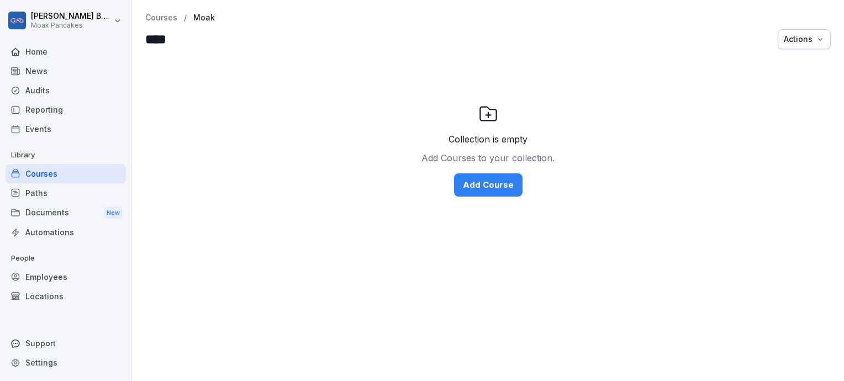
click at [806, 36] on div "Actions" at bounding box center [804, 39] width 41 height 12
click at [788, 62] on div "Delete collection" at bounding box center [760, 65] width 123 height 19
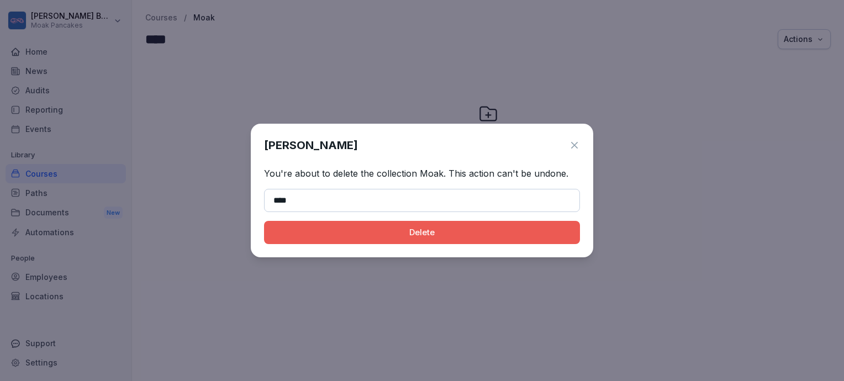
type input "****"
click at [459, 240] on button "Delete" at bounding box center [422, 232] width 316 height 23
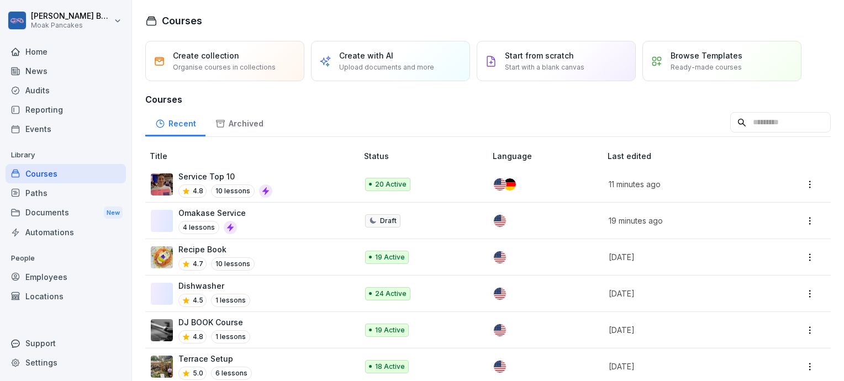
click at [70, 90] on div "Audits" at bounding box center [66, 90] width 120 height 19
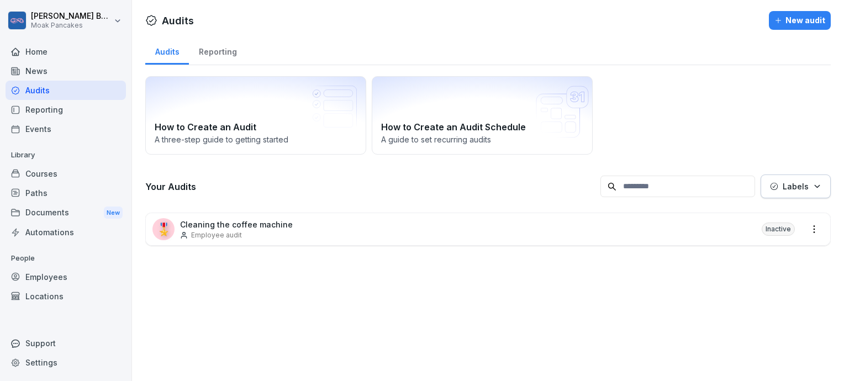
click at [244, 234] on div "Employee audit" at bounding box center [236, 235] width 113 height 10
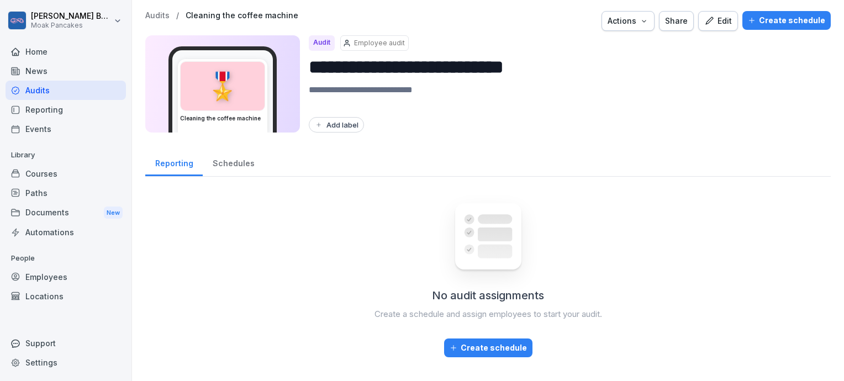
click at [711, 17] on div "Edit" at bounding box center [718, 21] width 28 height 12
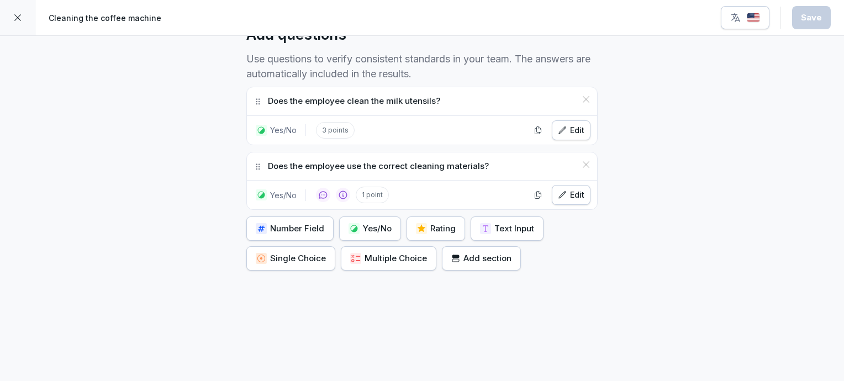
scroll to position [328, 0]
click at [563, 124] on div "Edit" at bounding box center [571, 130] width 27 height 12
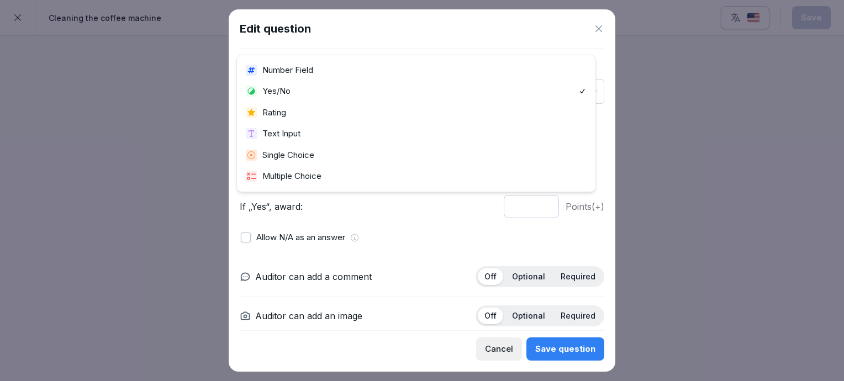
click at [582, 91] on body "**********" at bounding box center [422, 190] width 844 height 381
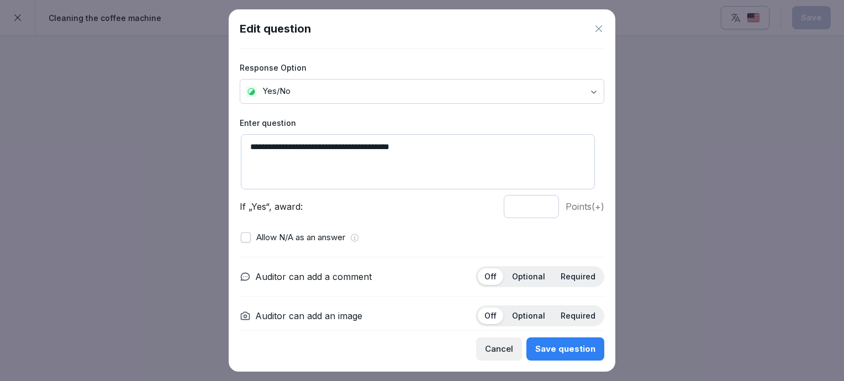
click at [596, 29] on icon at bounding box center [598, 28] width 11 height 11
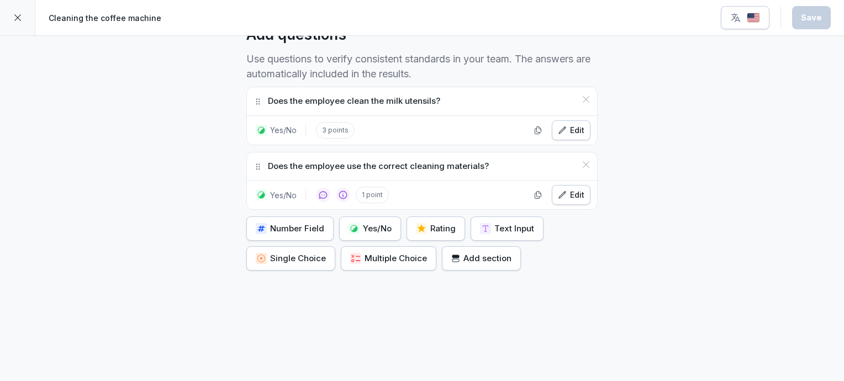
click at [570, 124] on div "Edit" at bounding box center [571, 130] width 27 height 12
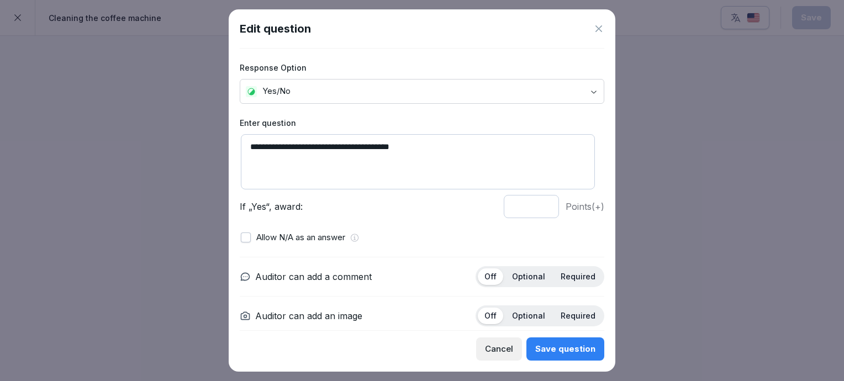
scroll to position [0, 0]
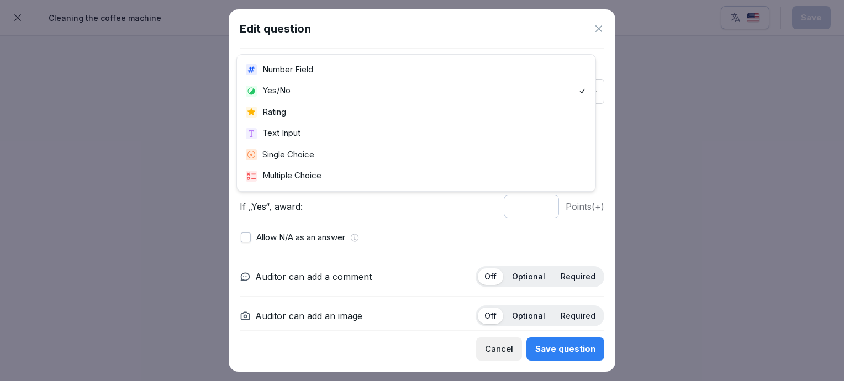
click at [497, 95] on body "**********" at bounding box center [422, 190] width 844 height 381
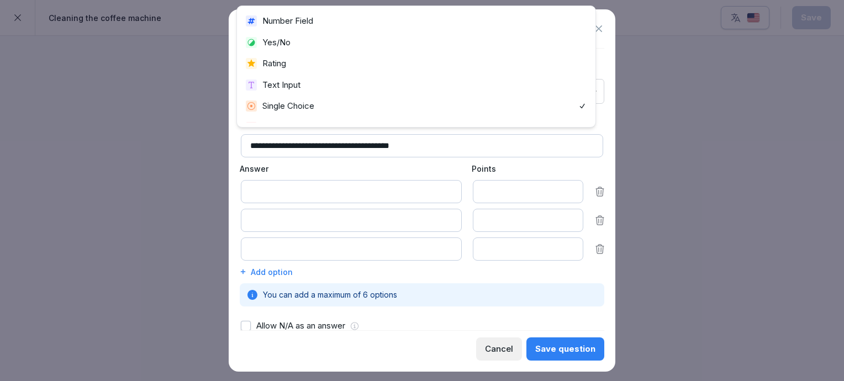
scroll to position [15, 0]
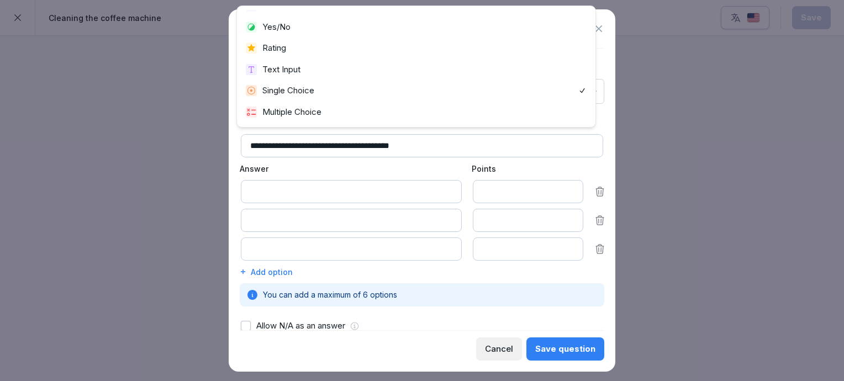
click at [458, 88] on body "**********" at bounding box center [422, 190] width 844 height 381
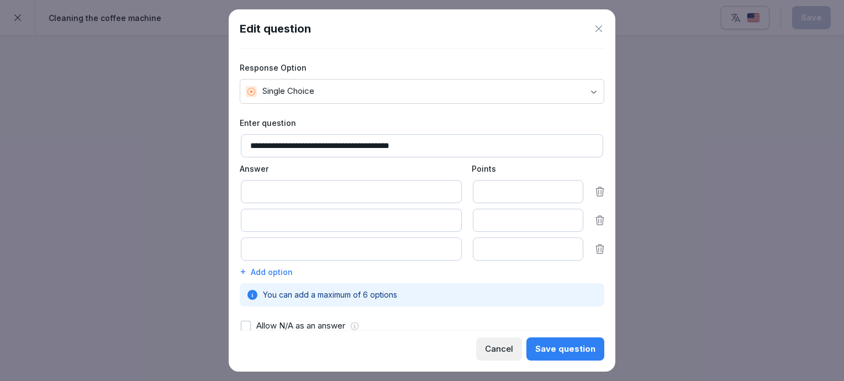
click at [417, 166] on p "Answer" at bounding box center [350, 169] width 221 height 12
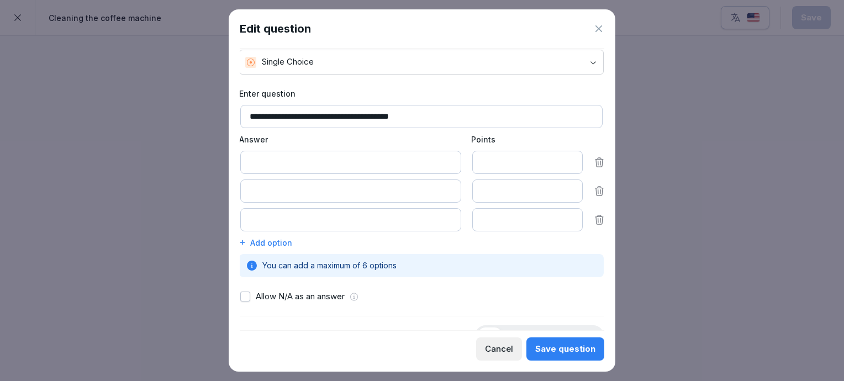
scroll to position [0, 1]
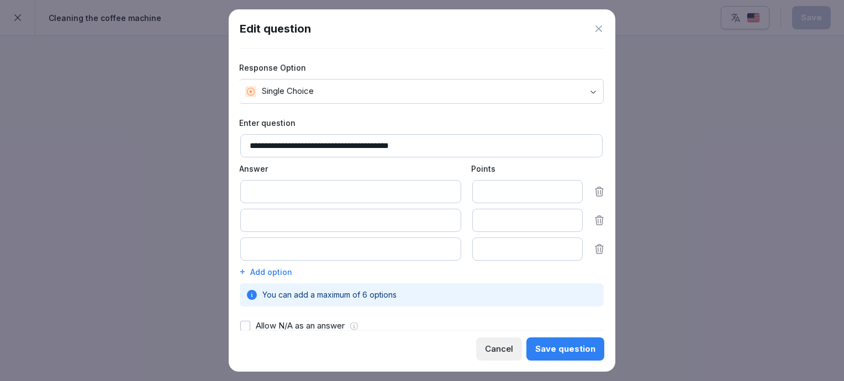
click at [599, 29] on icon at bounding box center [598, 28] width 7 height 7
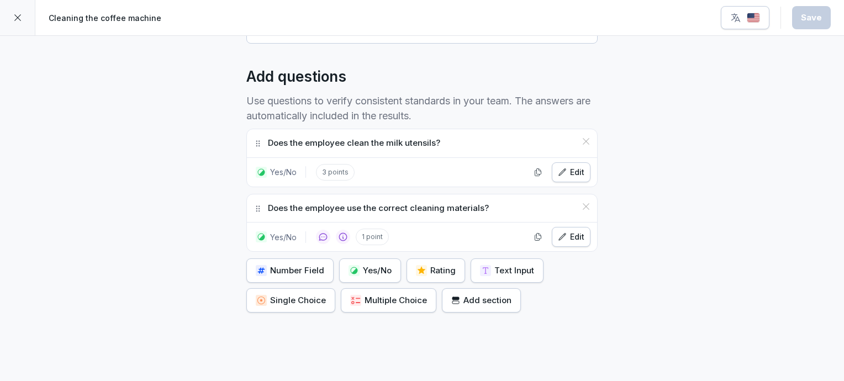
scroll to position [277, 0]
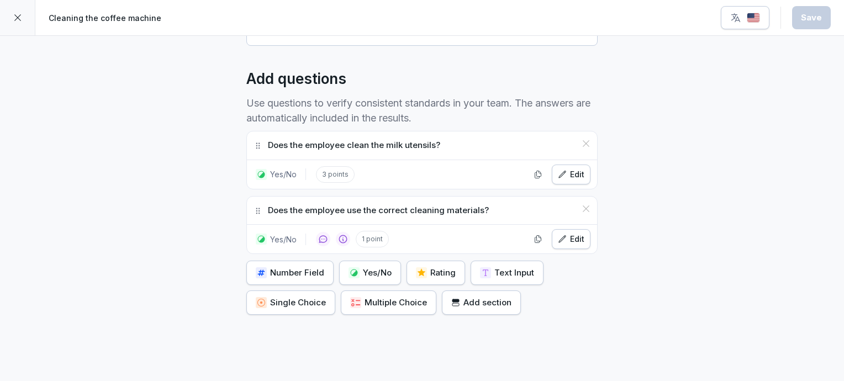
click at [376, 204] on p "Does the employee use the correct cleaning materials?" at bounding box center [378, 210] width 221 height 13
click at [458, 204] on p "Does the employee use the correct cleaning materials?" at bounding box center [378, 210] width 221 height 13
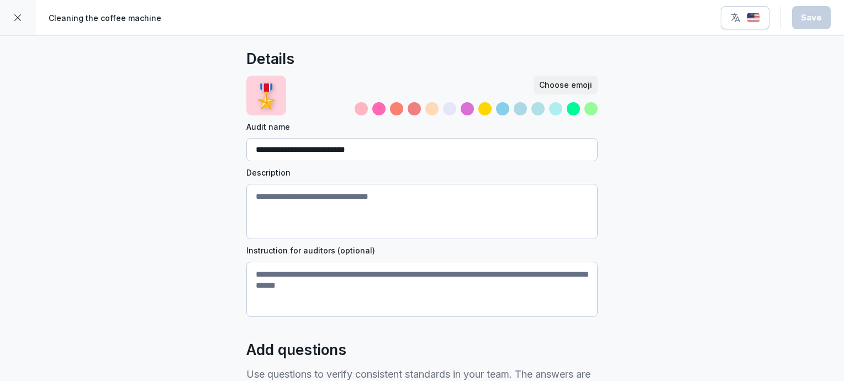
scroll to position [0, 0]
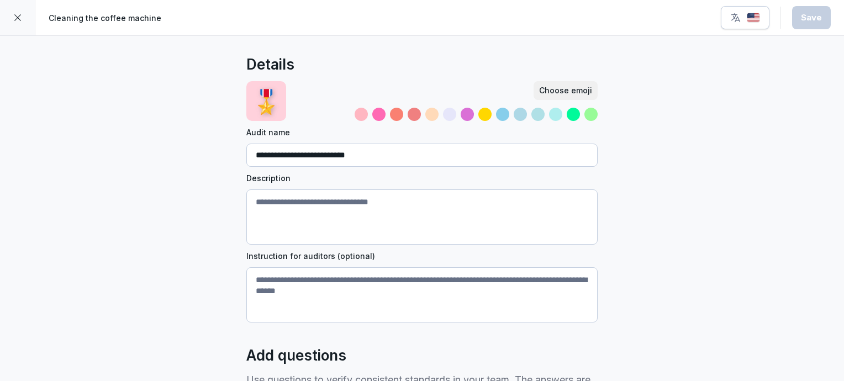
click at [18, 19] on icon at bounding box center [17, 17] width 9 height 9
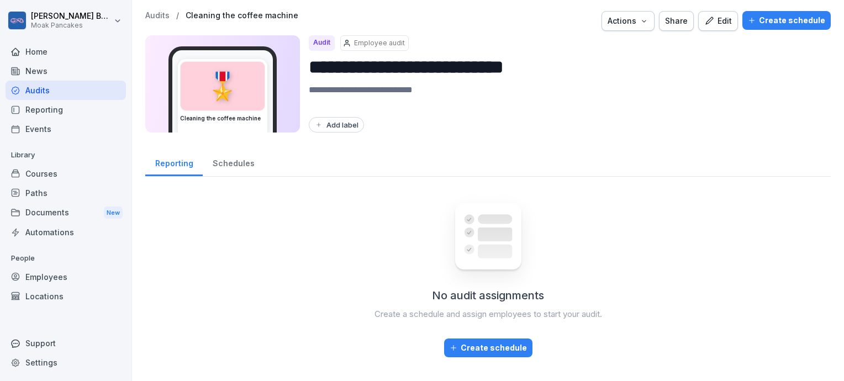
click at [516, 350] on div "Create schedule" at bounding box center [488, 348] width 77 height 12
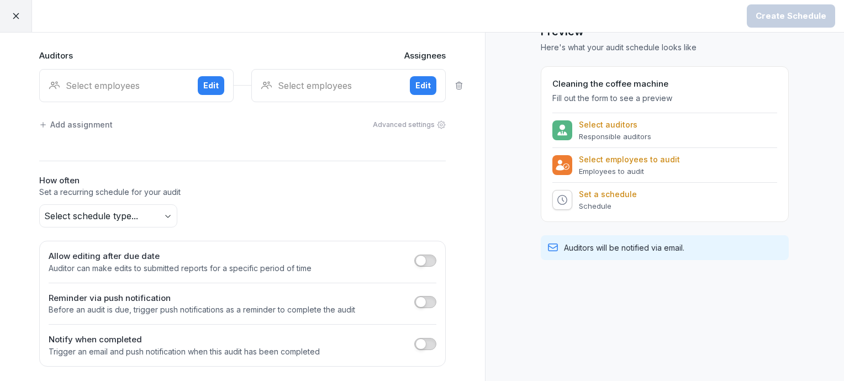
scroll to position [33, 0]
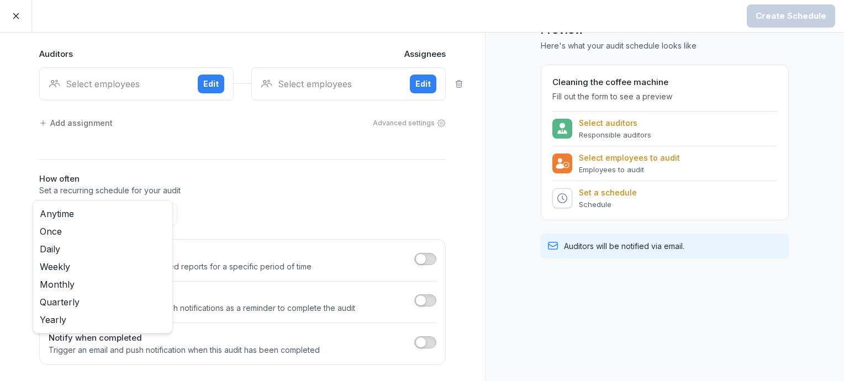
click at [128, 216] on body "Create Schedule Create Schedule Auditors Assignees Select employees Edit Select…" at bounding box center [422, 190] width 844 height 381
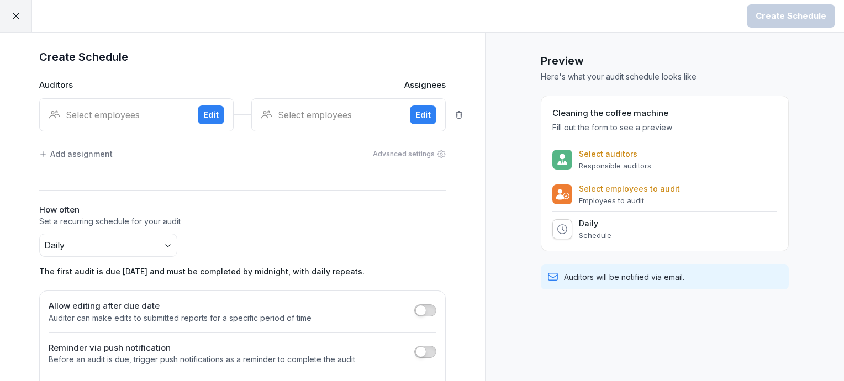
scroll to position [0, 0]
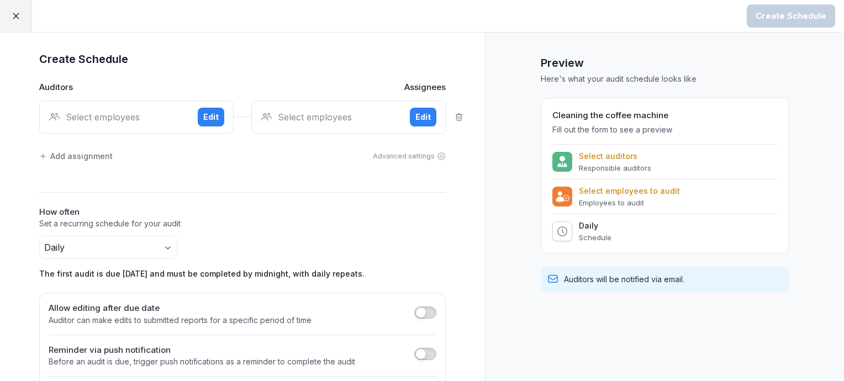
click at [84, 157] on div "Add assignment" at bounding box center [75, 156] width 73 height 12
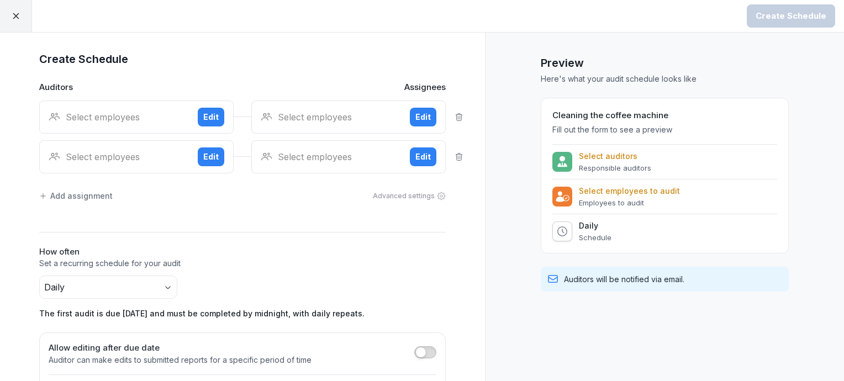
click at [117, 115] on div "Select employees" at bounding box center [119, 116] width 140 height 13
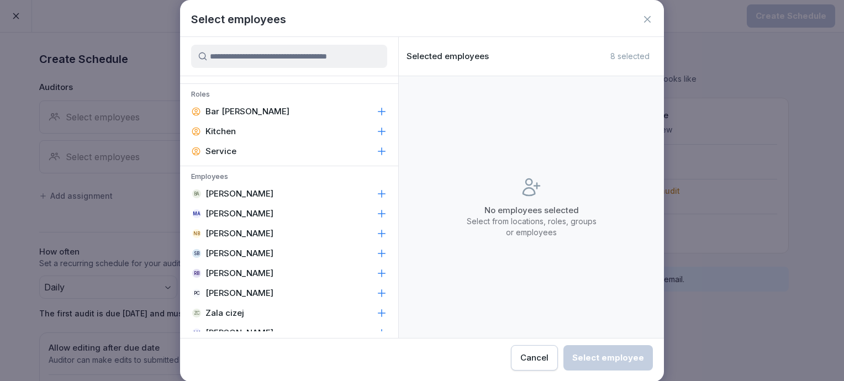
scroll to position [137, 0]
click at [645, 19] on icon at bounding box center [647, 19] width 11 height 11
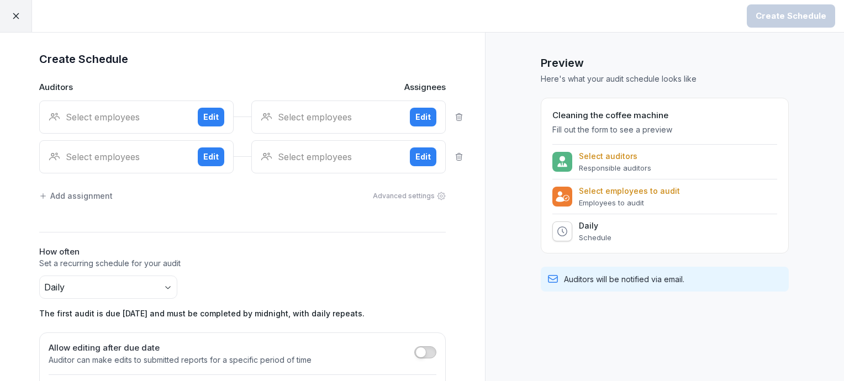
click at [334, 116] on div "Select employees" at bounding box center [331, 116] width 140 height 13
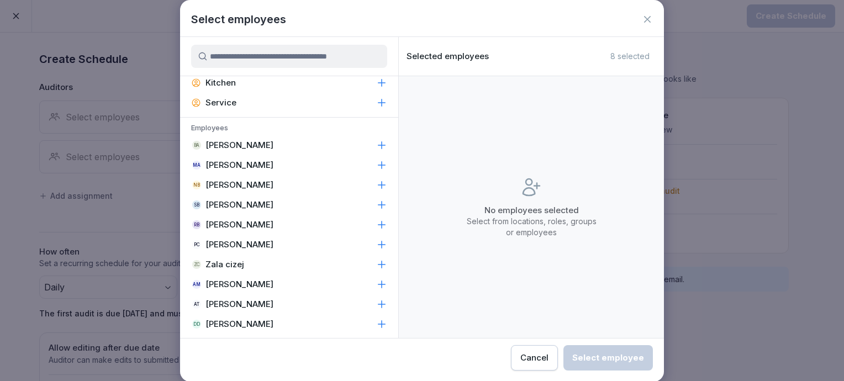
scroll to position [0, 0]
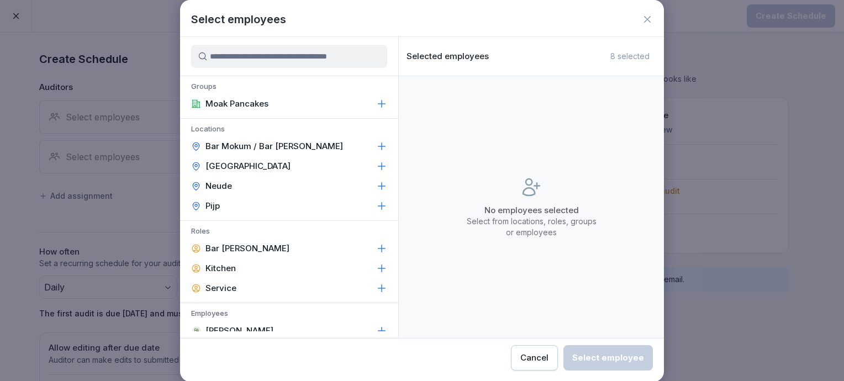
click at [648, 18] on icon at bounding box center [647, 19] width 7 height 7
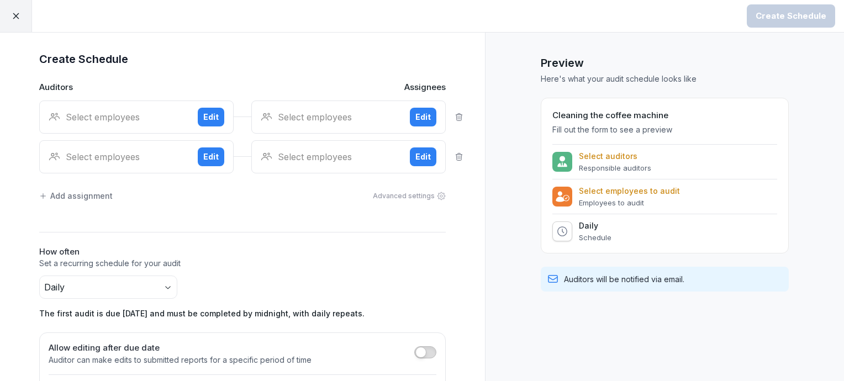
click at [13, 20] on icon at bounding box center [16, 16] width 10 height 10
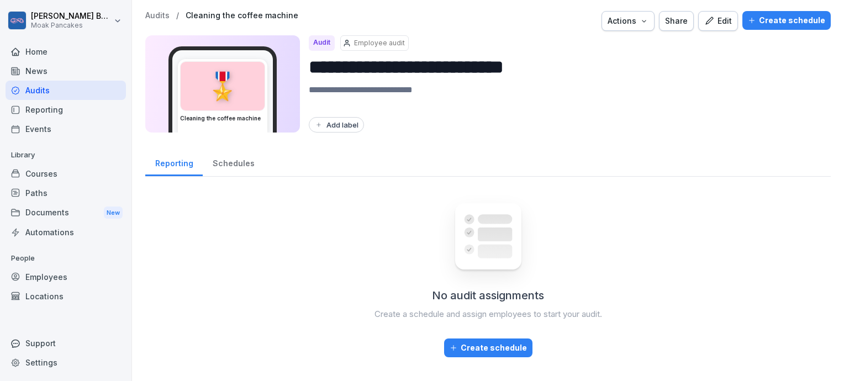
click at [235, 163] on div "Schedules" at bounding box center [233, 162] width 61 height 28
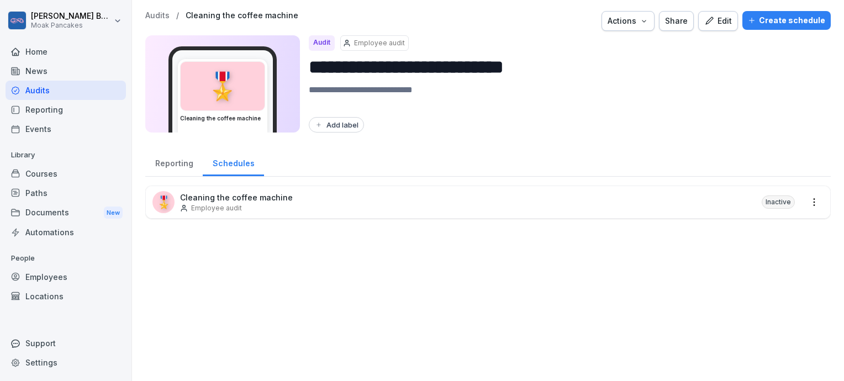
click at [72, 92] on div "Audits" at bounding box center [66, 90] width 120 height 19
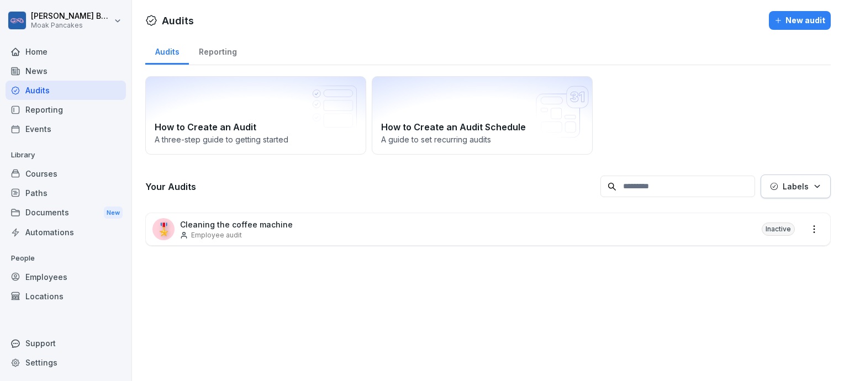
click at [789, 22] on div "New audit" at bounding box center [799, 20] width 51 height 12
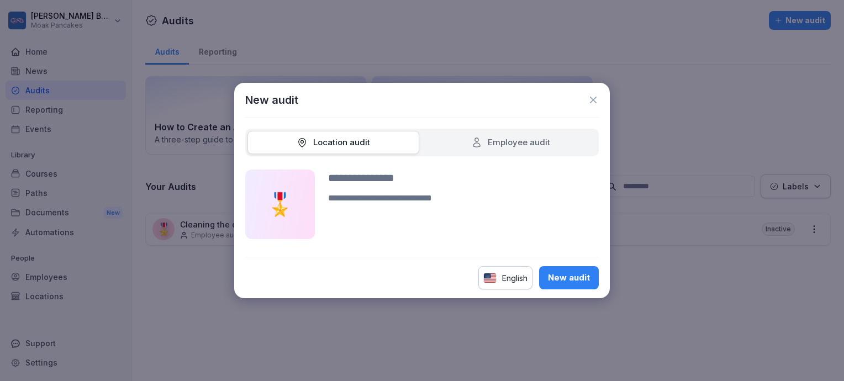
click at [381, 148] on span at bounding box center [333, 143] width 172 height 24
click at [483, 138] on div "Employee audit" at bounding box center [510, 142] width 79 height 13
click at [383, 141] on div "Location audit" at bounding box center [333, 143] width 172 height 24
click at [376, 144] on div "Location audit" at bounding box center [333, 143] width 172 height 24
click at [329, 143] on div "Location audit" at bounding box center [333, 142] width 73 height 13
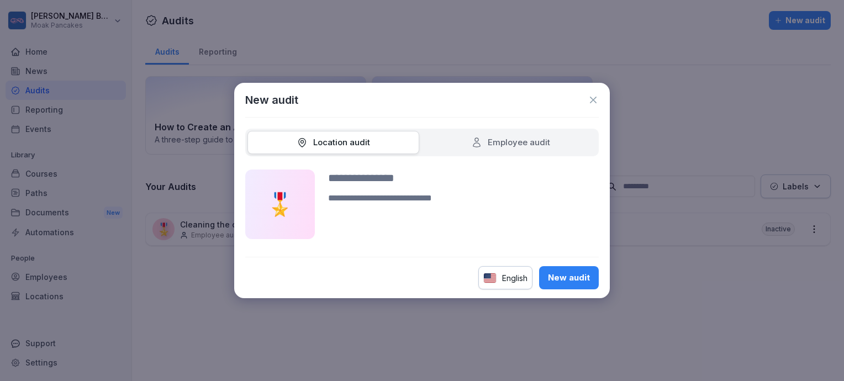
click at [361, 180] on input at bounding box center [463, 178] width 271 height 17
click at [492, 144] on div "Employee audit" at bounding box center [510, 142] width 79 height 13
click at [568, 281] on div "New audit" at bounding box center [569, 278] width 42 height 12
click at [380, 178] on input at bounding box center [463, 178] width 271 height 17
type input "********"
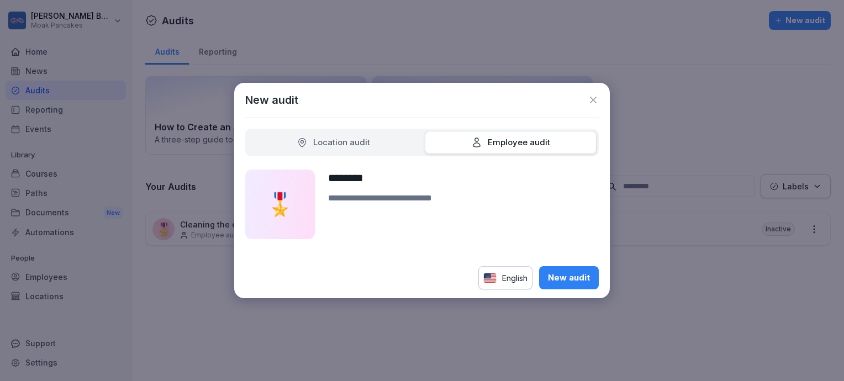
click at [550, 275] on div "New audit" at bounding box center [569, 278] width 42 height 12
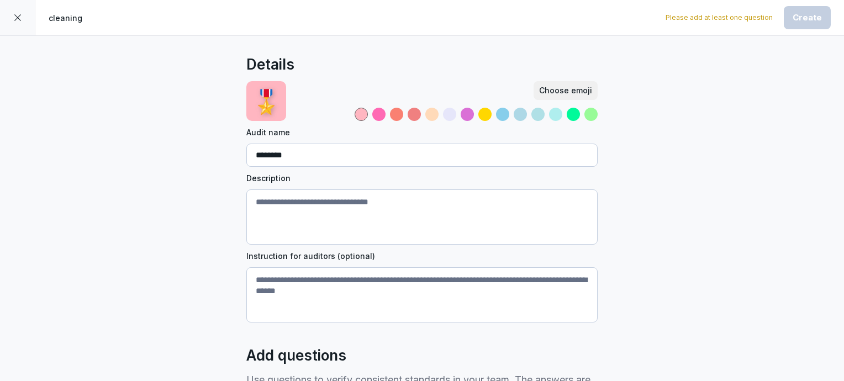
click at [287, 191] on textarea "Description" at bounding box center [421, 216] width 351 height 55
type textarea "*"
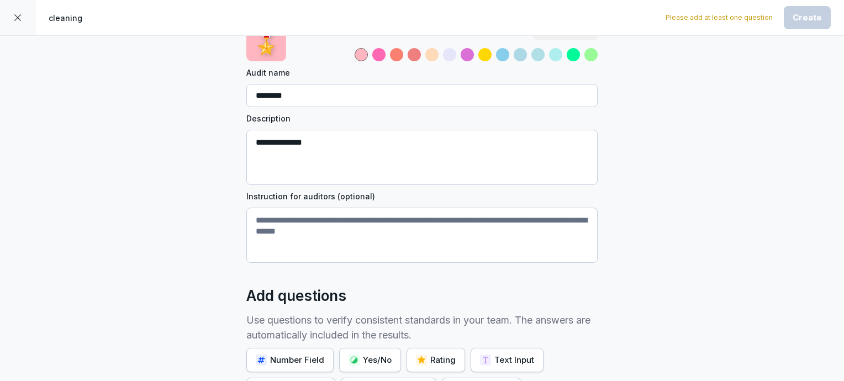
scroll to position [94, 0]
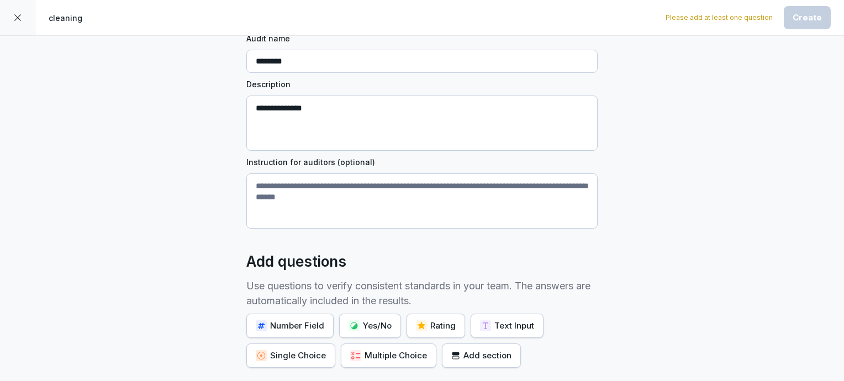
click at [257, 109] on textarea "**********" at bounding box center [421, 123] width 351 height 55
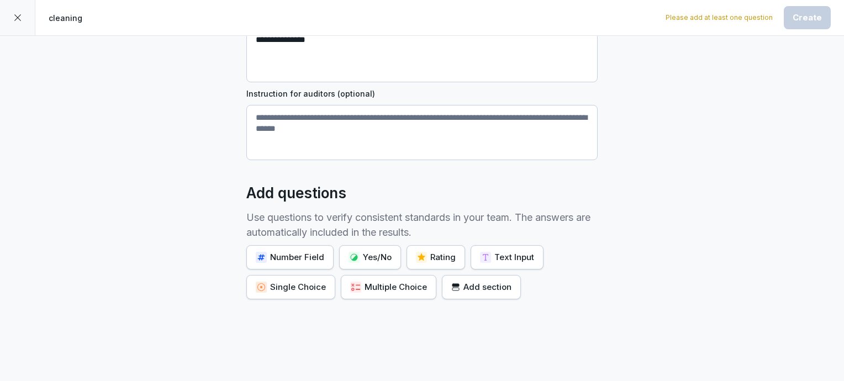
scroll to position [163, 0]
type textarea "**********"
click at [393, 136] on textarea "Instruction for auditors (optional)" at bounding box center [421, 131] width 351 height 55
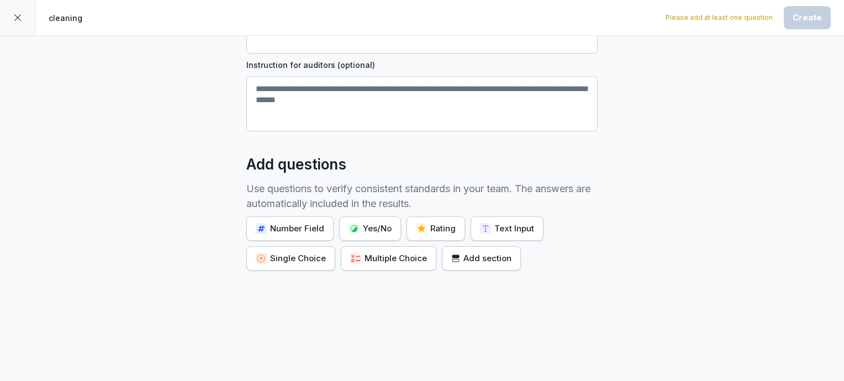
scroll to position [199, 0]
click at [366, 224] on div "Yes/No" at bounding box center [369, 229] width 43 height 12
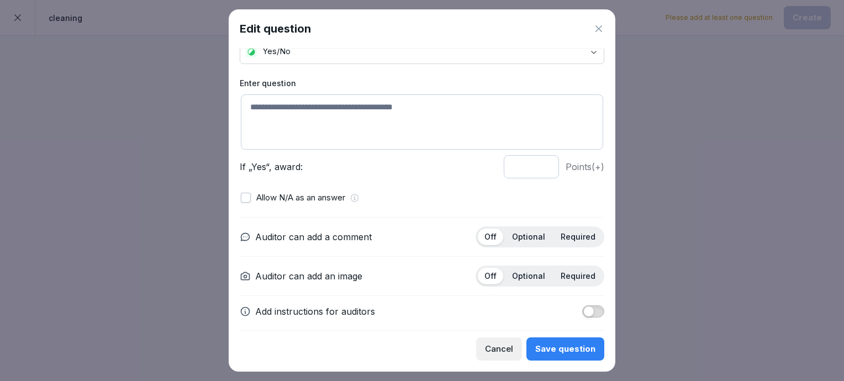
scroll to position [49, 0]
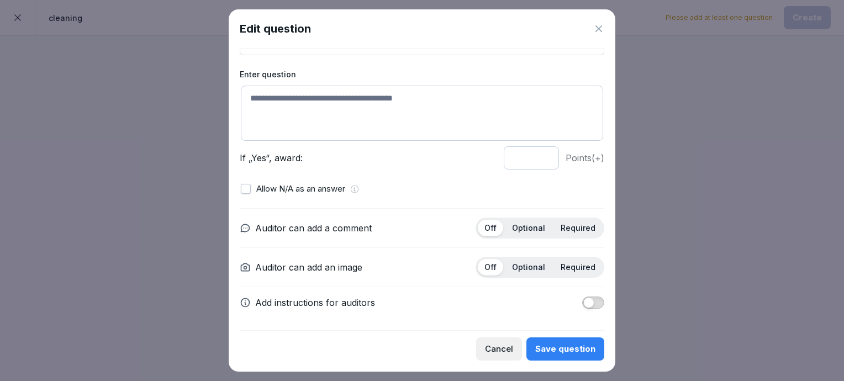
click at [498, 352] on div "Cancel" at bounding box center [499, 349] width 28 height 12
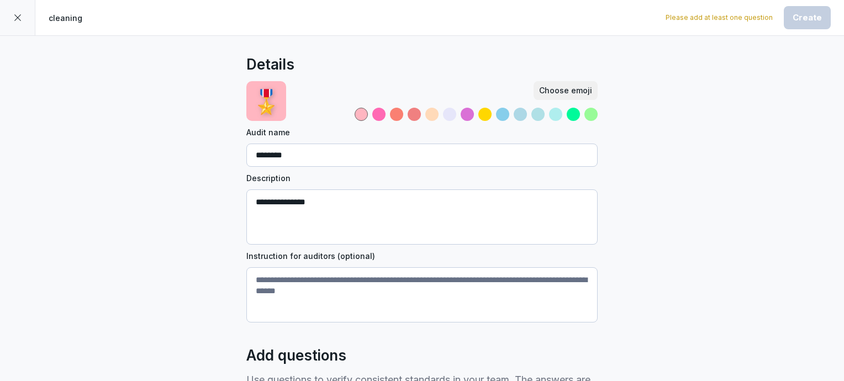
scroll to position [0, 0]
click at [16, 17] on icon at bounding box center [17, 17] width 9 height 9
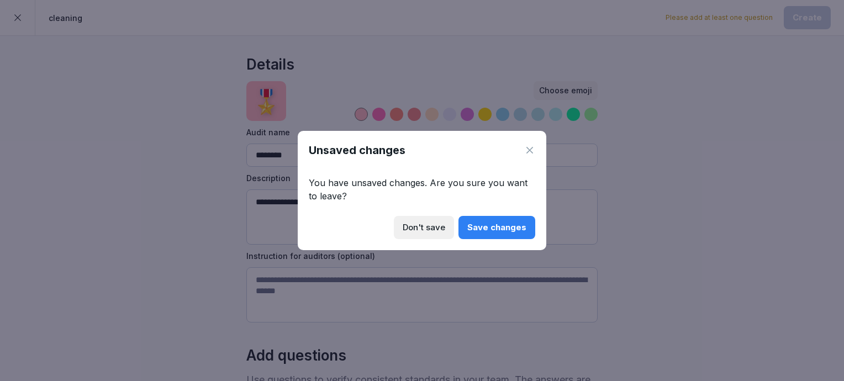
click at [445, 227] on div "Don't save" at bounding box center [424, 227] width 43 height 12
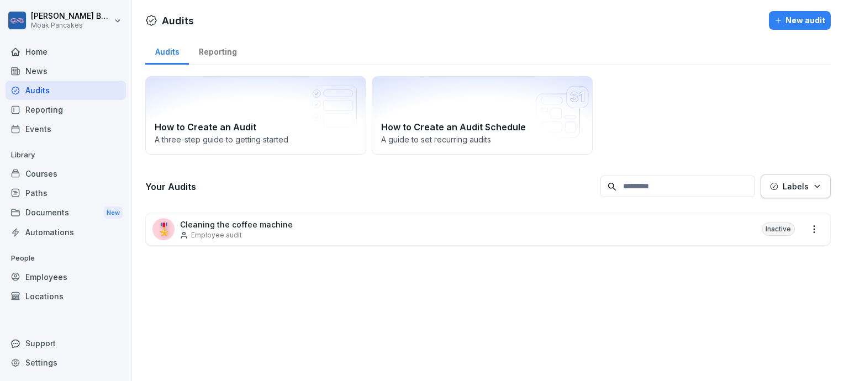
click at [60, 177] on div "Courses" at bounding box center [66, 173] width 120 height 19
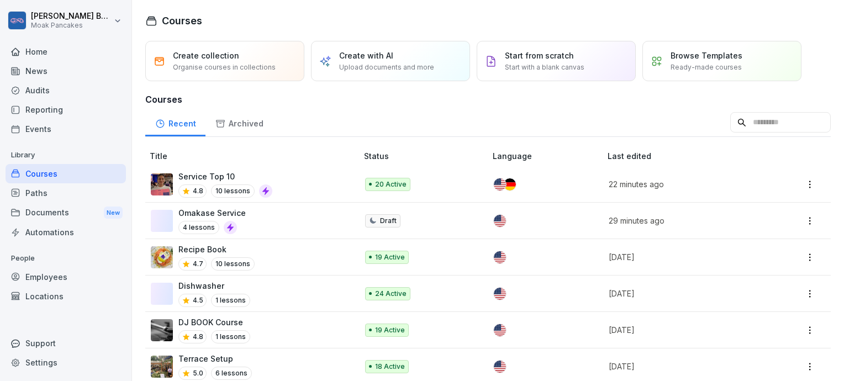
click at [44, 193] on div "Paths" at bounding box center [66, 192] width 120 height 19
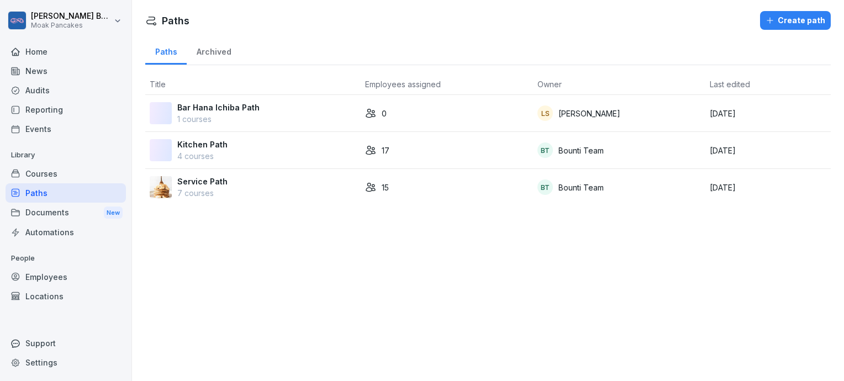
click at [274, 112] on div "Bar Hana Ichiba Path 1 courses" at bounding box center [253, 113] width 207 height 23
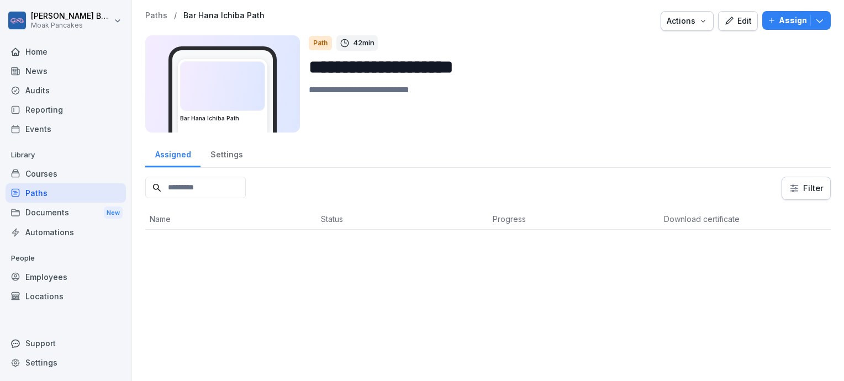
click at [88, 193] on div "Paths" at bounding box center [66, 192] width 120 height 19
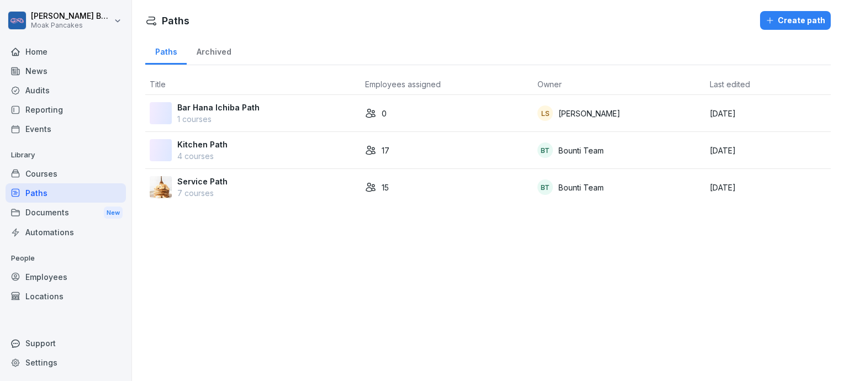
click at [221, 151] on p "4 courses" at bounding box center [202, 156] width 50 height 12
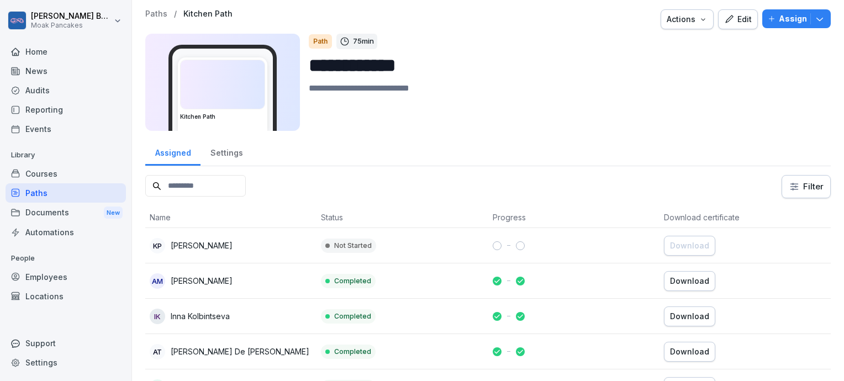
scroll to position [2, 0]
click at [742, 14] on div "Edit" at bounding box center [738, 19] width 28 height 12
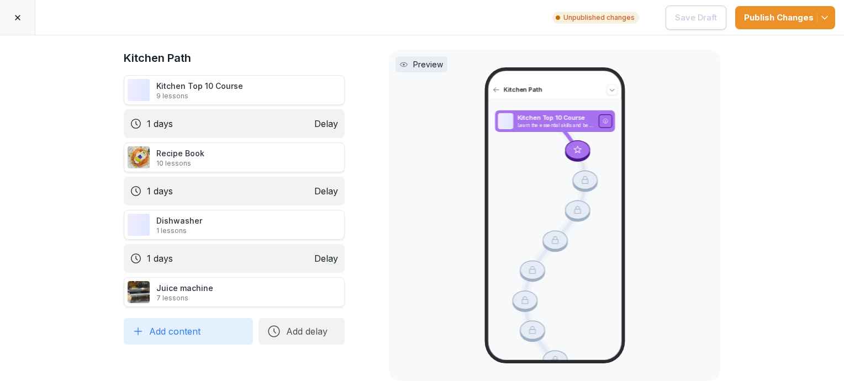
scroll to position [18, 0]
click at [236, 288] on div "Juice machine 7 lessons" at bounding box center [234, 292] width 221 height 30
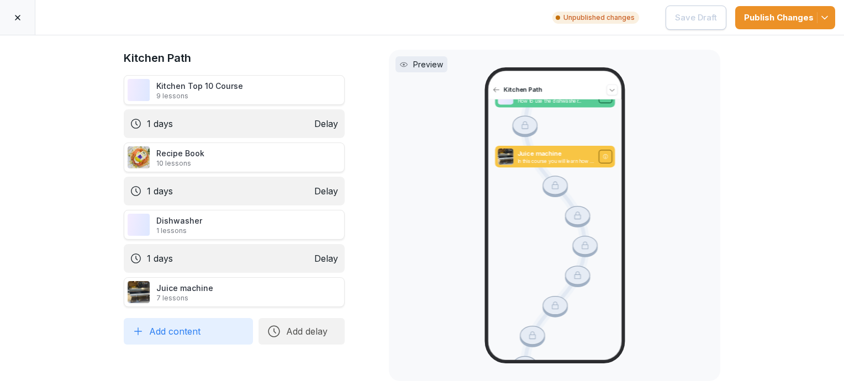
scroll to position [1065, 0]
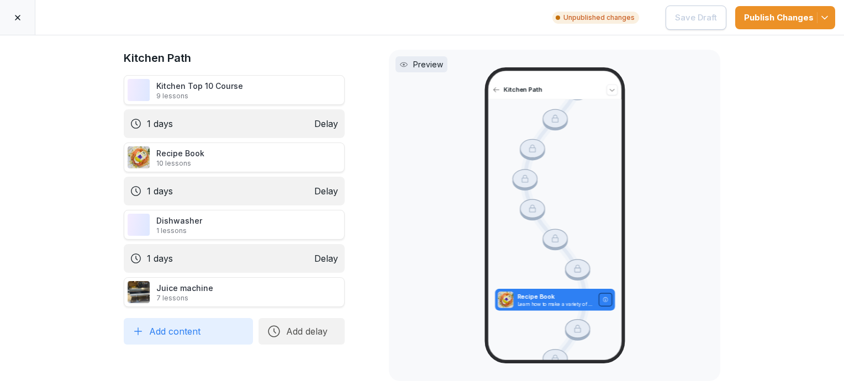
scroll to position [0, 0]
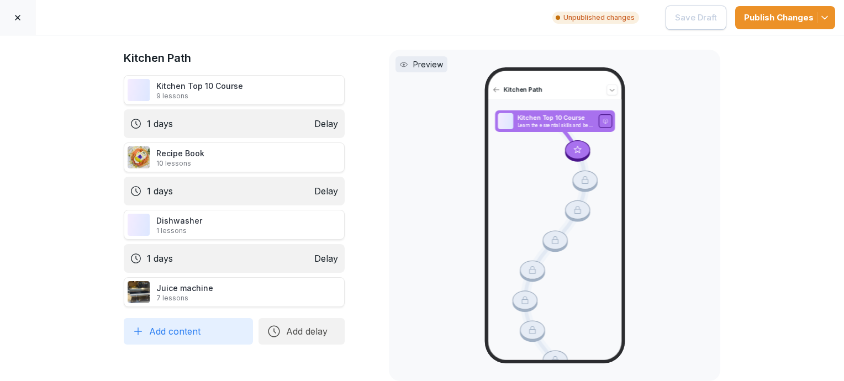
click at [202, 318] on button "Add content" at bounding box center [188, 331] width 129 height 27
click at [177, 351] on div "Kitchen Path Kitchen Top 10 Course 9 lessons 1 days Delay Recipe Book 10 lesson…" at bounding box center [422, 208] width 844 height 346
click at [19, 14] on icon at bounding box center [17, 17] width 9 height 9
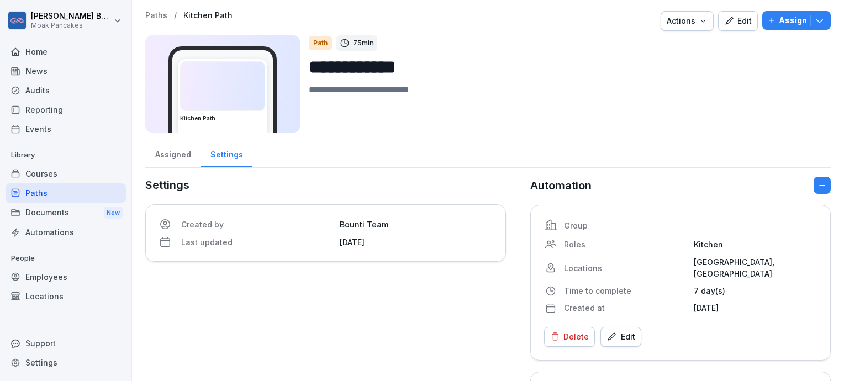
click at [68, 192] on div "Paths" at bounding box center [66, 192] width 120 height 19
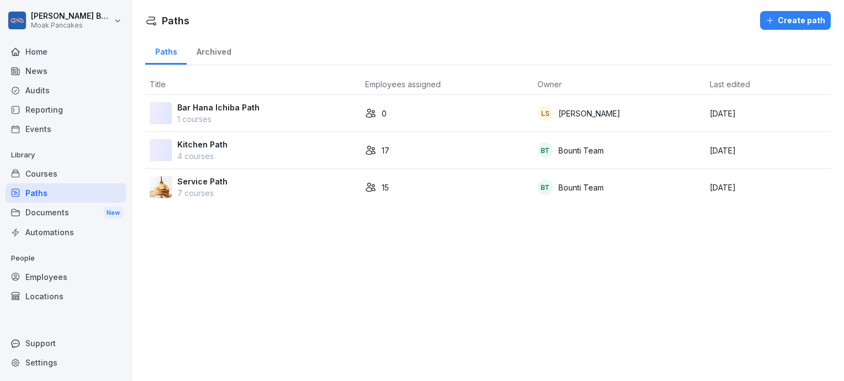
click at [194, 187] on p "7 courses" at bounding box center [202, 193] width 50 height 12
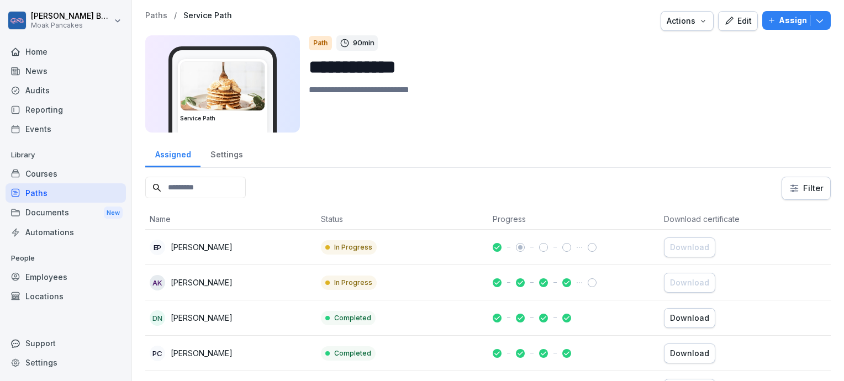
click at [732, 21] on div "Edit" at bounding box center [738, 21] width 28 height 12
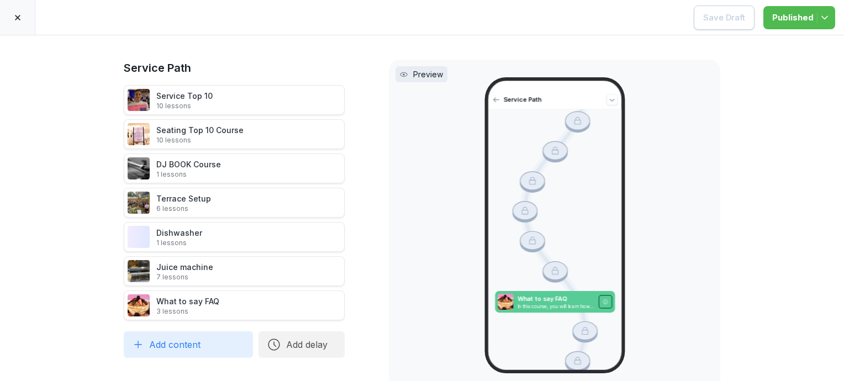
scroll to position [18, 0]
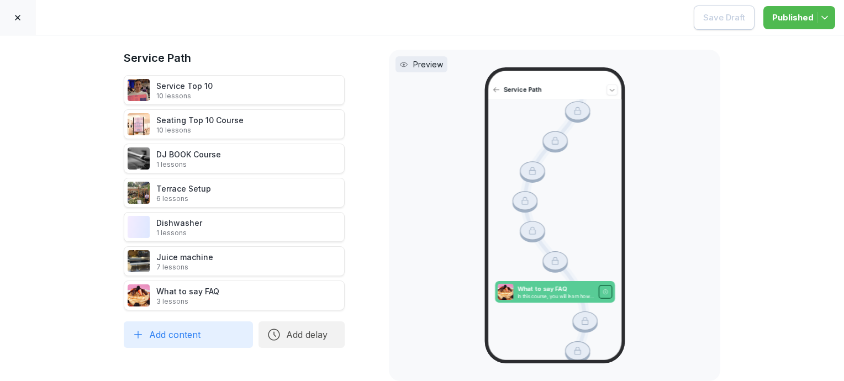
click at [21, 17] on icon at bounding box center [17, 17] width 9 height 9
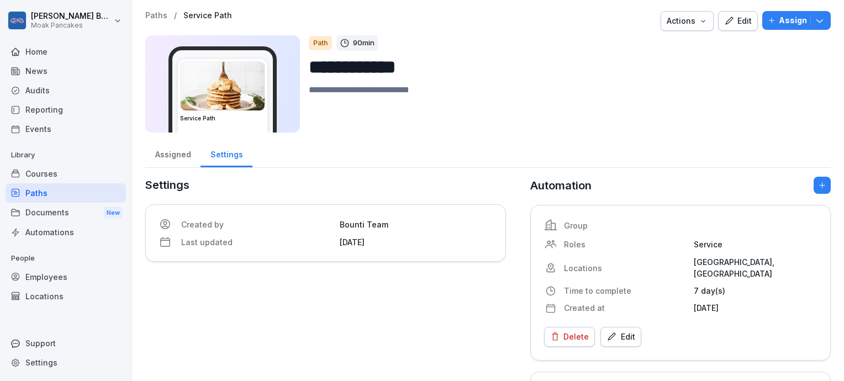
click at [61, 178] on div "Courses" at bounding box center [66, 173] width 120 height 19
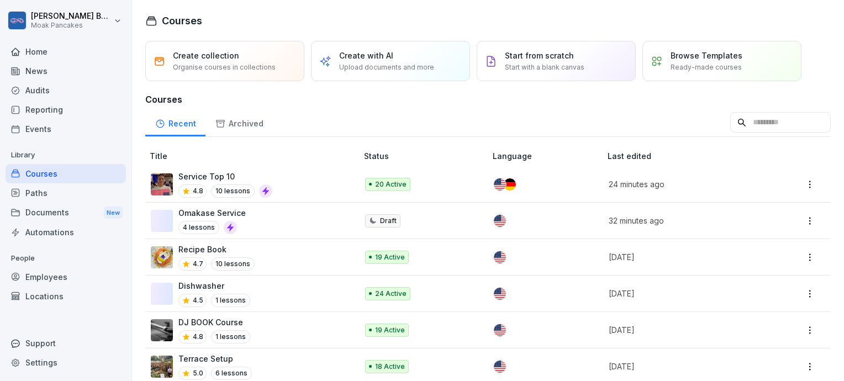
click at [50, 219] on div "Documents New" at bounding box center [66, 213] width 120 height 20
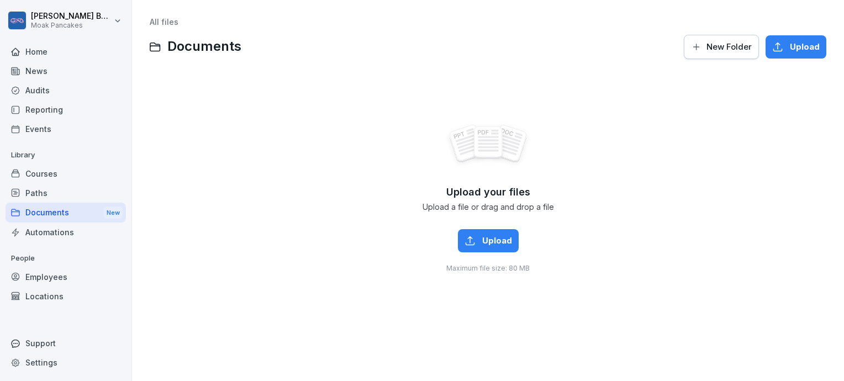
click at [49, 94] on div "Audits" at bounding box center [66, 90] width 120 height 19
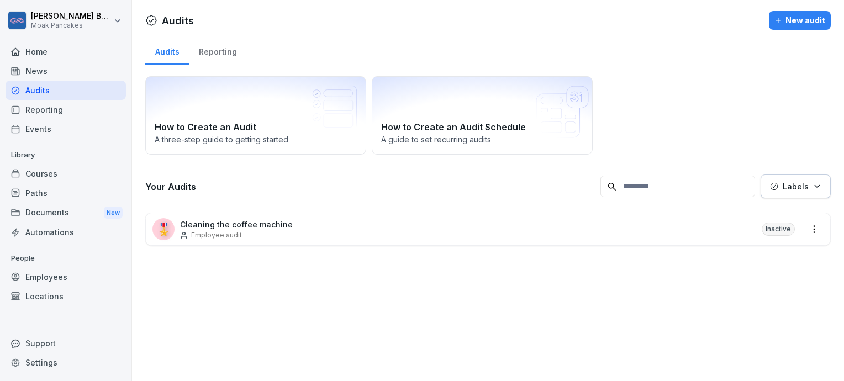
click at [46, 113] on div "Reporting" at bounding box center [66, 109] width 120 height 19
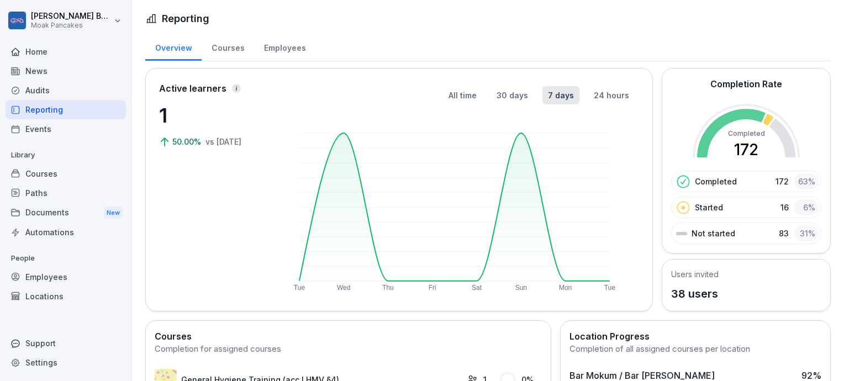
click at [285, 41] on div "Employees" at bounding box center [284, 47] width 61 height 28
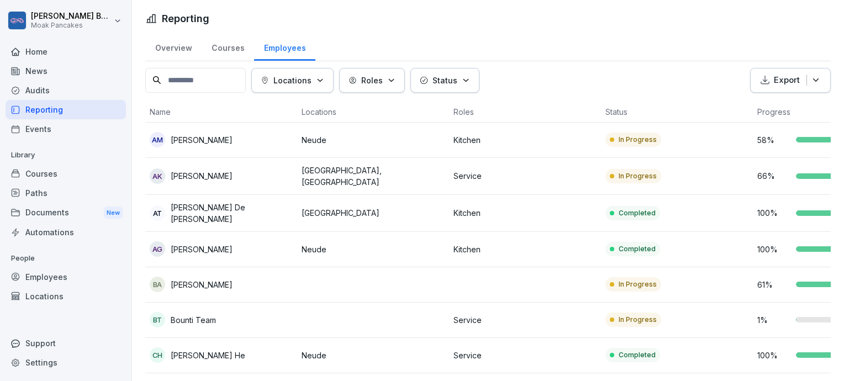
click at [42, 68] on div "News" at bounding box center [66, 70] width 120 height 19
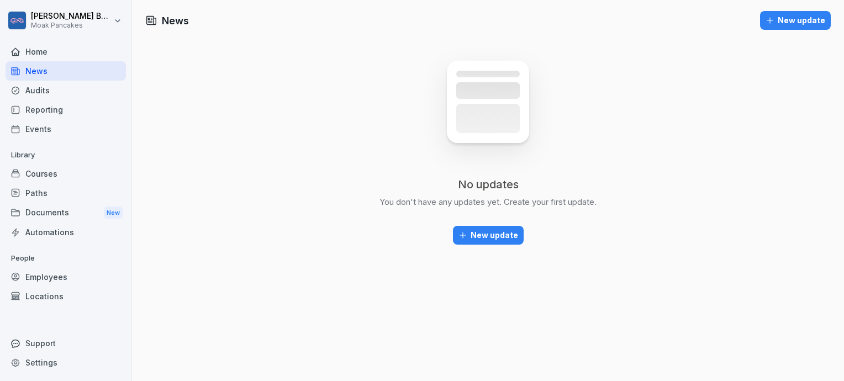
click at [480, 236] on div "New update" at bounding box center [488, 235] width 60 height 12
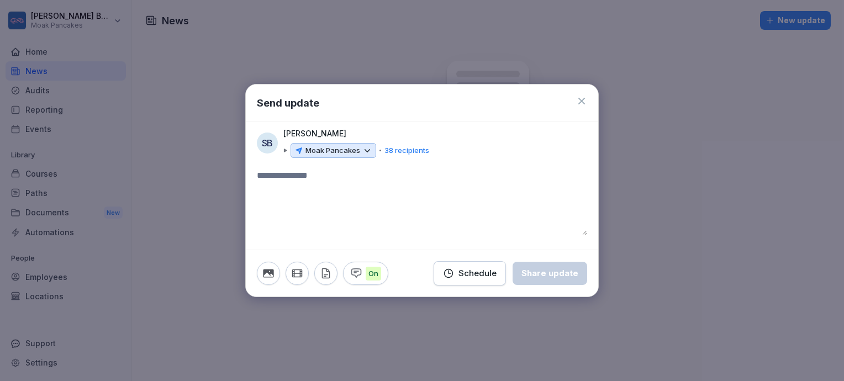
click at [362, 146] on icon at bounding box center [367, 151] width 10 height 10
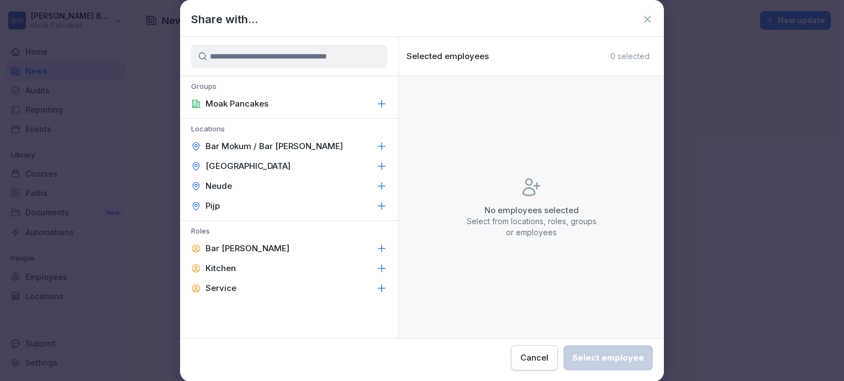
click at [285, 289] on div "Service" at bounding box center [289, 288] width 218 height 20
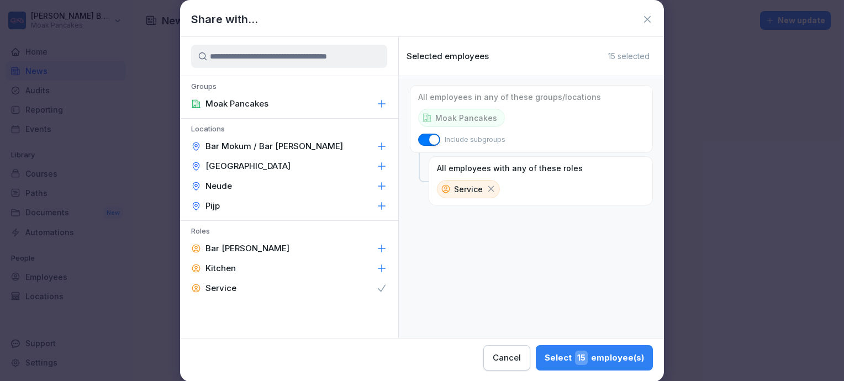
click at [296, 199] on div "Pijp" at bounding box center [289, 206] width 218 height 20
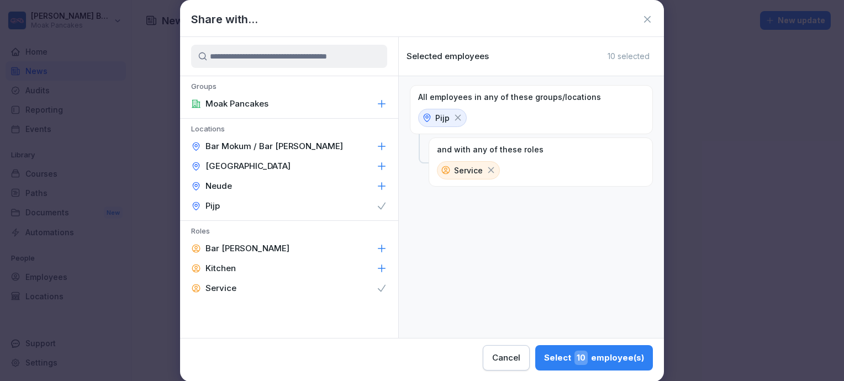
click at [457, 118] on icon at bounding box center [458, 118] width 6 height 6
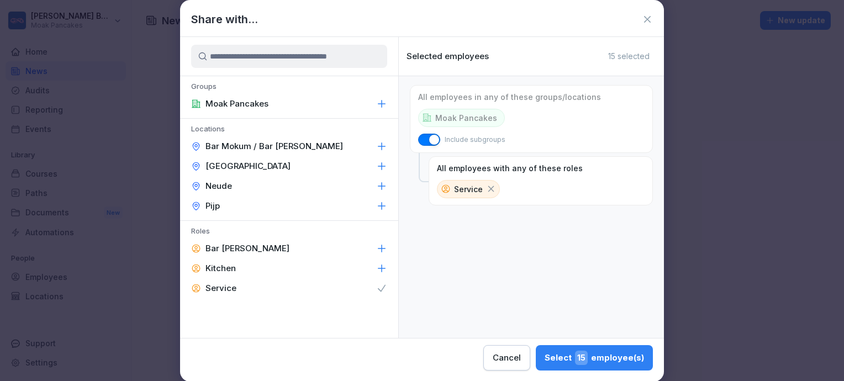
click at [492, 188] on icon at bounding box center [491, 189] width 10 height 10
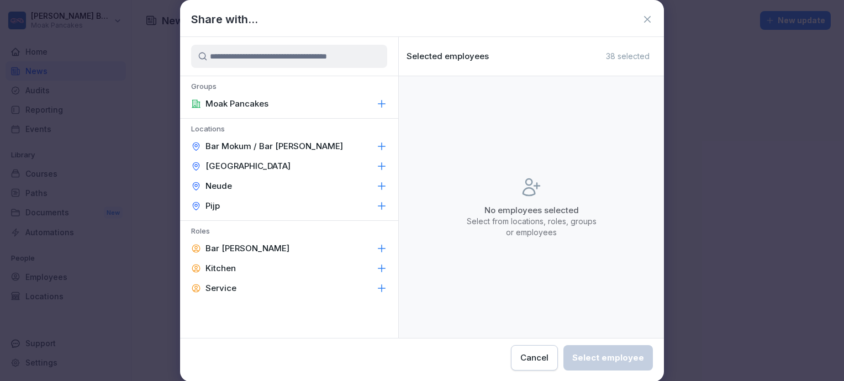
click at [648, 19] on icon at bounding box center [647, 19] width 11 height 11
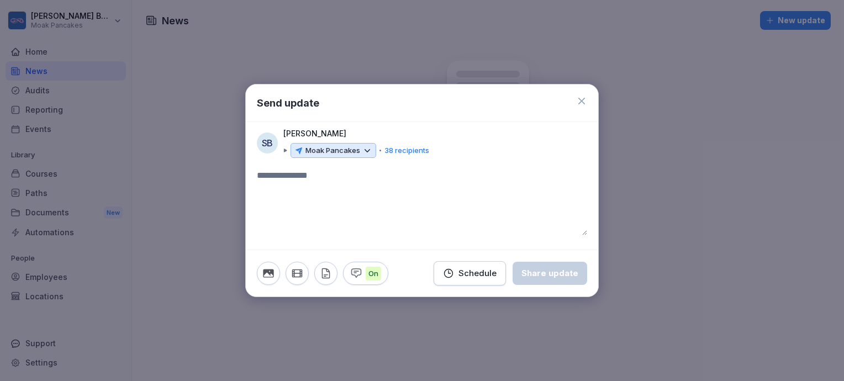
click at [582, 103] on icon at bounding box center [581, 101] width 11 height 11
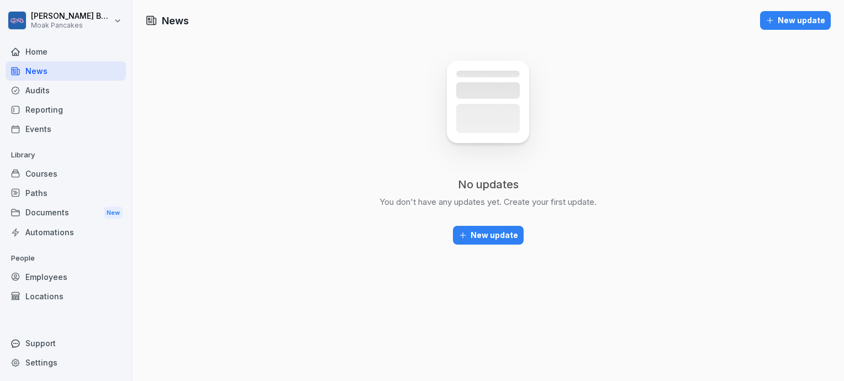
click at [71, 343] on div "Support" at bounding box center [66, 343] width 120 height 19
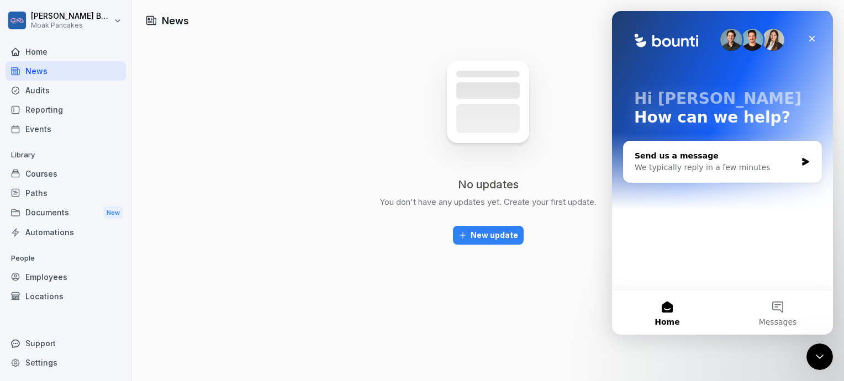
click at [704, 160] on div "Send us a message" at bounding box center [716, 156] width 162 height 12
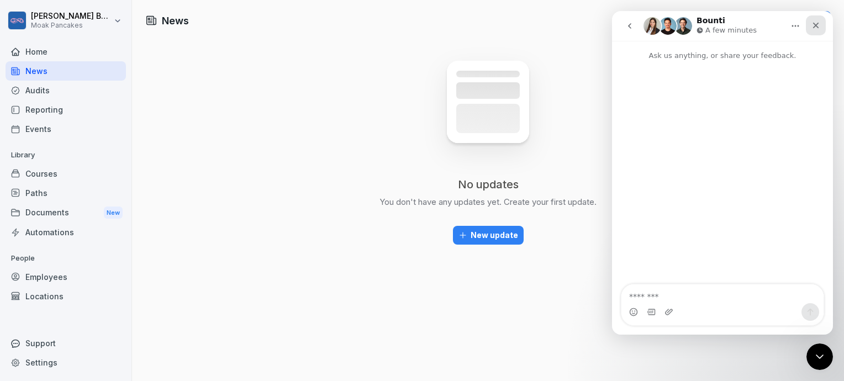
click at [815, 26] on icon "Close" at bounding box center [816, 26] width 6 height 6
